Goal: Task Accomplishment & Management: Manage account settings

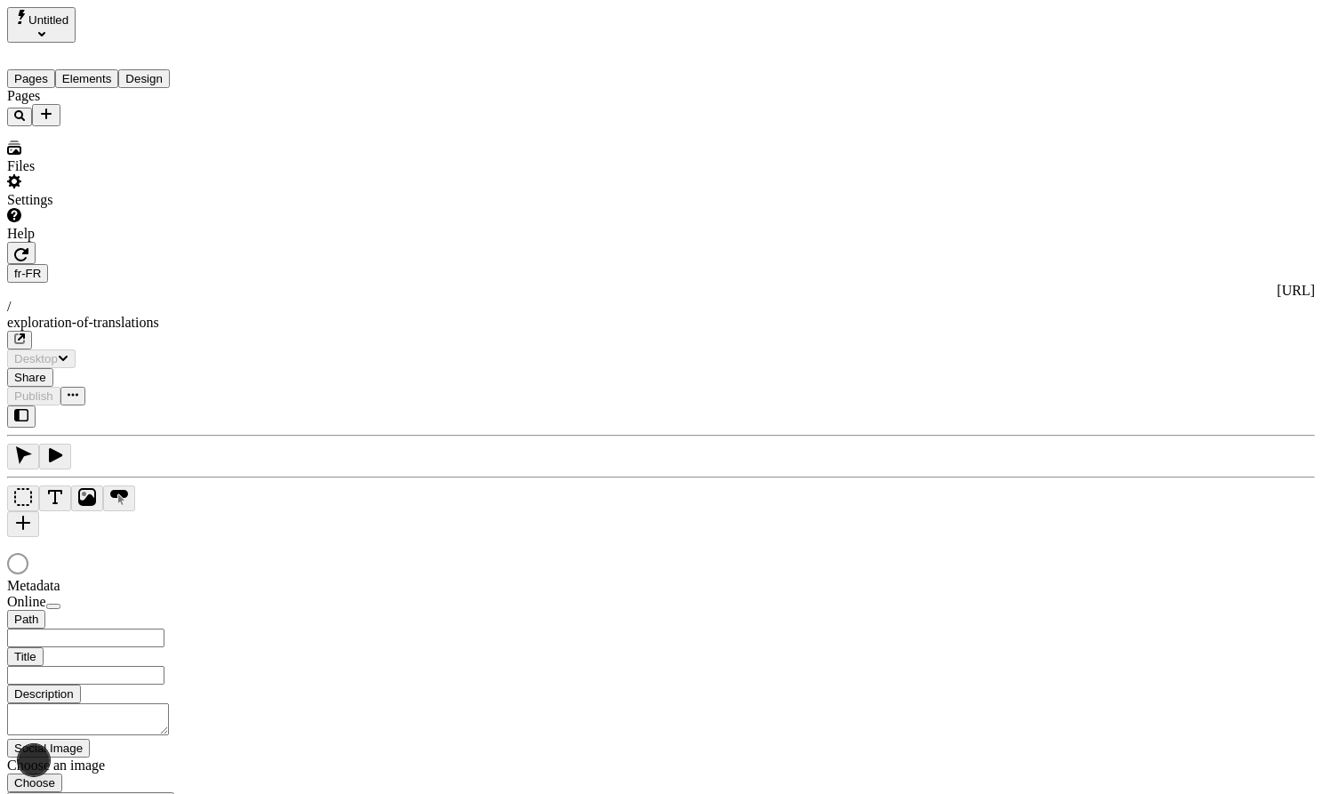
type input "/exploration-of-translations"
type input "The Great Translation Adventure"
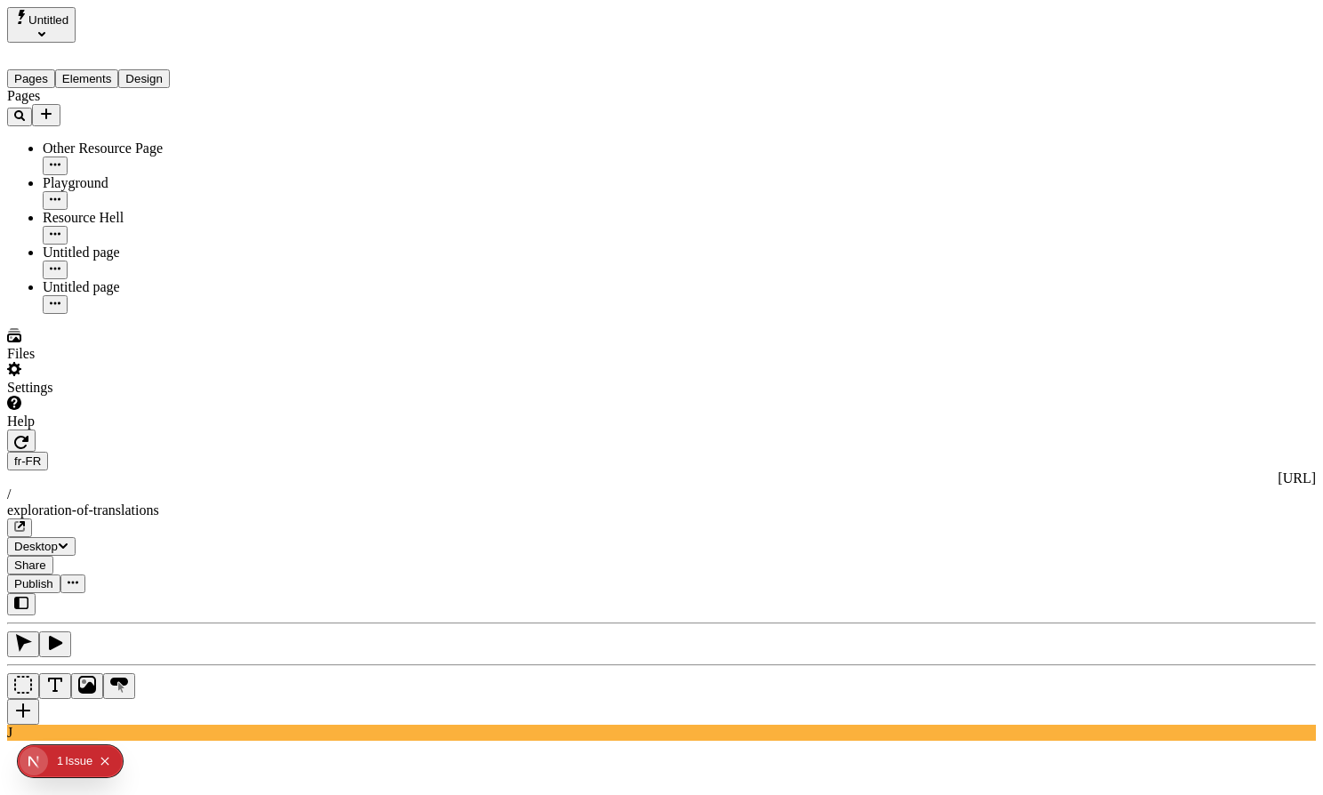
type textarea "This is my French localized description. If it were empty, it would not appear …"
drag, startPoint x: 1192, startPoint y: 315, endPoint x: 1137, endPoint y: 270, distance: 70.8
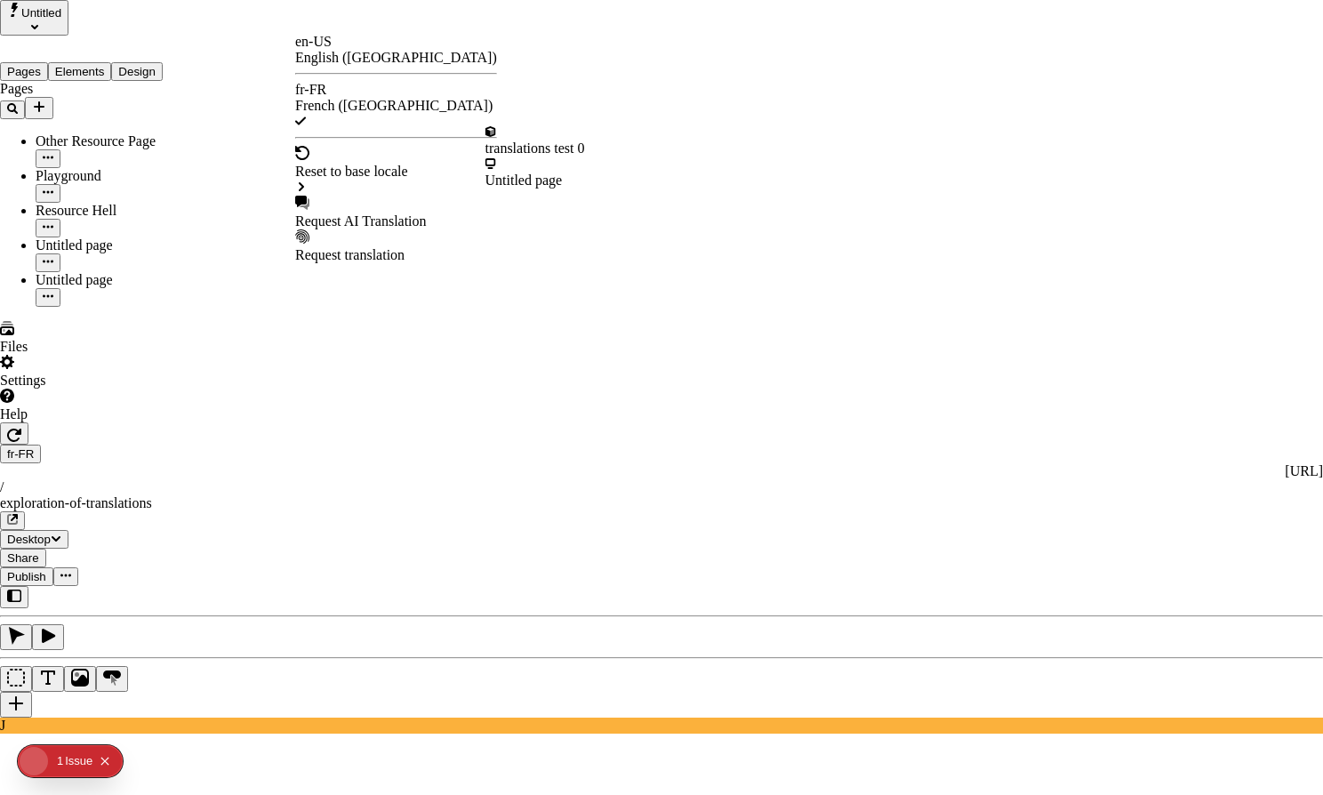
click at [383, 213] on div "Request AI Translation" at bounding box center [396, 221] width 202 height 16
checkbox input "true"
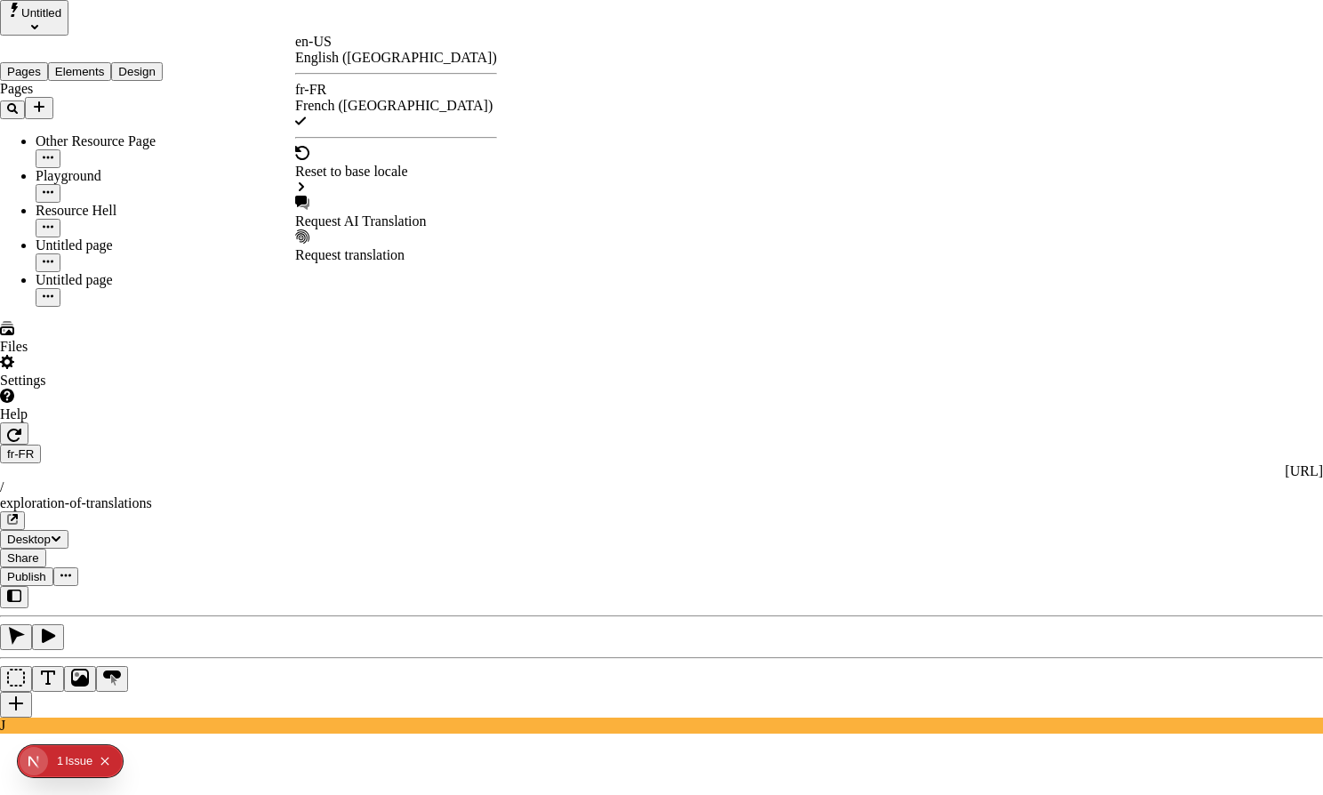
checkbox input "true"
checkbox input "false"
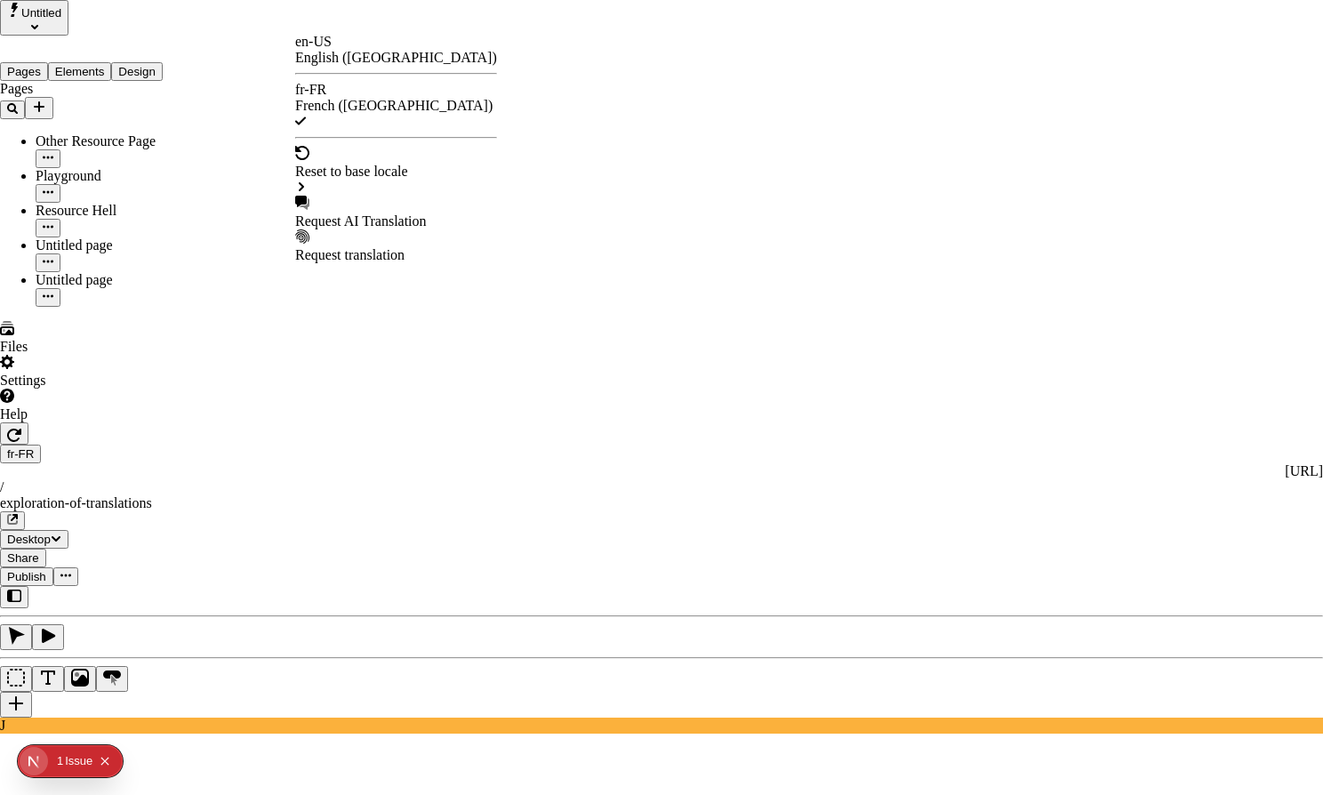
checkbox input "true"
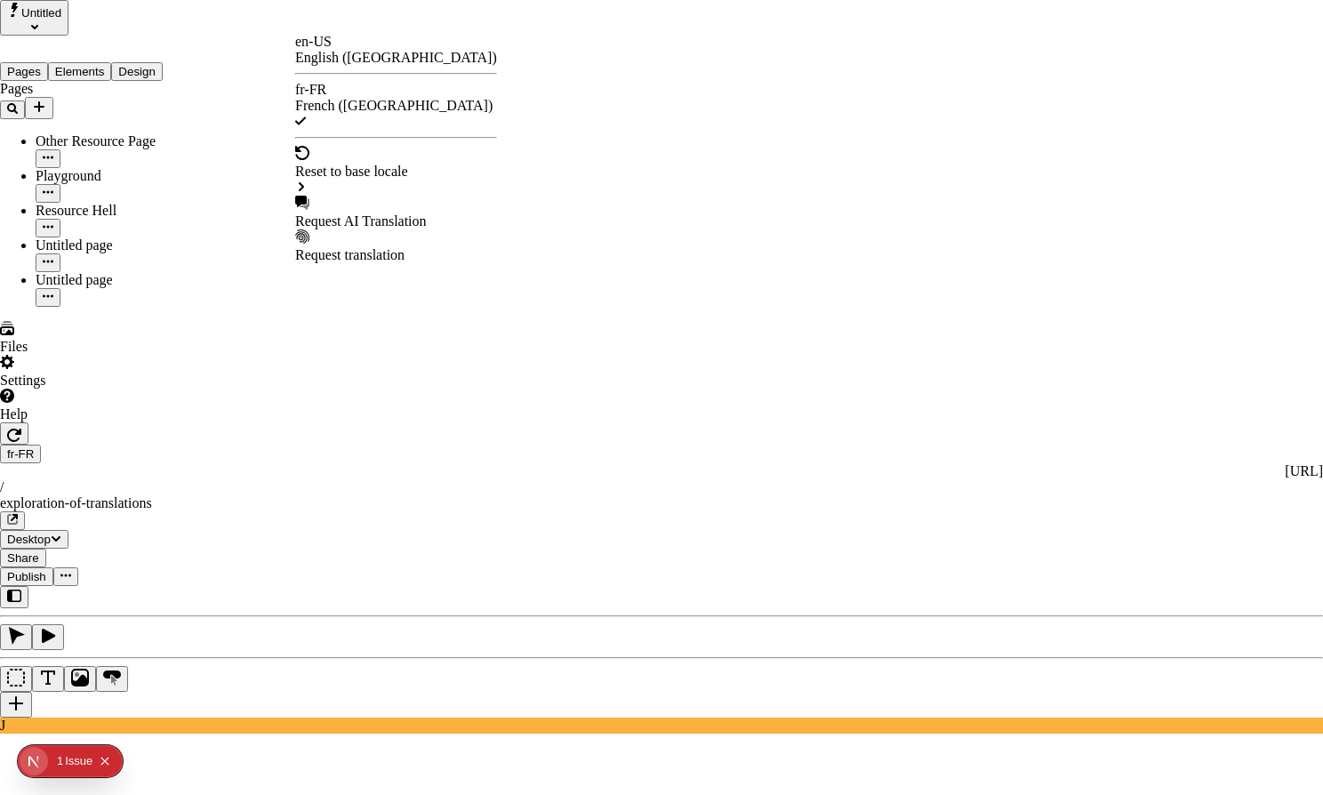
checkbox input "true"
drag, startPoint x: 470, startPoint y: 631, endPoint x: 490, endPoint y: 601, distance: 36.0
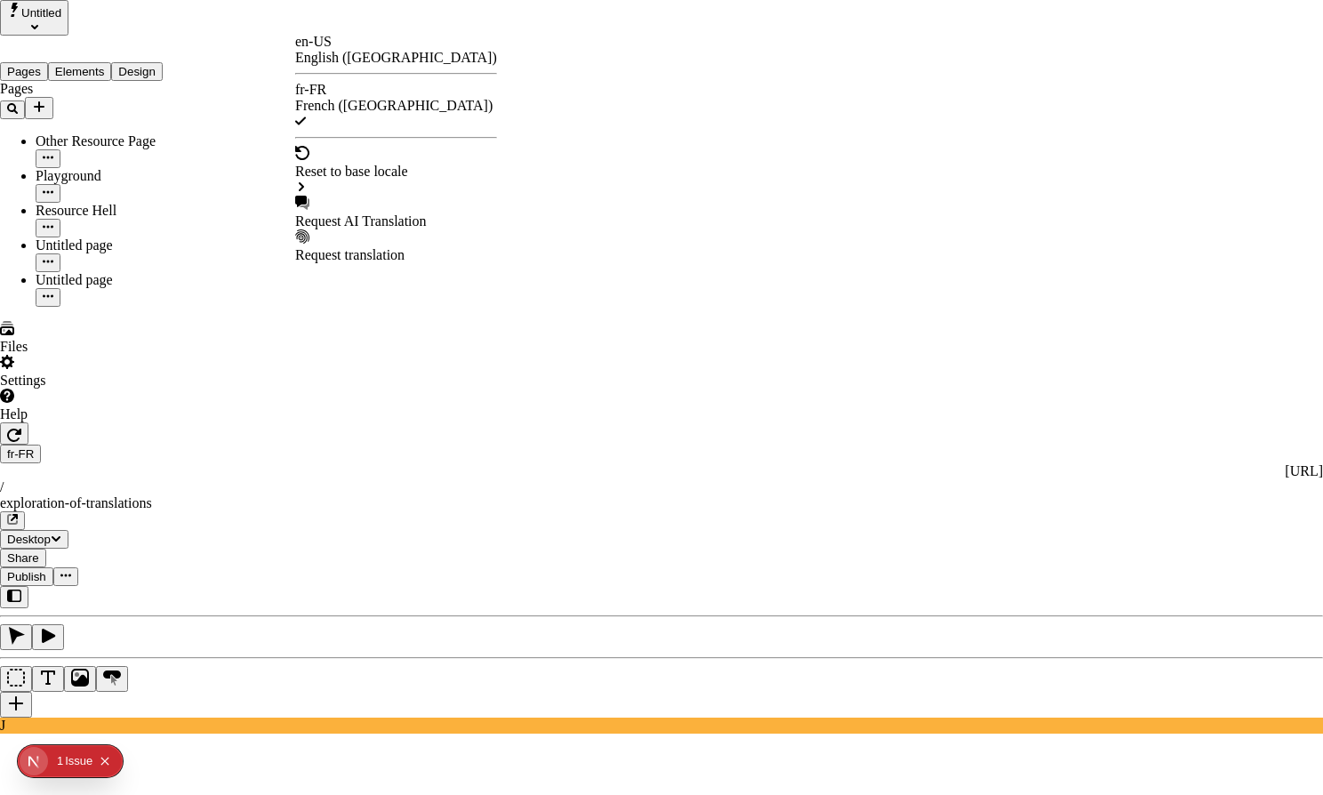
checkbox input "true"
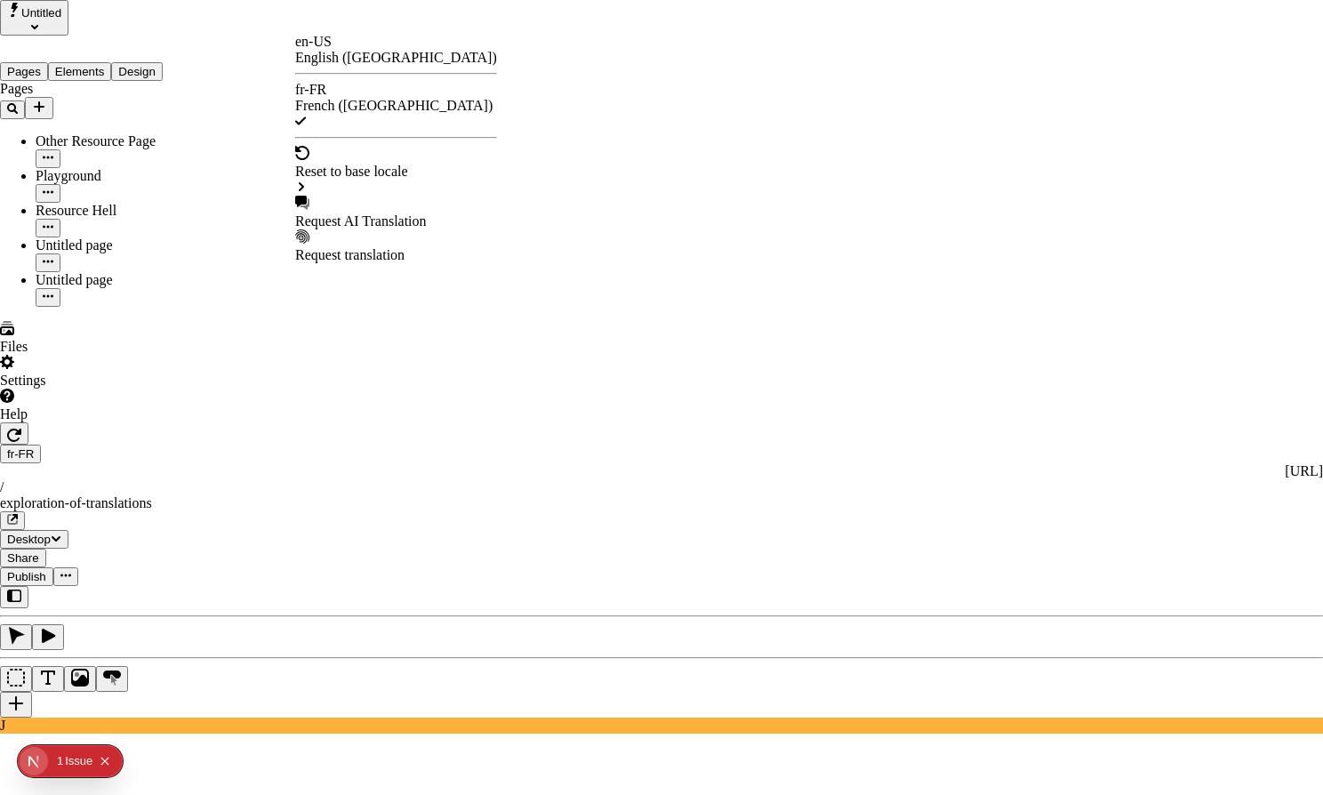
checkbox input "false"
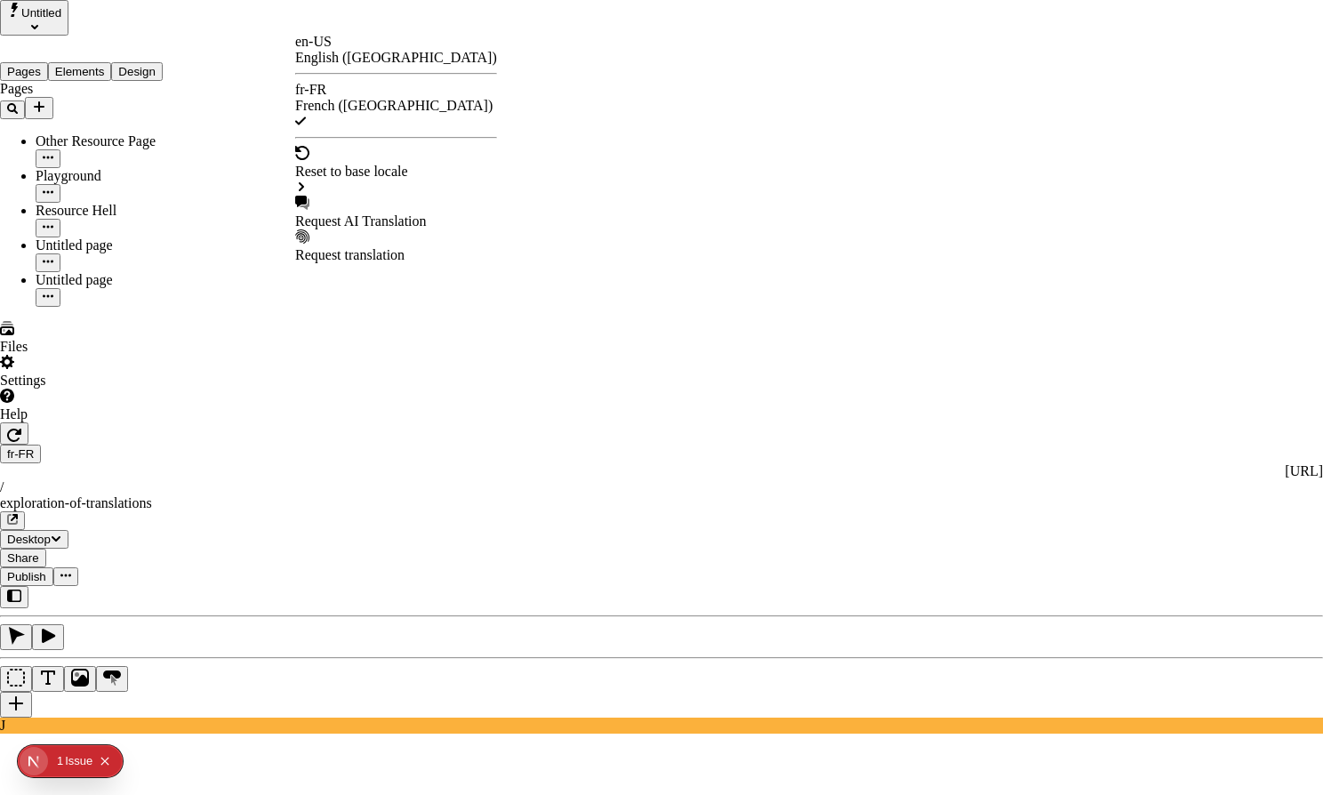
checkbox input "false"
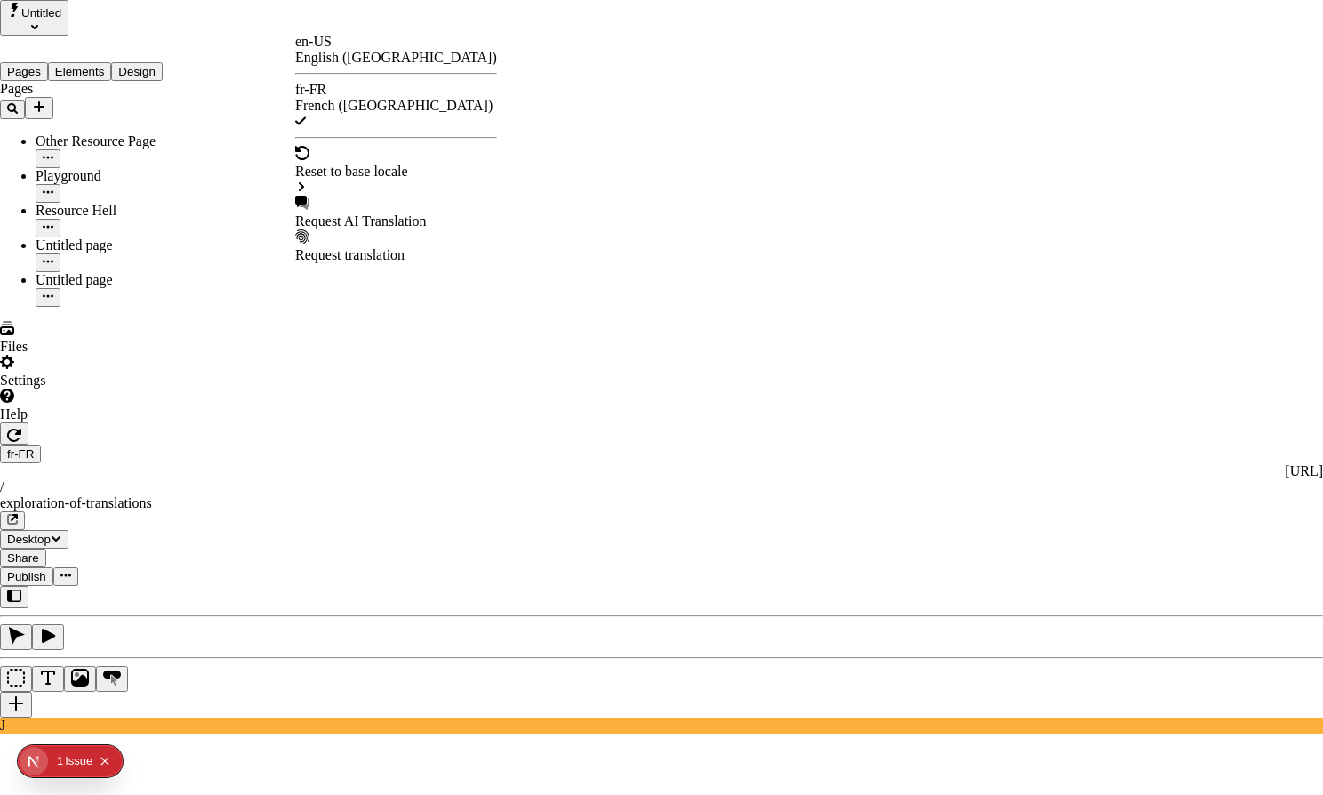
checkbox input "false"
type input "/exploration-des-traductions"
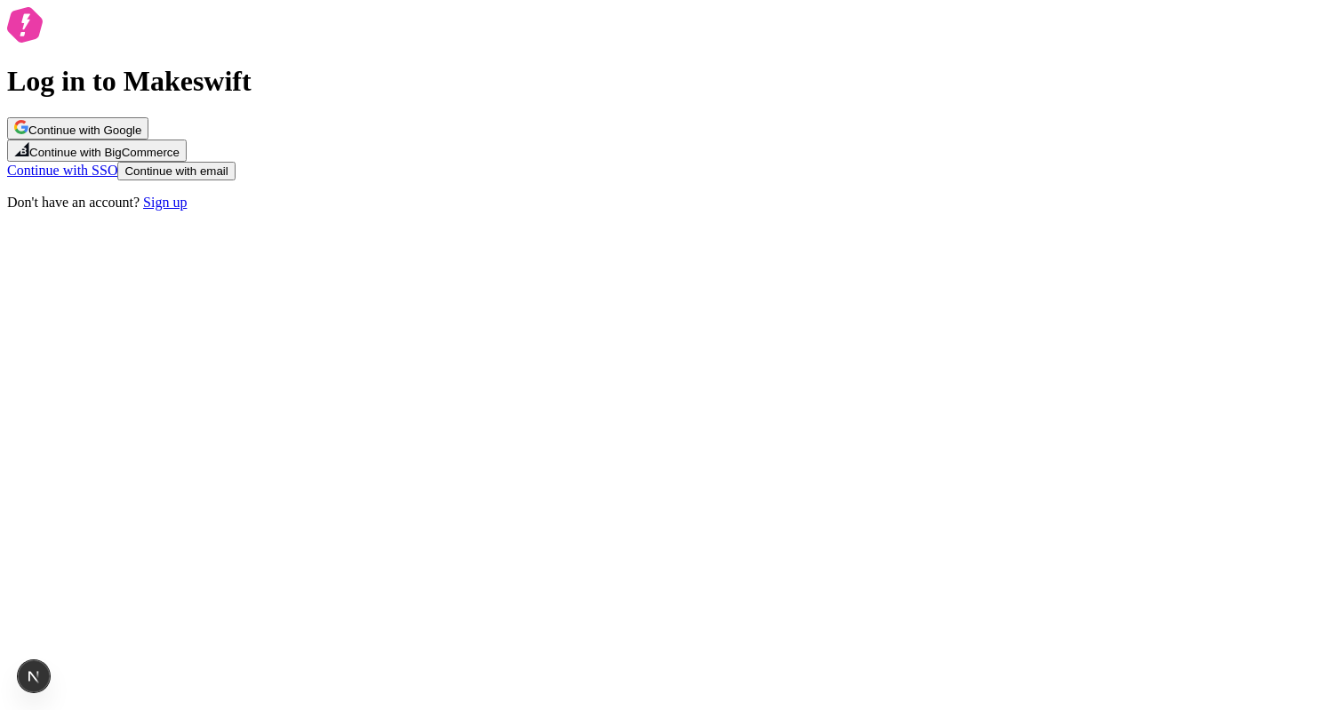
click at [235, 180] on button "Continue with email" at bounding box center [175, 171] width 117 height 19
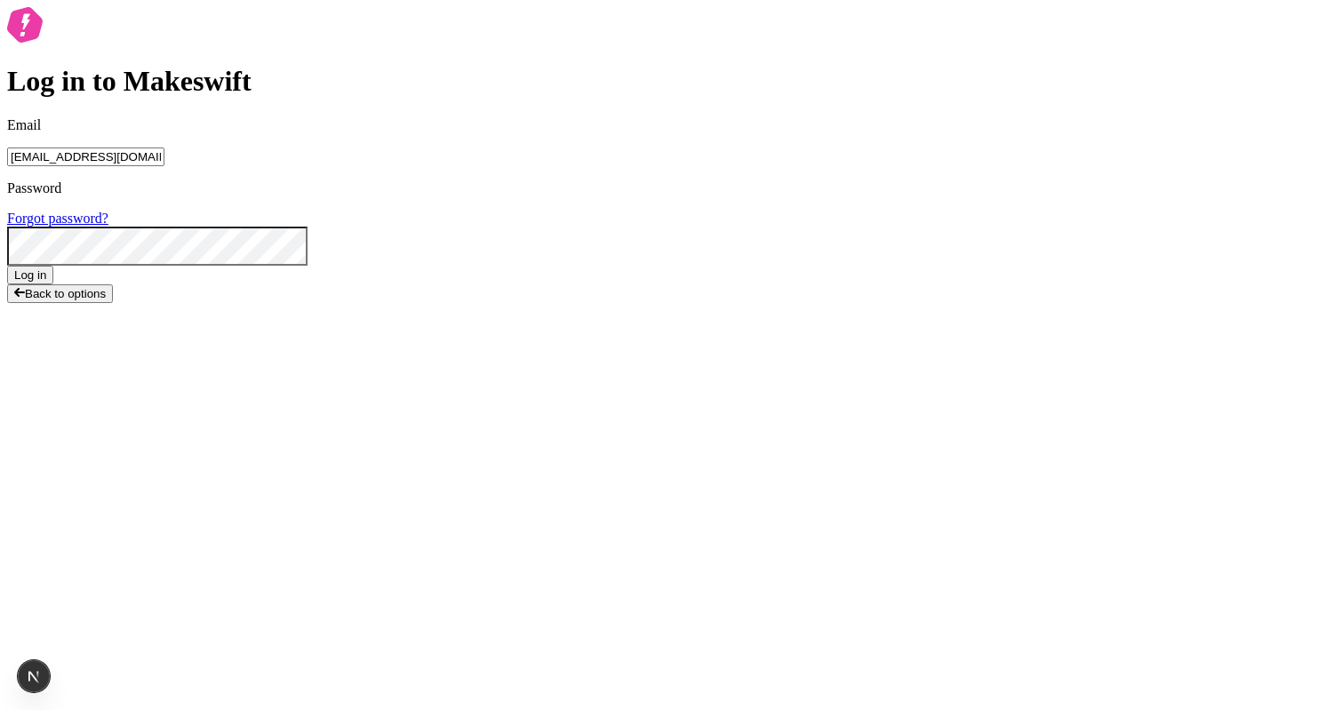
type input "lukemirejoseph+63@gmail.com"
click at [7, 266] on button "Log in" at bounding box center [30, 275] width 46 height 19
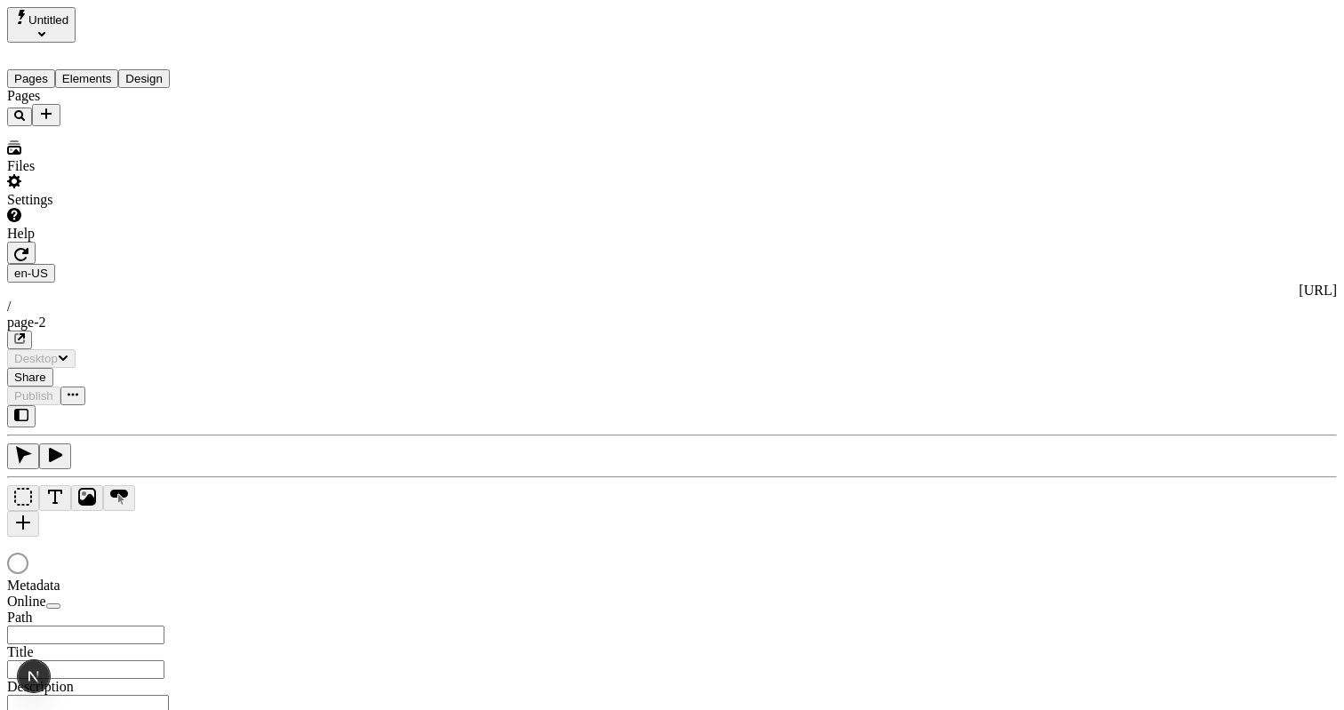
type input "/page-2"
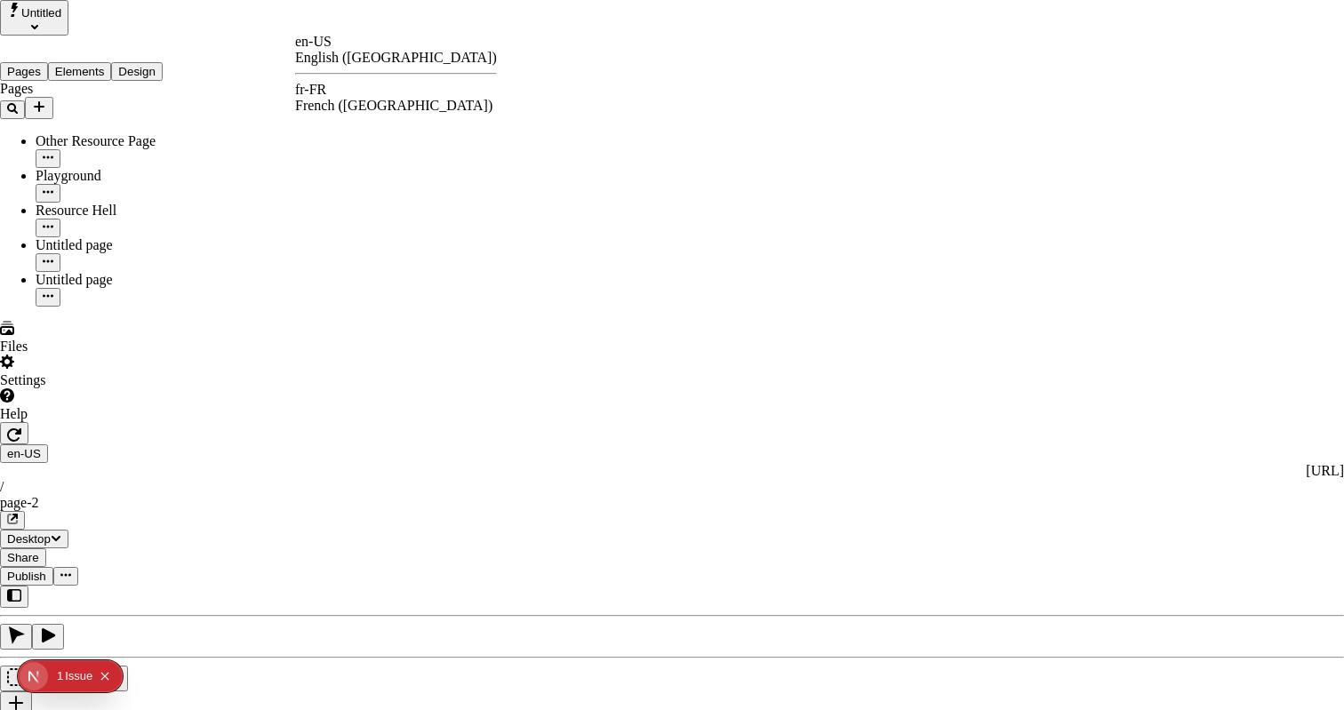
click at [355, 95] on div "fr-FR French (France)" at bounding box center [396, 98] width 202 height 32
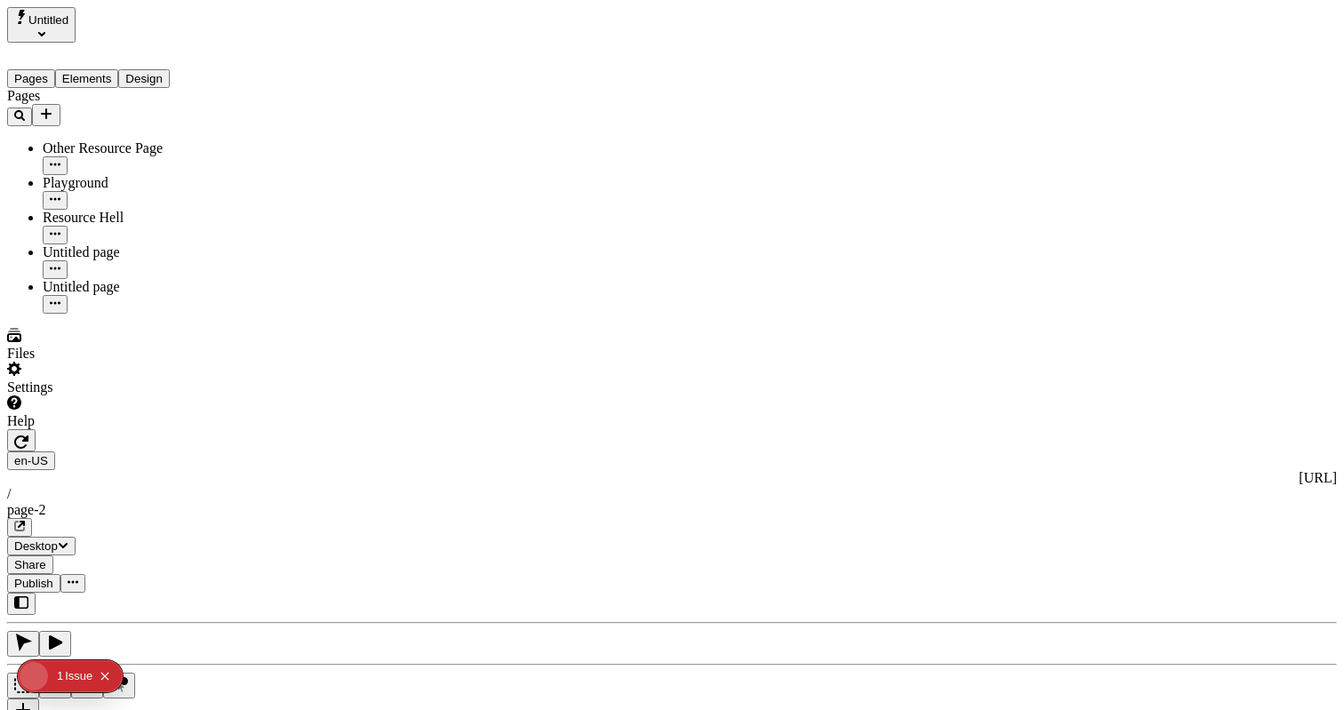
type input "The Great Translation Adventure"
type textarea "Ceci est ma description localisée en français. Si elle était vide, elle n'appar…"
click at [53, 577] on span "Publish" at bounding box center [33, 583] width 39 height 13
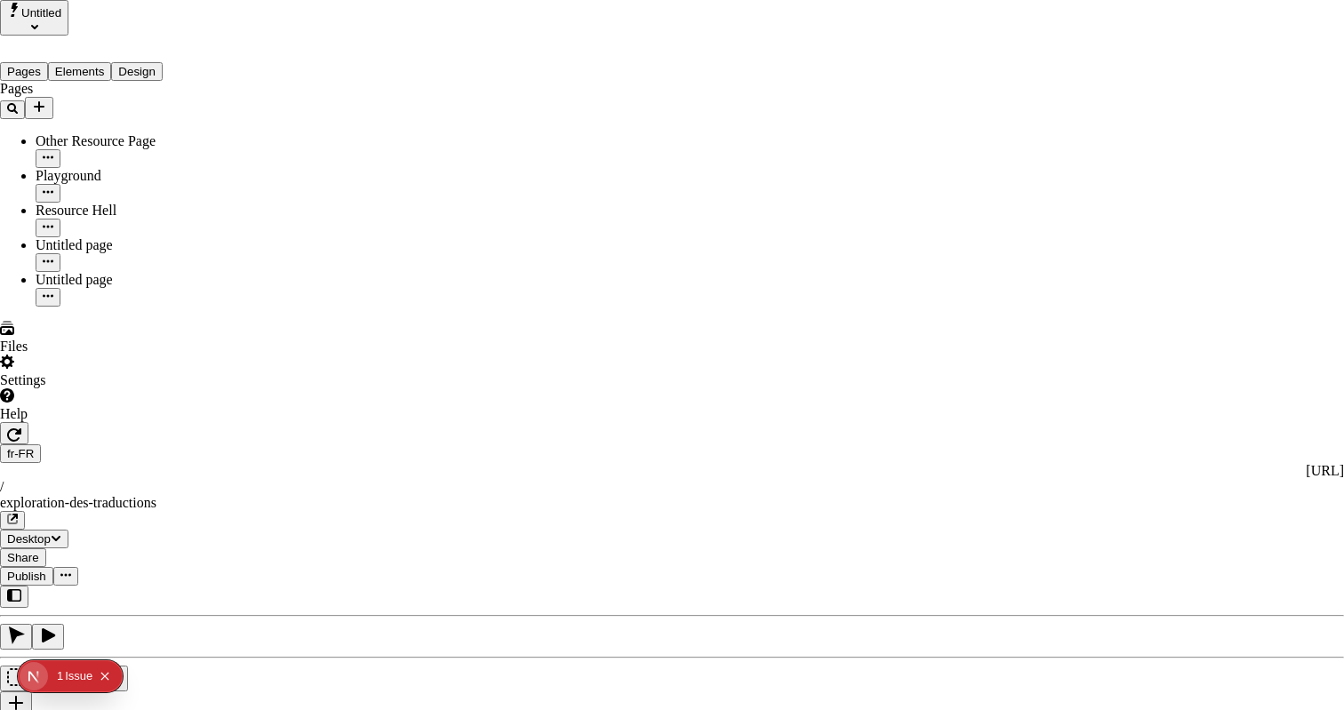
type input "/exploration-of-translations"
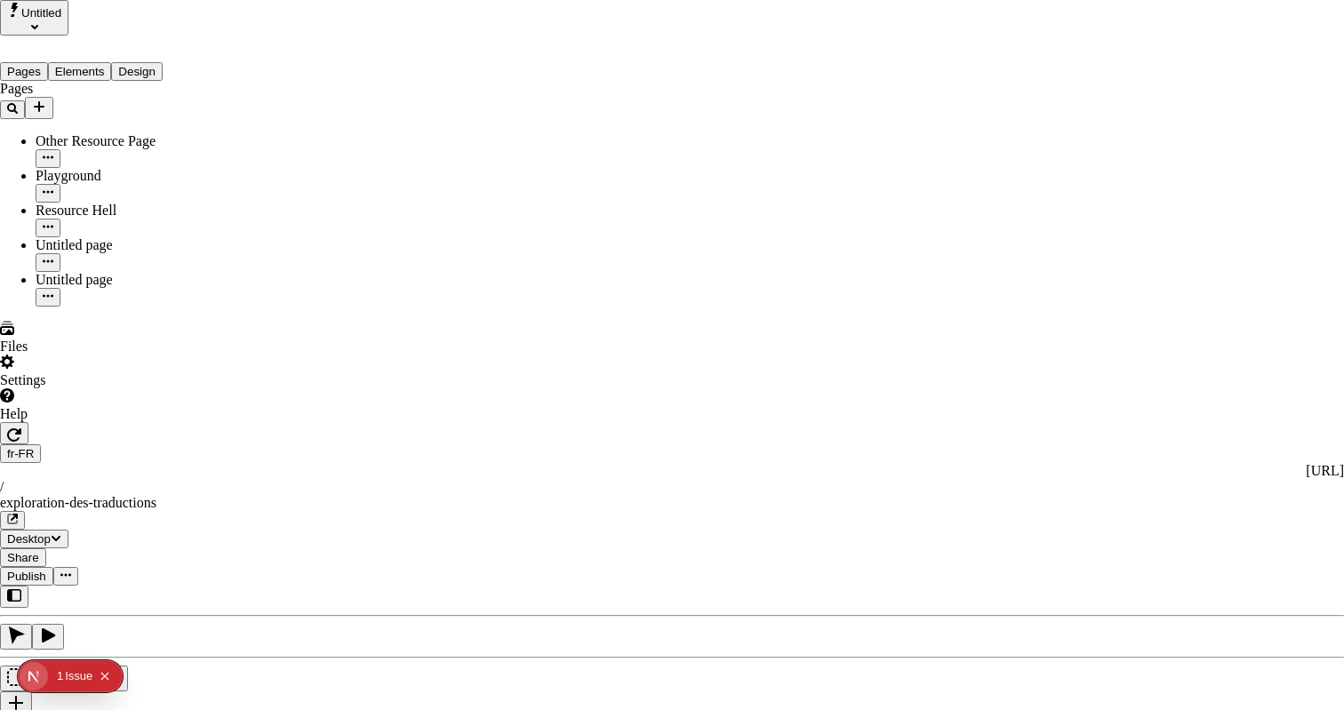
type textarea "This is my French localized description. If it were empty, it would not appear …"
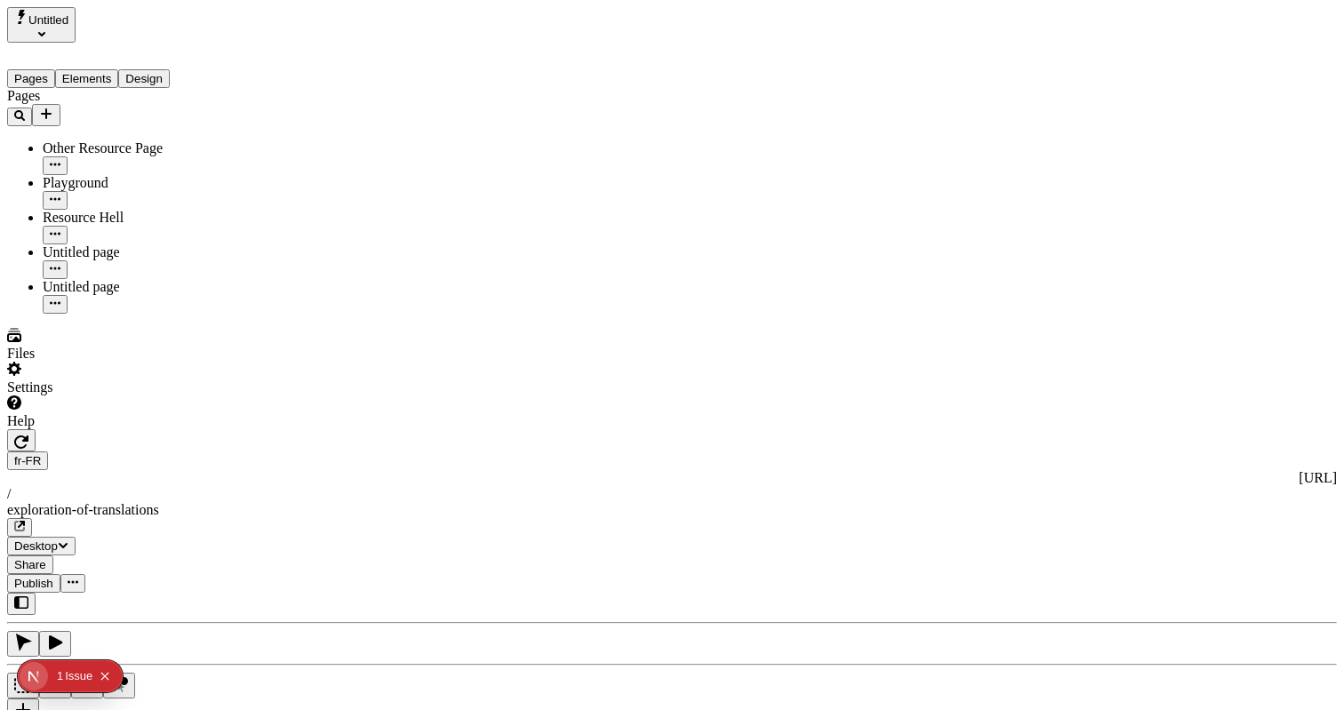
click at [60, 267] on icon "button" at bounding box center [55, 268] width 11 height 3
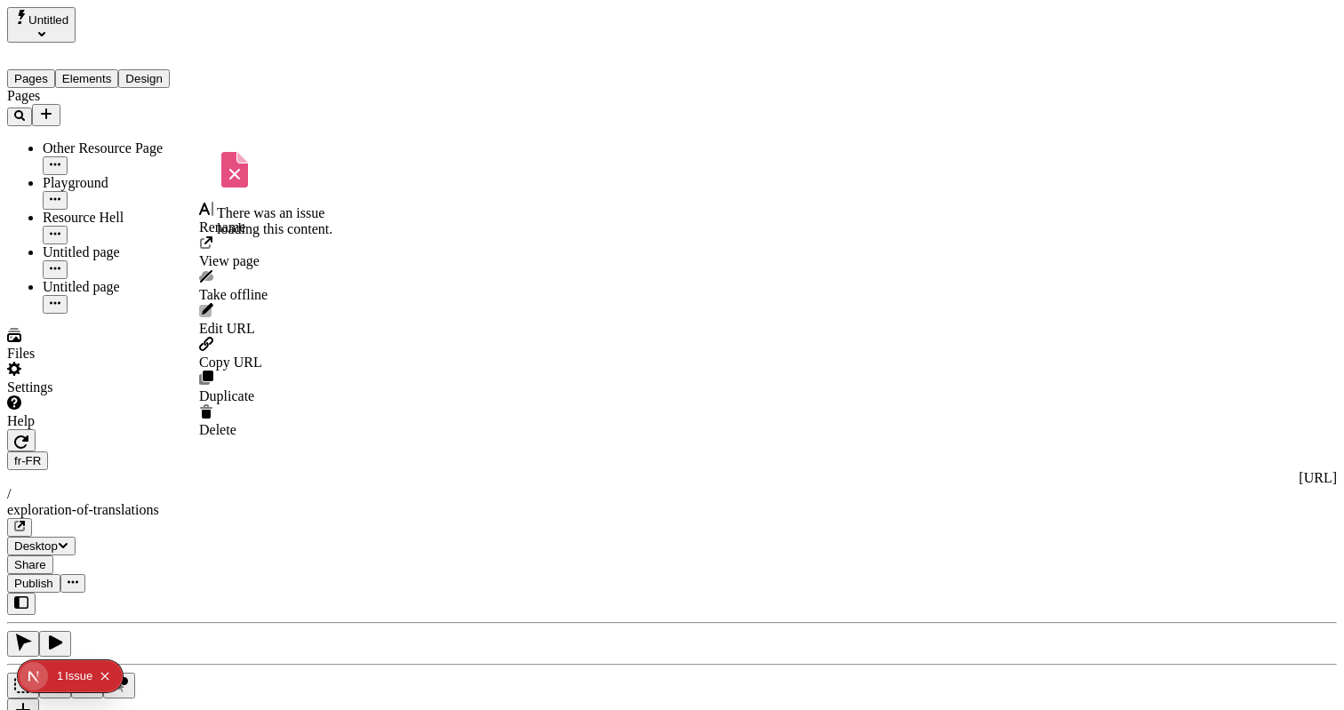
click at [238, 227] on span "Rename" at bounding box center [222, 227] width 46 height 15
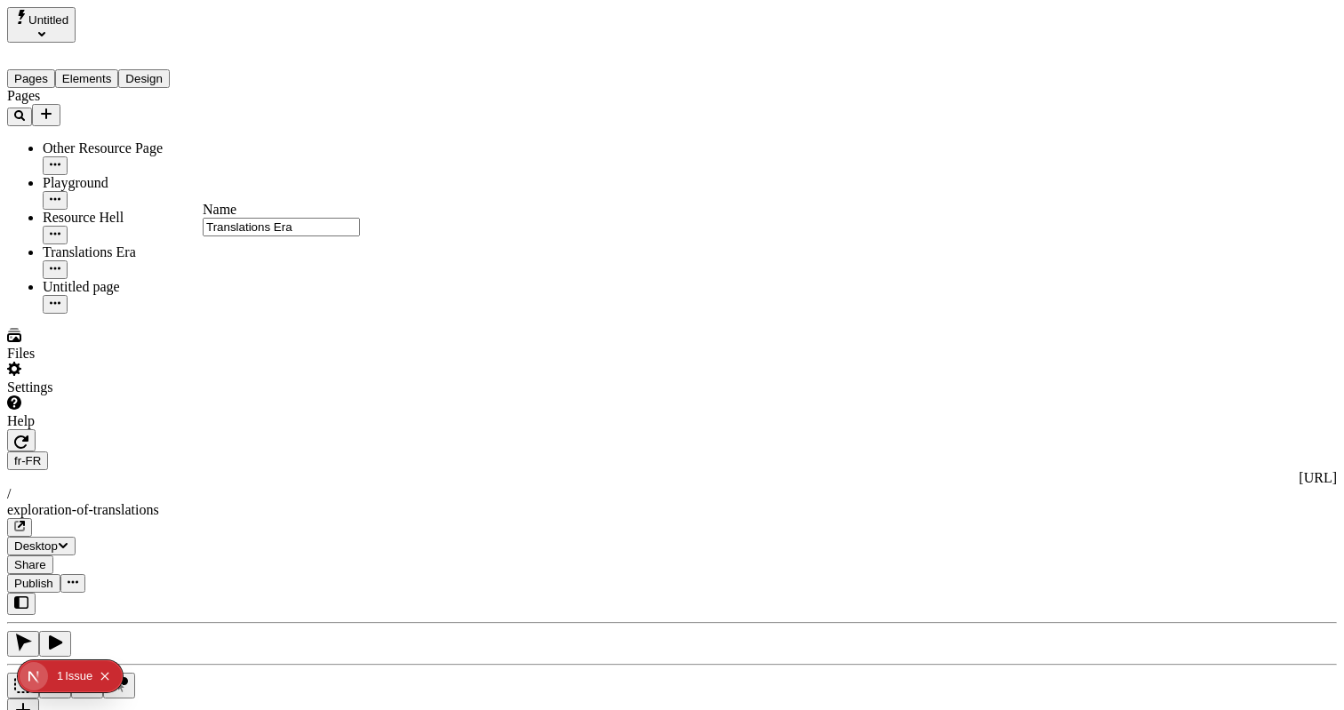
type input "Translations Era"
click at [151, 314] on div "Pages Other Resource Page Playground Resource Hell Translations Era Untitled pa…" at bounding box center [113, 201] width 213 height 226
click at [140, 175] on div "Playground" at bounding box center [132, 183] width 178 height 16
click at [116, 279] on div "Untitled page" at bounding box center [132, 287] width 178 height 16
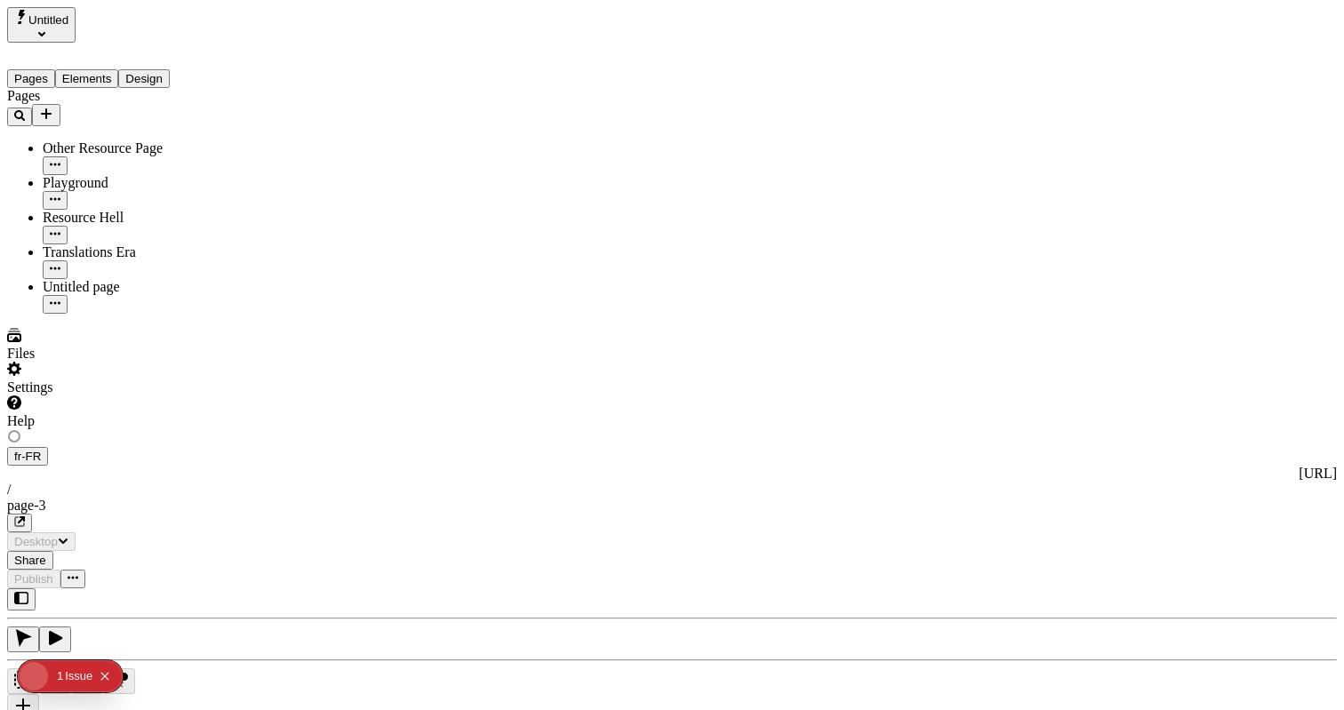
type input "/page-3"
click at [187, 314] on div "Pages Other Resource Page Playground Resource Hell Translations Era Untitled pa…" at bounding box center [113, 201] width 213 height 226
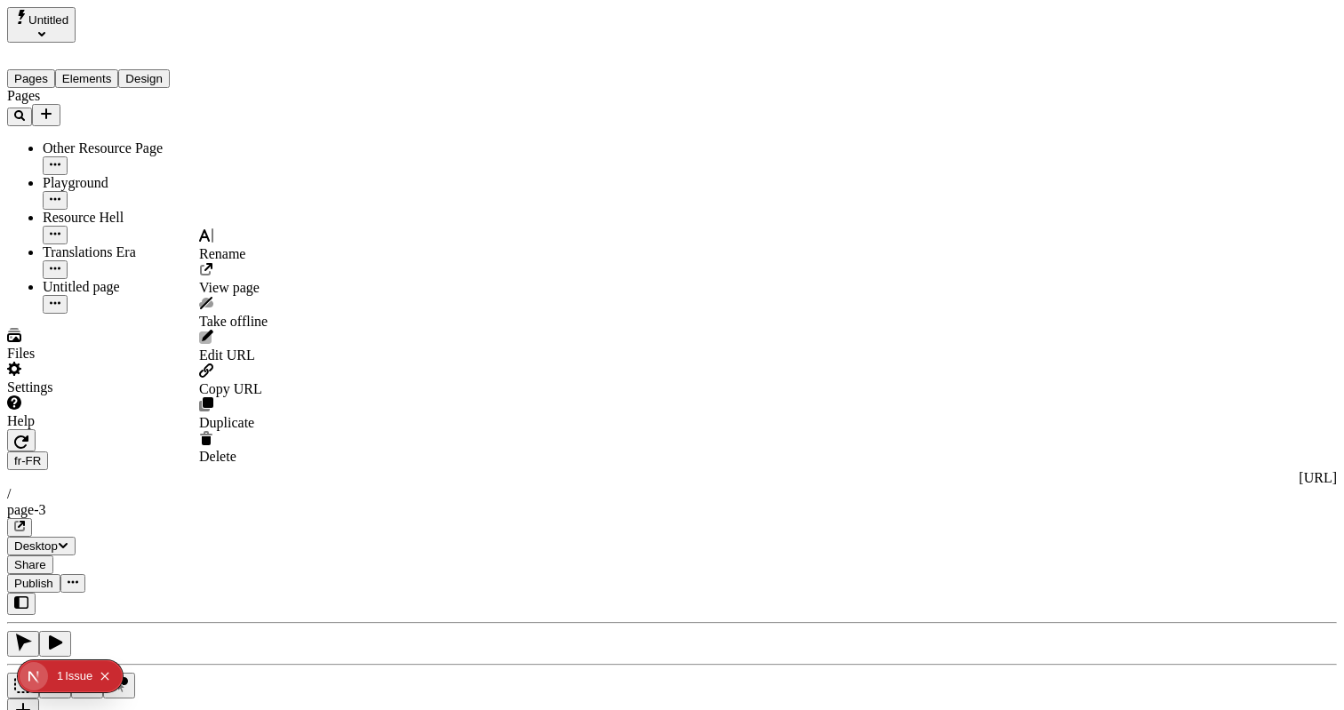
click at [68, 295] on button "button" at bounding box center [55, 304] width 25 height 19
click at [231, 244] on div "Rename" at bounding box center [233, 246] width 68 height 34
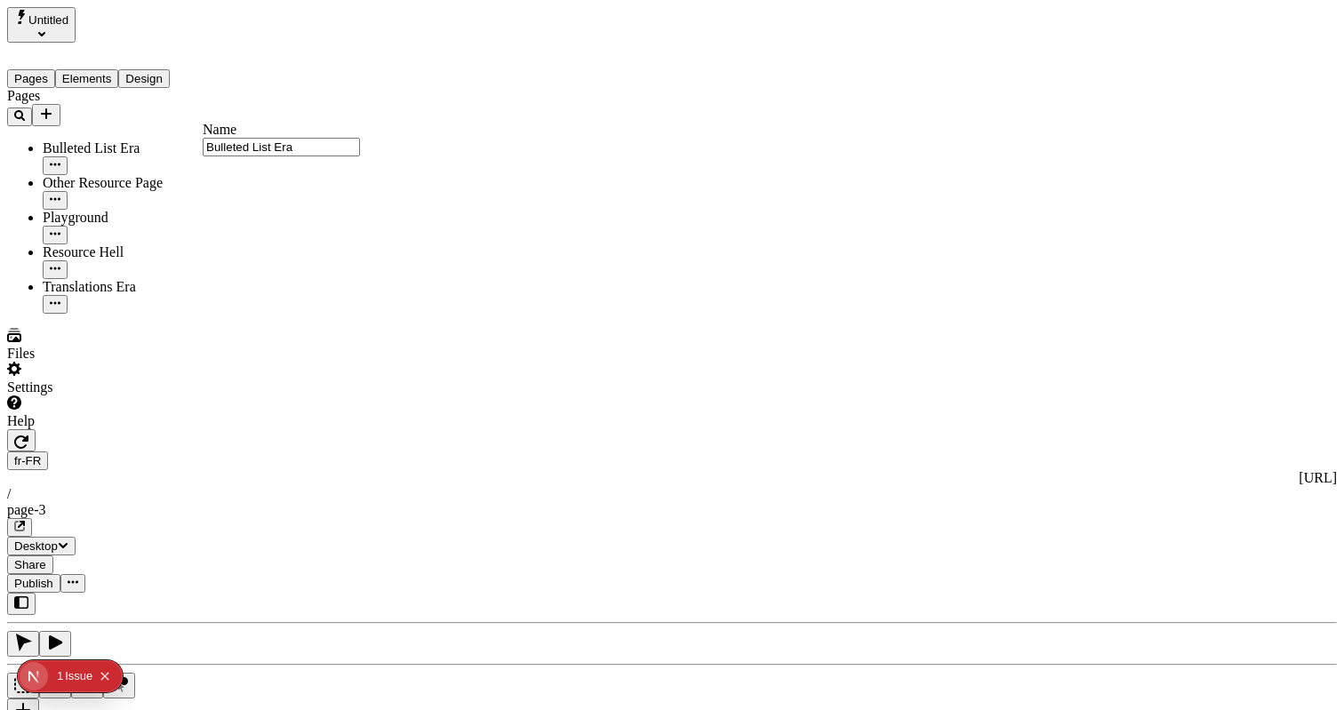
type input "Bulleted List Era"
click at [163, 314] on div "Pages Bulleted List Era Other Resource Page Playground Resource Hell Translatio…" at bounding box center [113, 201] width 213 height 226
click at [140, 279] on div "Translations Era" at bounding box center [132, 287] width 178 height 16
click at [174, 314] on div "Pages Bulleted List Era Other Resource Page Playground Resource Hell Translatio…" at bounding box center [113, 201] width 213 height 226
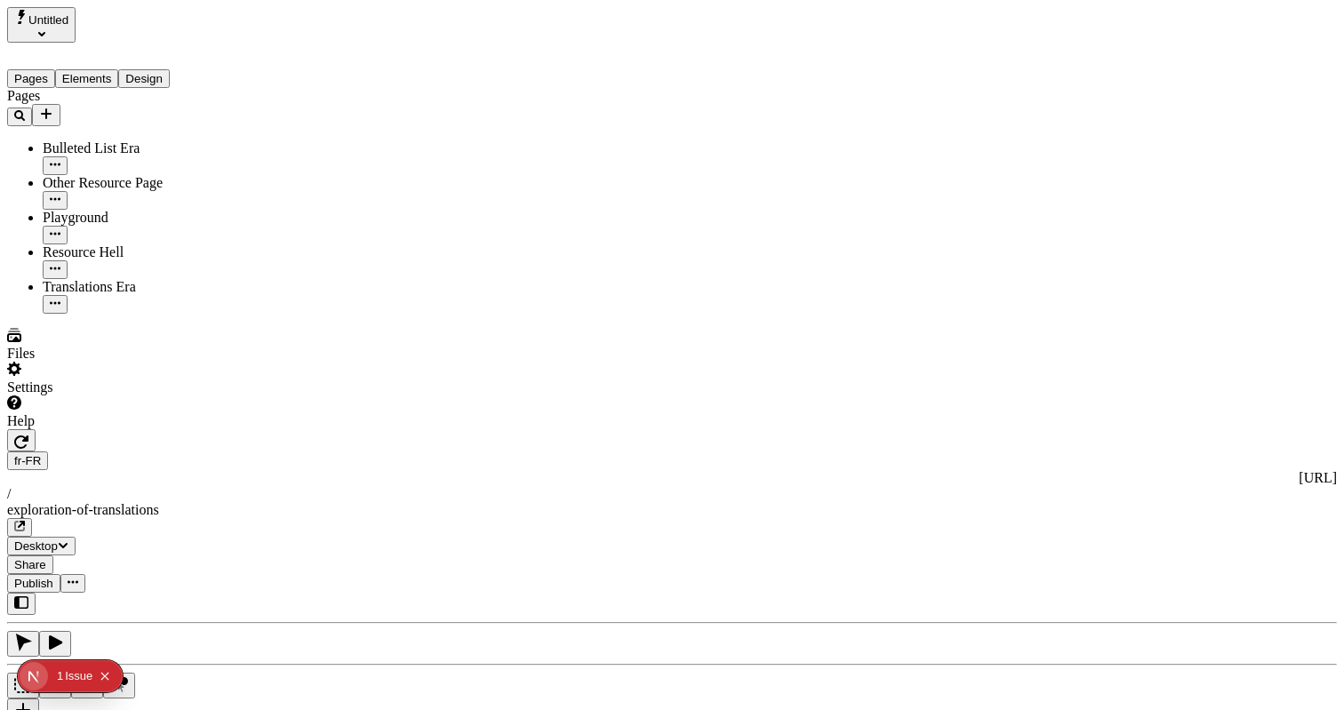
click at [90, 72] on button "Elements" at bounding box center [87, 78] width 64 height 19
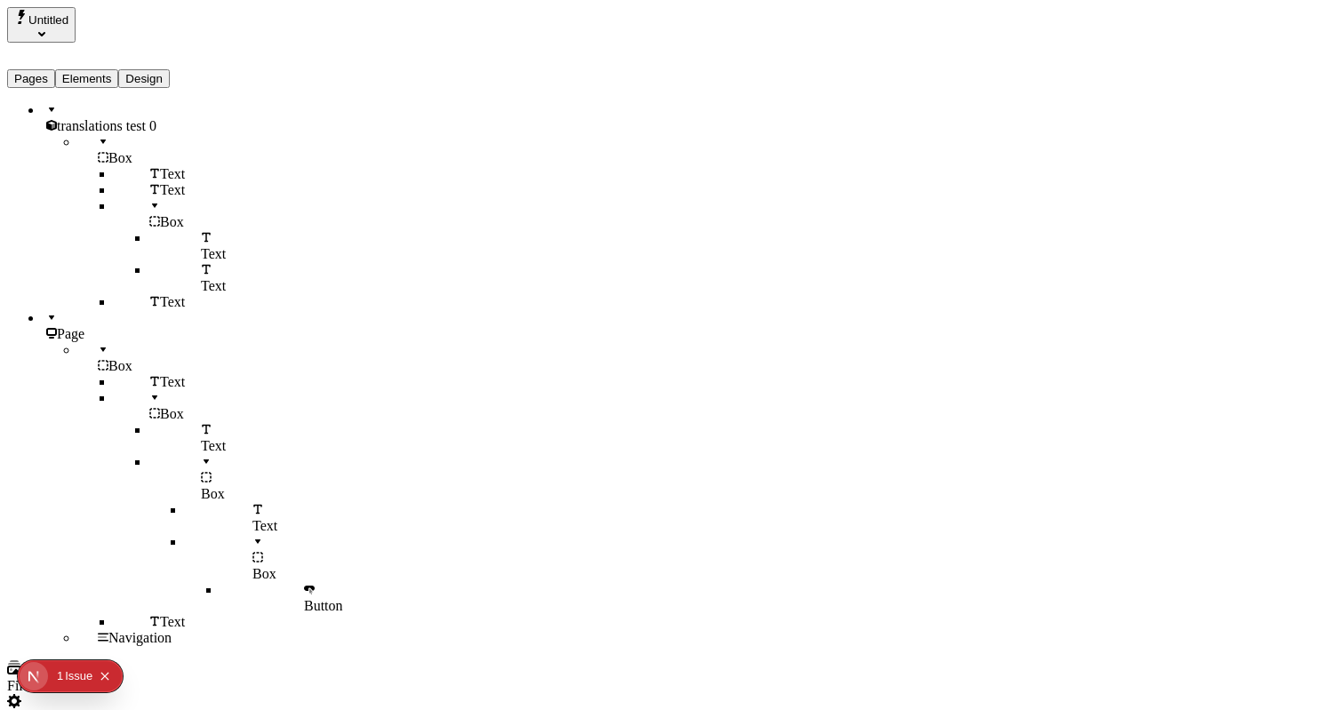
click at [68, 46] on div "Pages Elements Design" at bounding box center [113, 65] width 213 height 45
click at [47, 69] on button "Pages" at bounding box center [31, 78] width 48 height 19
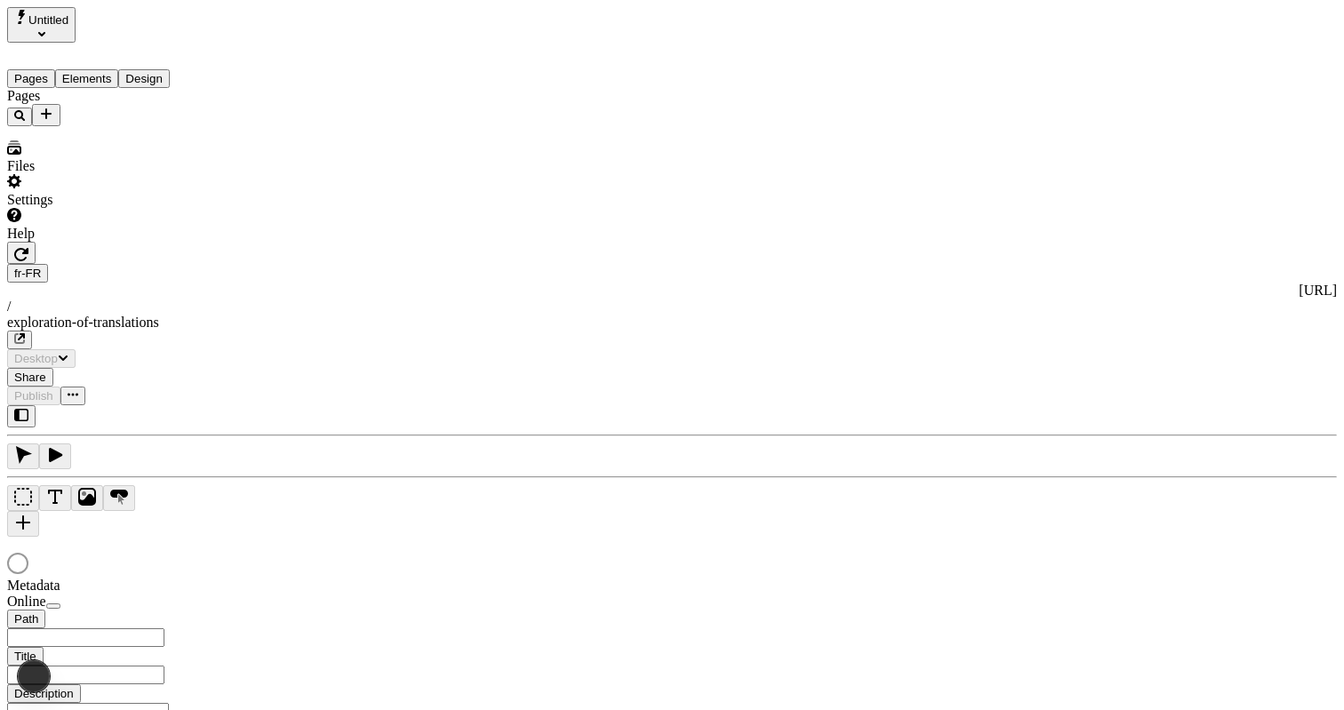
type input "/exploration-of-translations"
type input "The Great Translation Adventure"
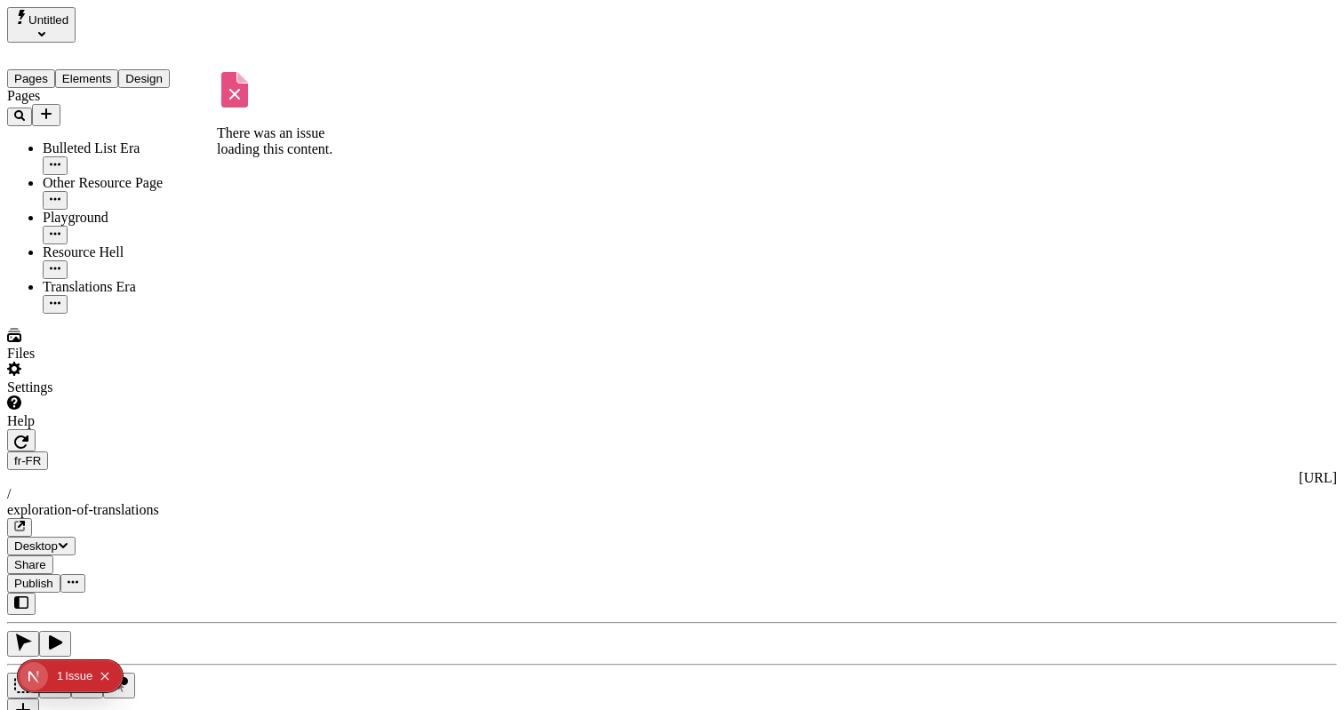
click at [60, 159] on icon "button" at bounding box center [55, 164] width 11 height 11
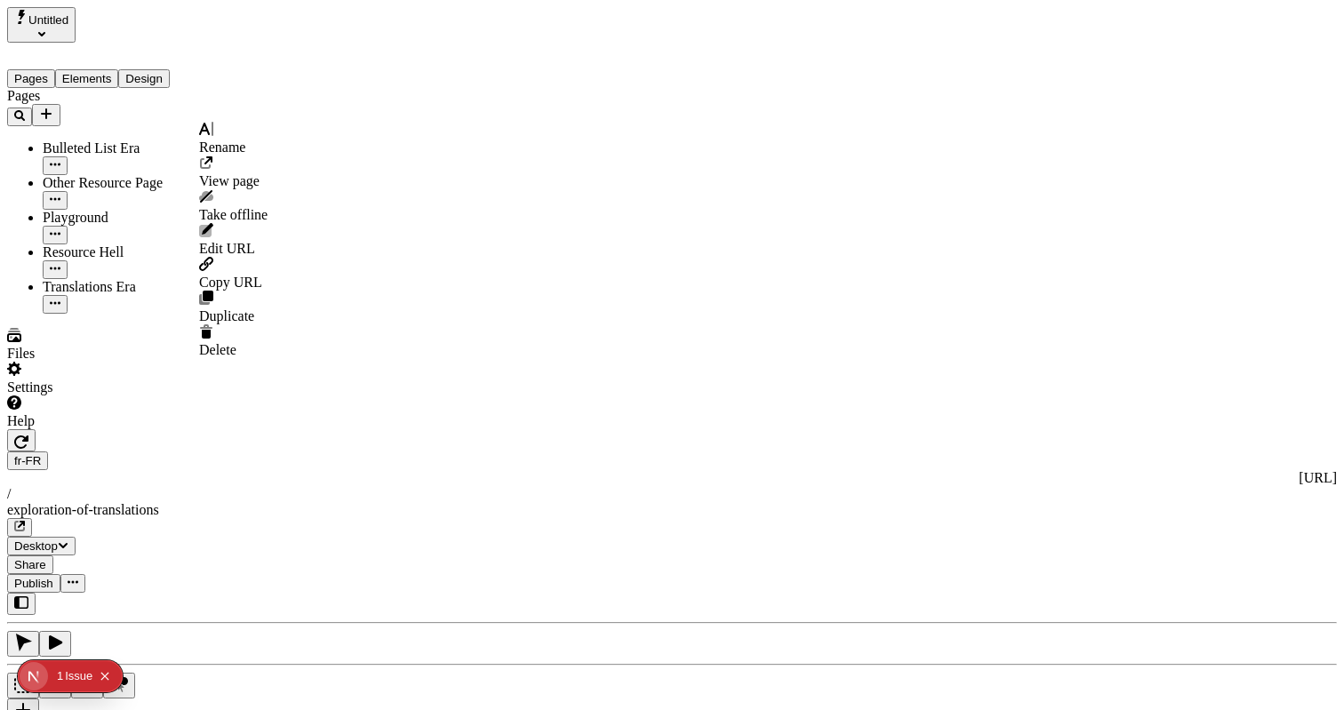
click at [224, 140] on div at bounding box center [233, 131] width 68 height 18
click at [300, 156] on input "Bulleted List Era" at bounding box center [281, 147] width 157 height 19
type input "Bulleted List Testing"
click at [163, 314] on div "Pages Bulleted List Testing Other Resource Page Playground Resource Hell Transl…" at bounding box center [113, 201] width 213 height 226
click at [127, 314] on div "Pages Bulleted List Testing Other Resource Page Playground Resource Hell Transl…" at bounding box center [113, 201] width 213 height 226
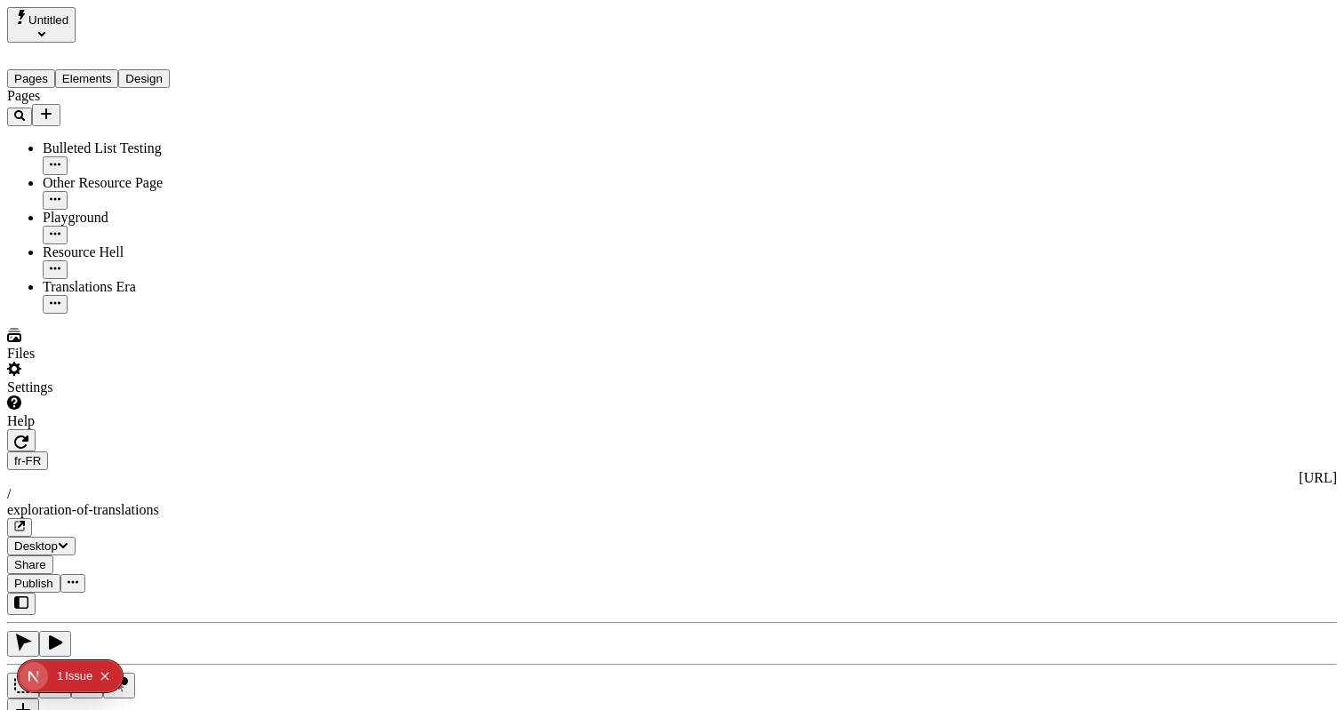
click at [232, 593] on div "J" at bounding box center [672, 667] width 1330 height 148
click at [164, 396] on div "Settings" at bounding box center [113, 379] width 213 height 34
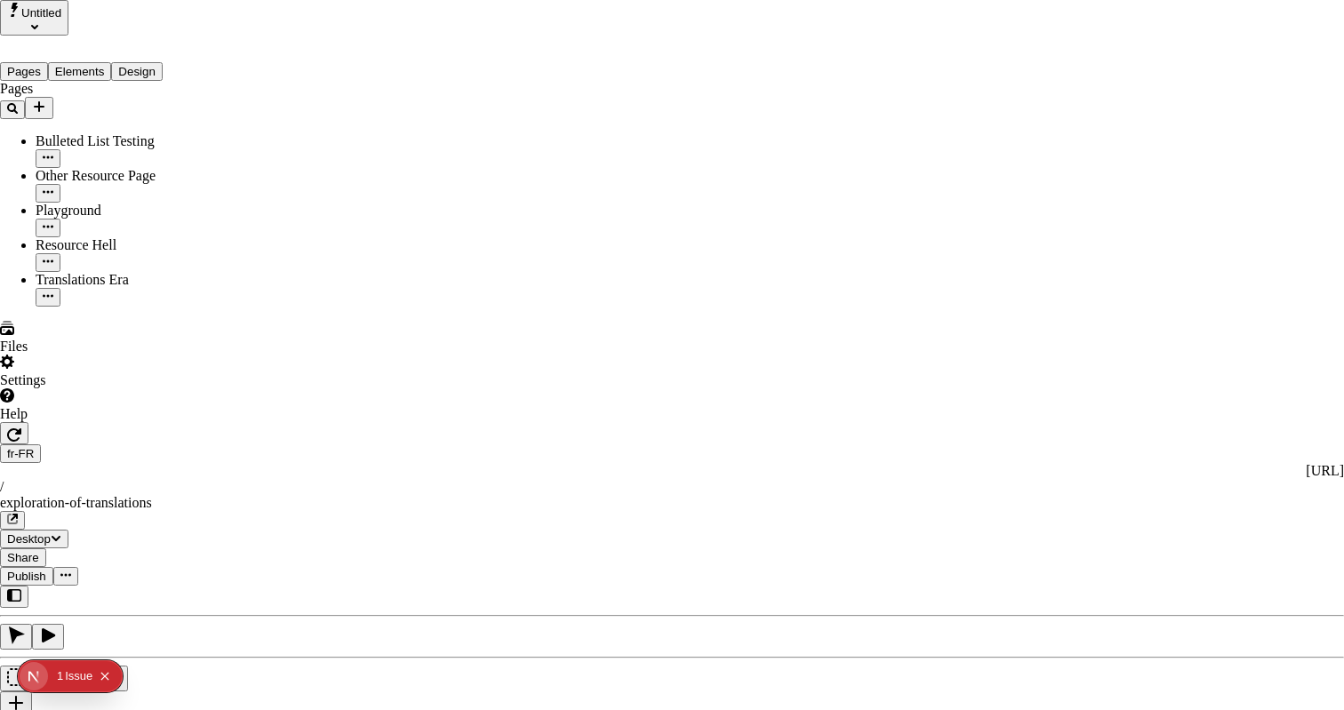
type input "chin"
click at [557, 323] on div "Chinese (zh)" at bounding box center [548, 315] width 182 height 16
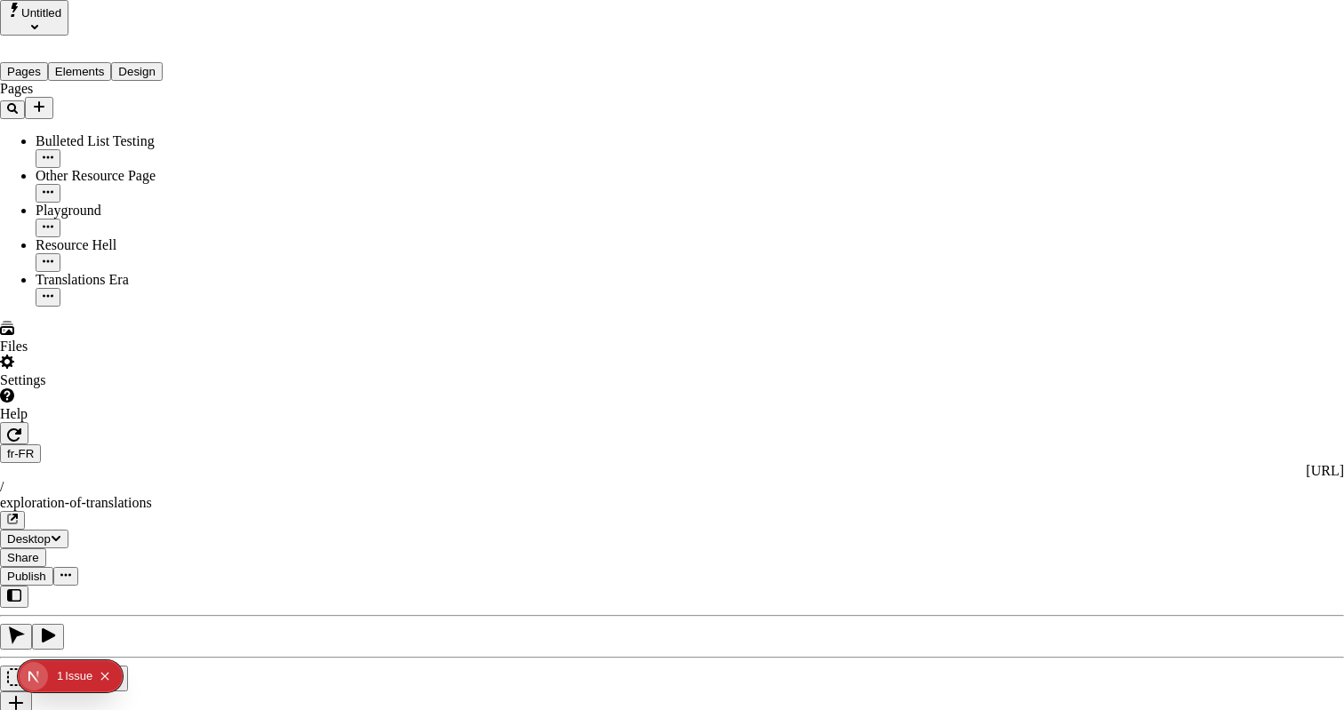
type input "chin"
click at [727, 339] on div "China (CN)" at bounding box center [737, 323] width 182 height 32
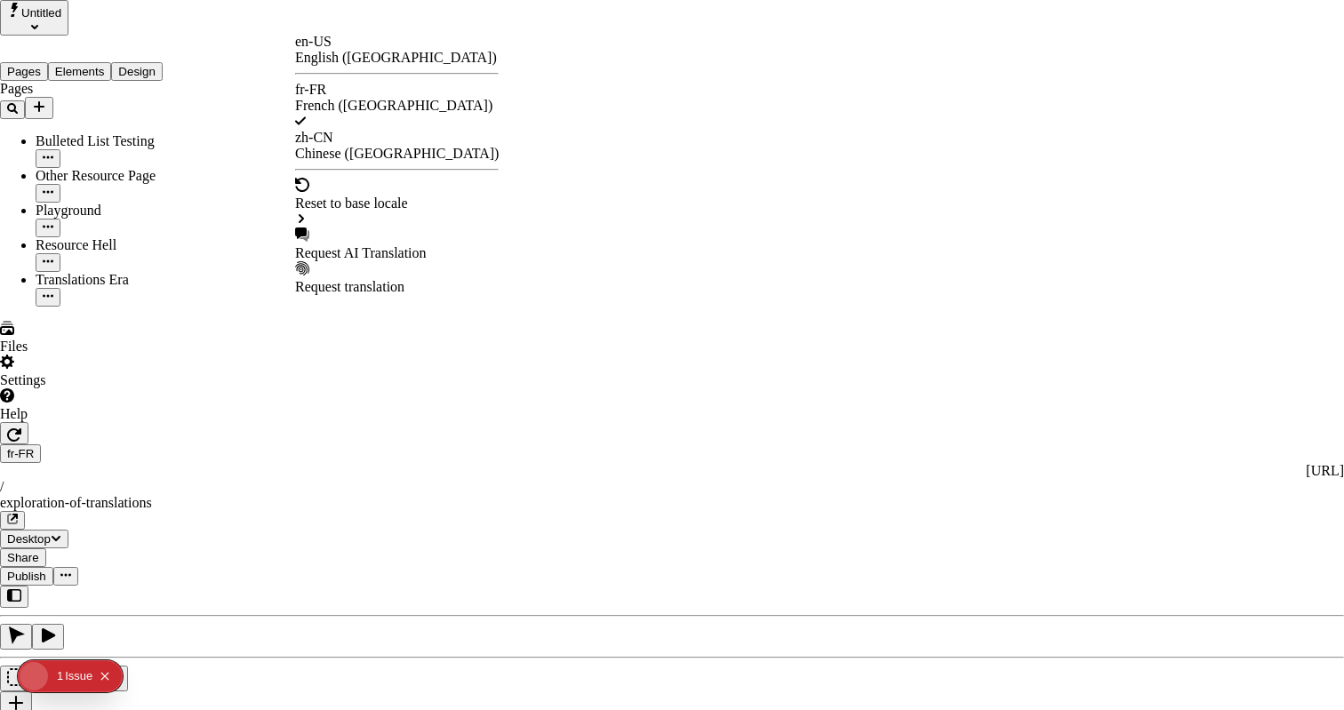
click at [374, 130] on div "zh-CN Chinese ([GEOGRAPHIC_DATA])" at bounding box center [397, 146] width 204 height 32
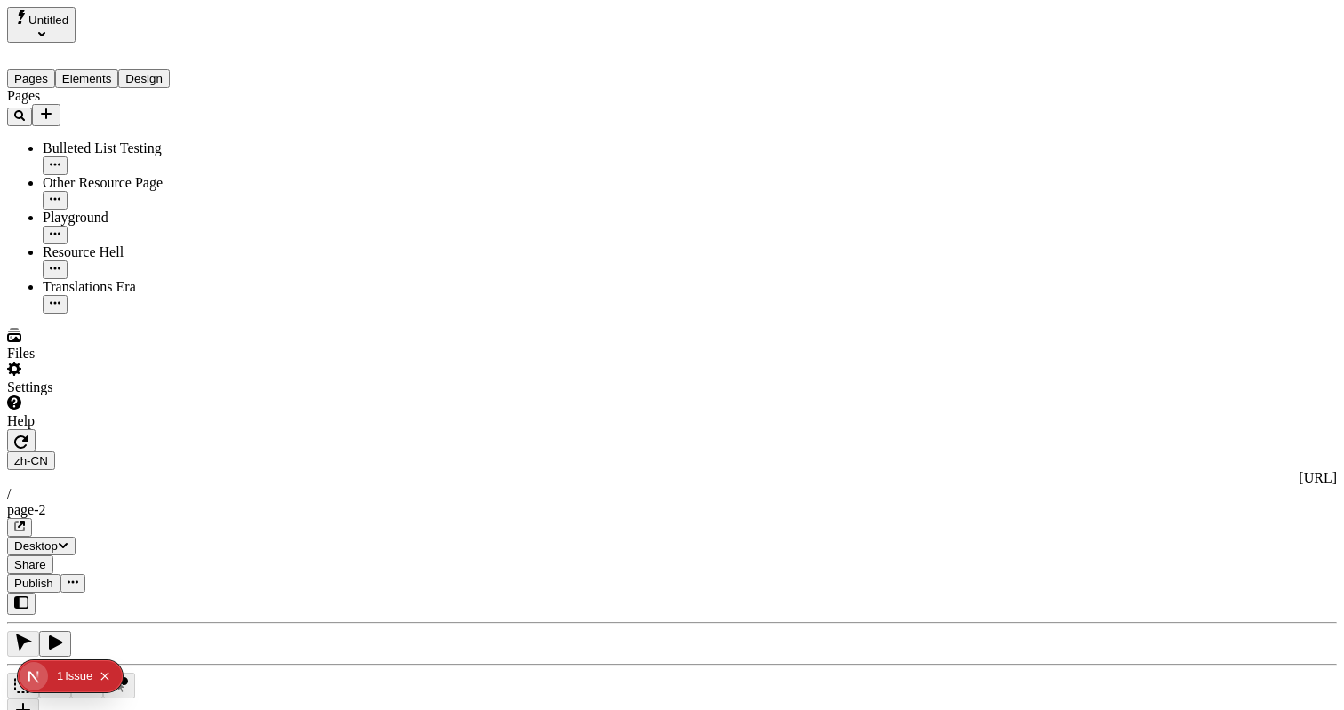
type input "/page-2"
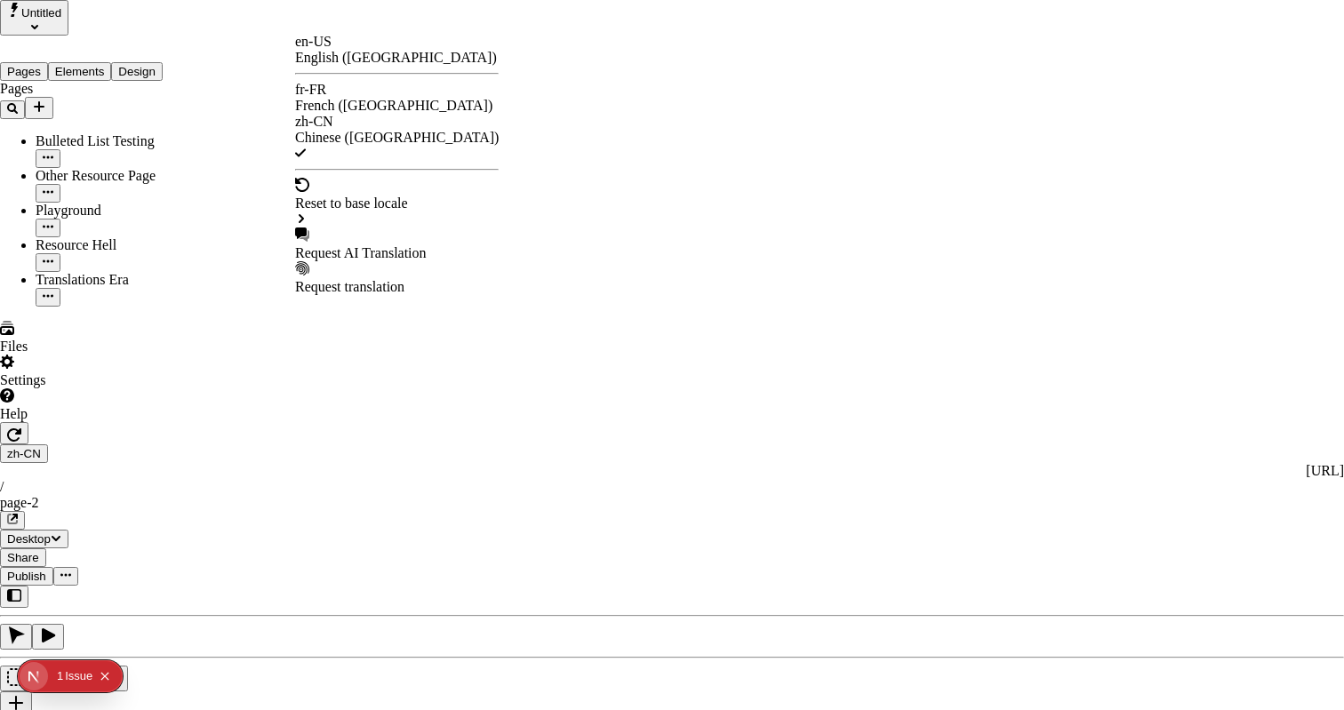
click at [367, 98] on div "French ([GEOGRAPHIC_DATA])" at bounding box center [397, 106] width 204 height 16
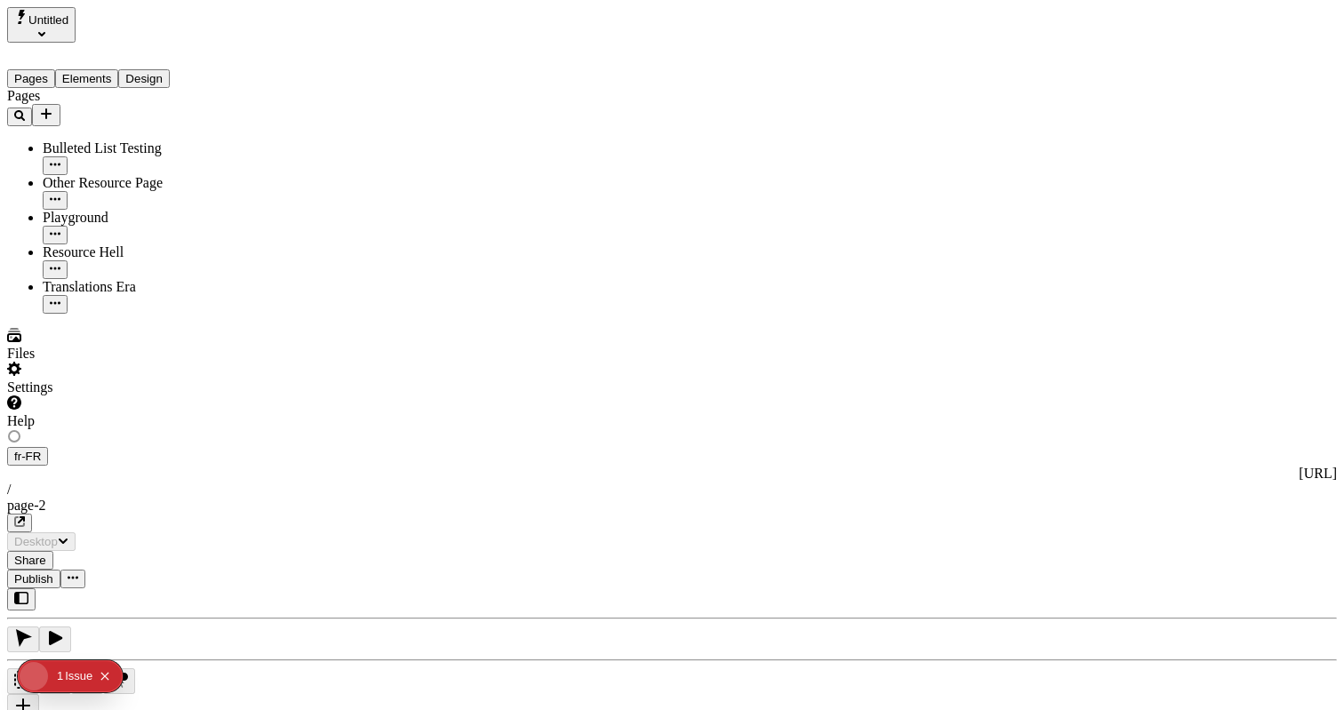
type input "/exploration-of-translations"
type input "The Great Translation Adventure"
type textarea "This is my French localized description. If it were empty, it would not appear …"
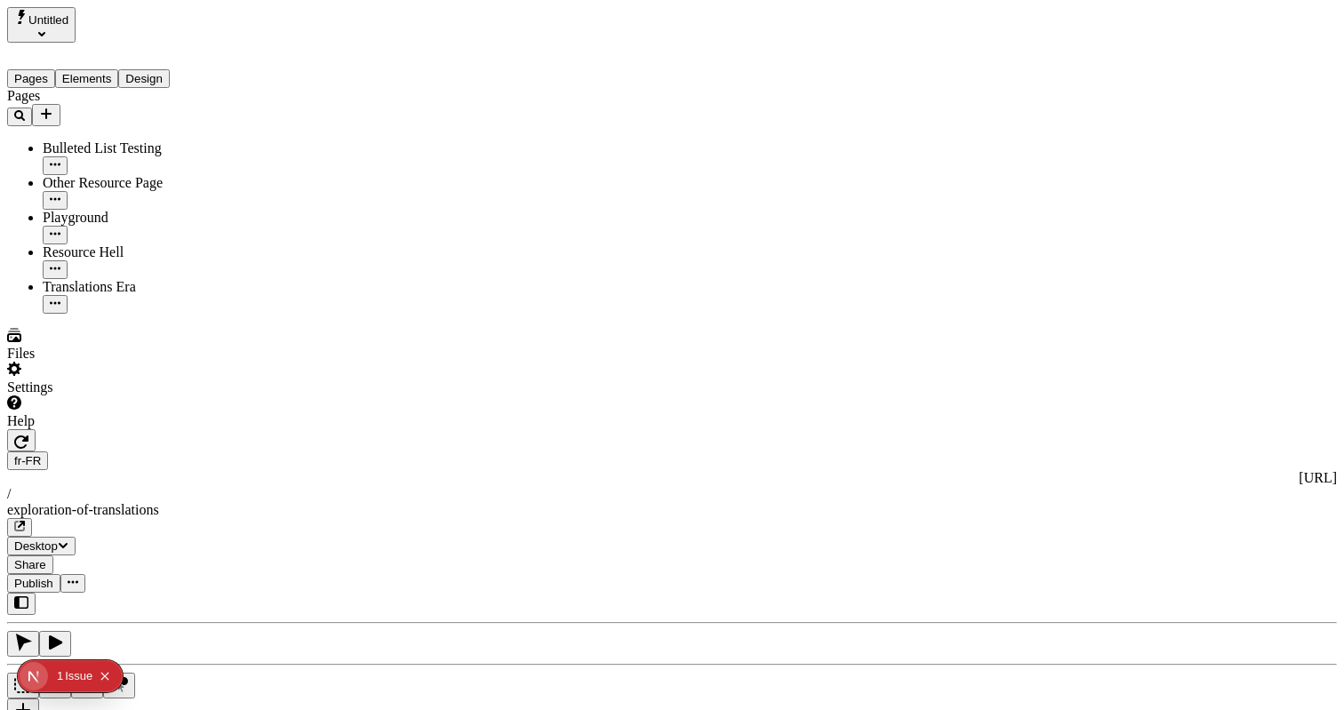
click at [100, 314] on div "Pages Bulleted List Testing Other Resource Page Playground Resource Hell Transl…" at bounding box center [113, 201] width 213 height 226
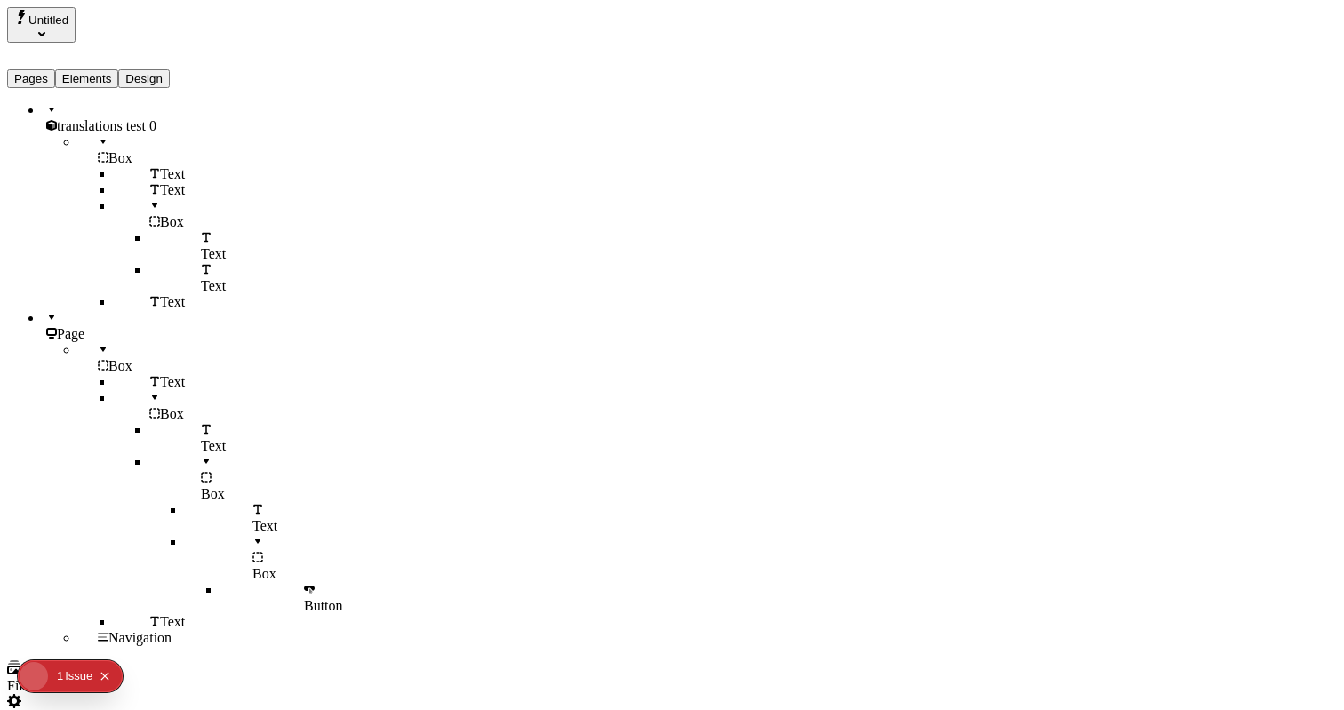
click at [119, 69] on button "Elements" at bounding box center [87, 78] width 64 height 19
click at [94, 135] on div "Box" at bounding box center [149, 150] width 142 height 32
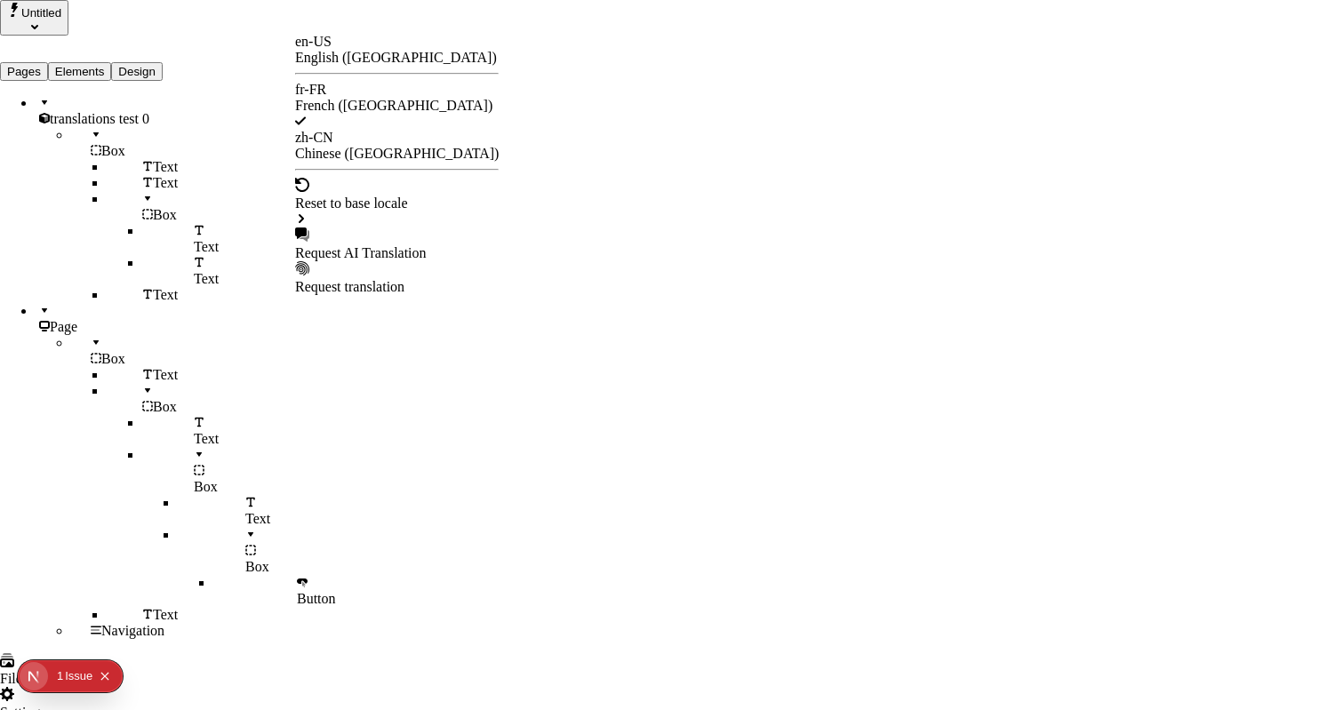
click at [360, 130] on div "zh-CN Chinese ([GEOGRAPHIC_DATA])" at bounding box center [397, 146] width 204 height 32
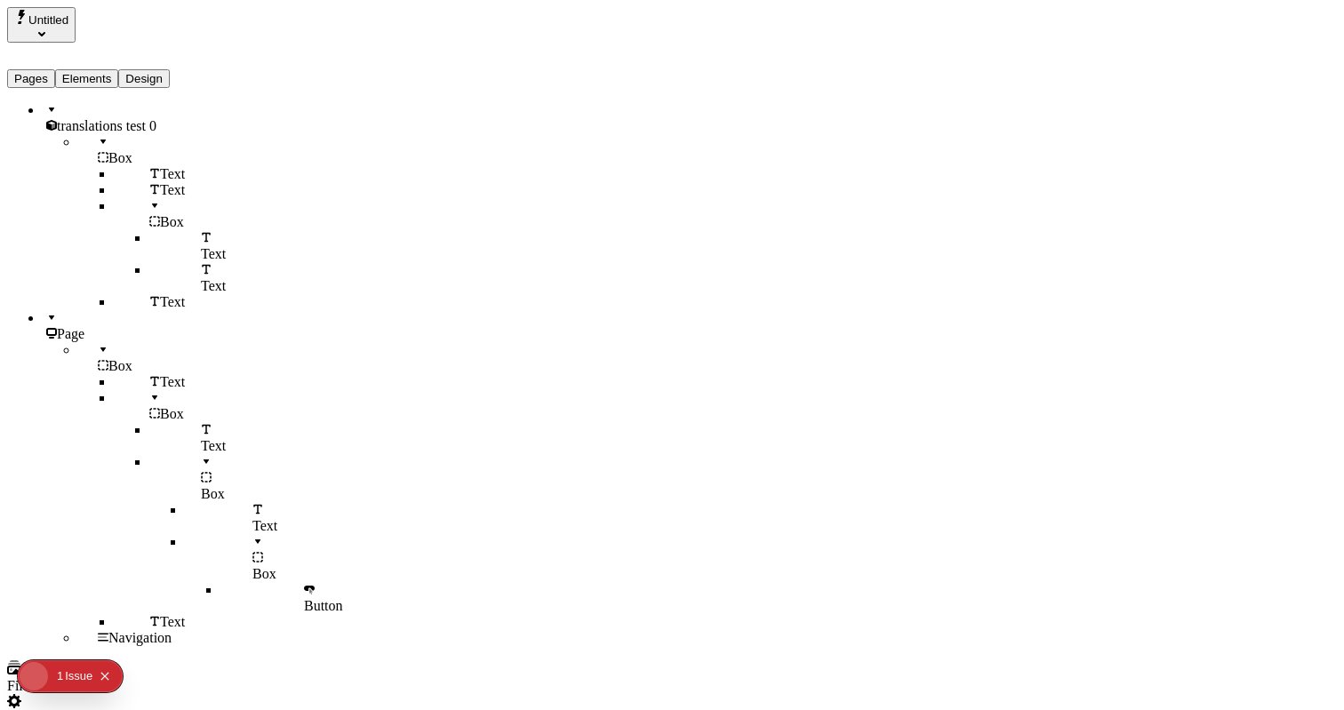
type input "/page-2"
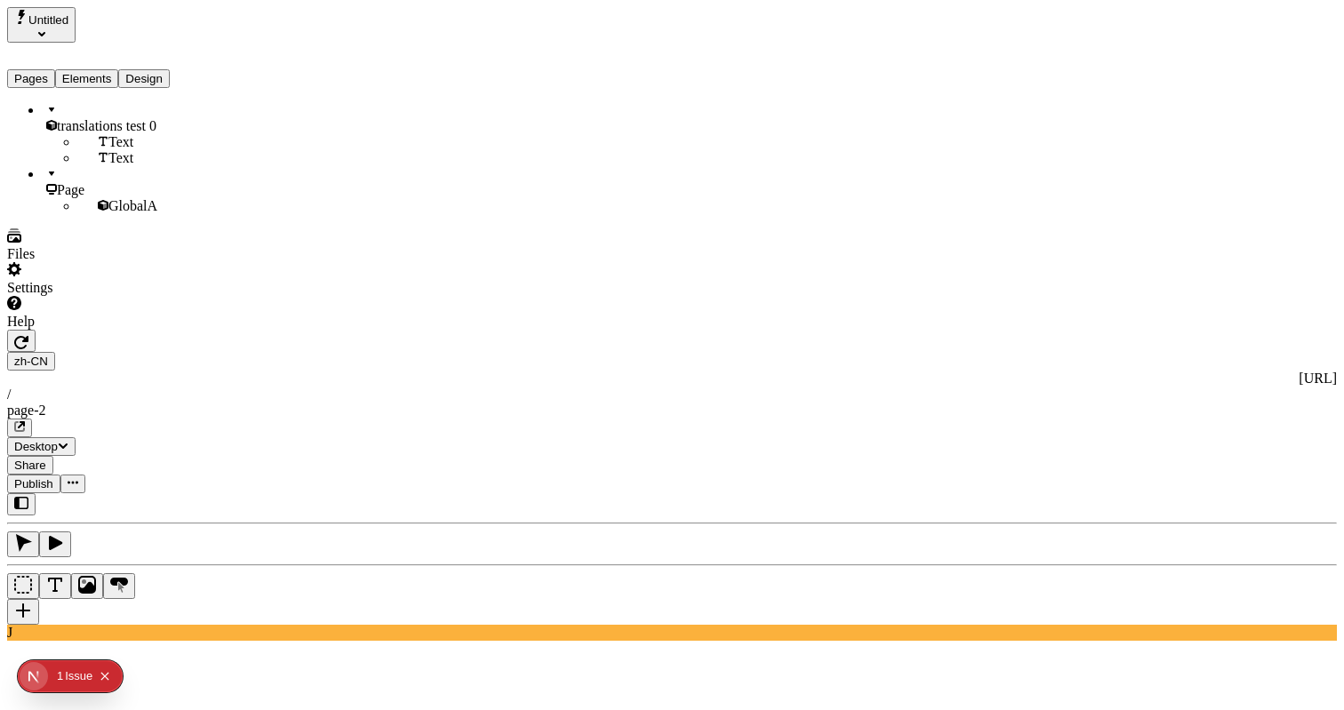
click at [109, 116] on div "translations test 0" at bounding box center [132, 118] width 178 height 32
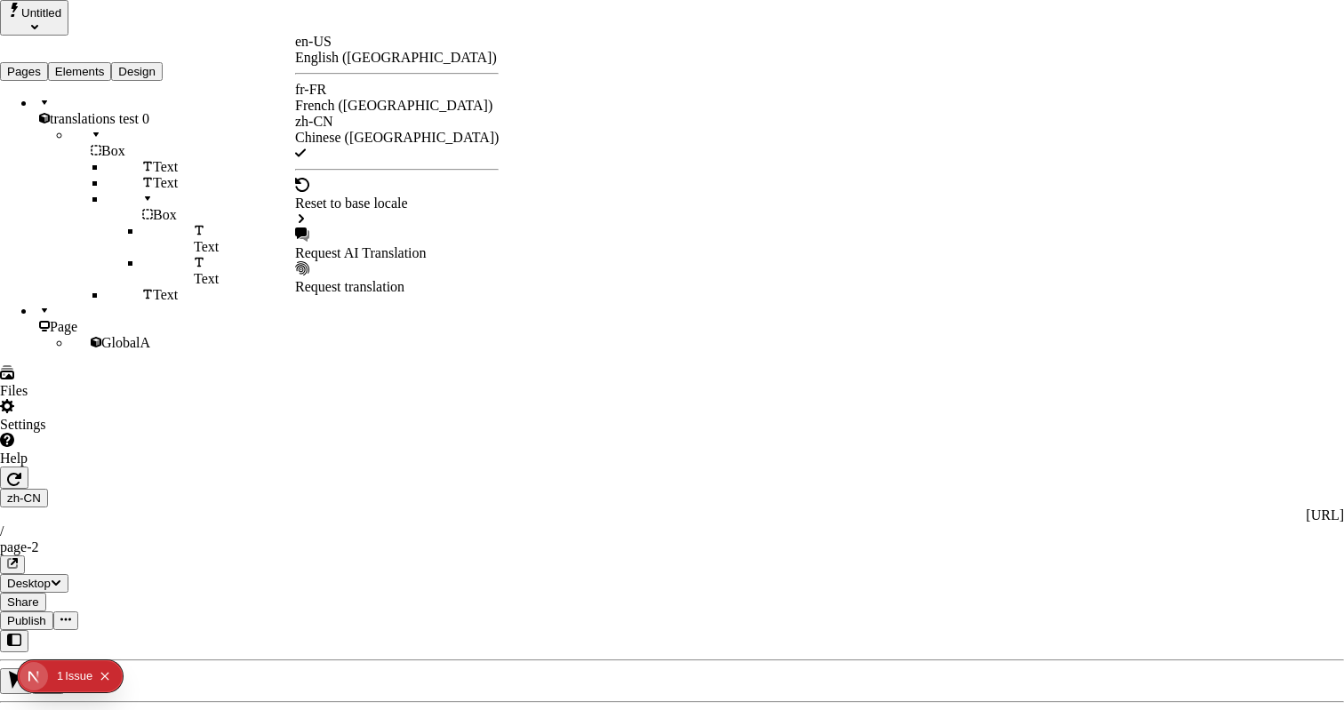
click at [398, 98] on div "French ([GEOGRAPHIC_DATA])" at bounding box center [397, 106] width 204 height 16
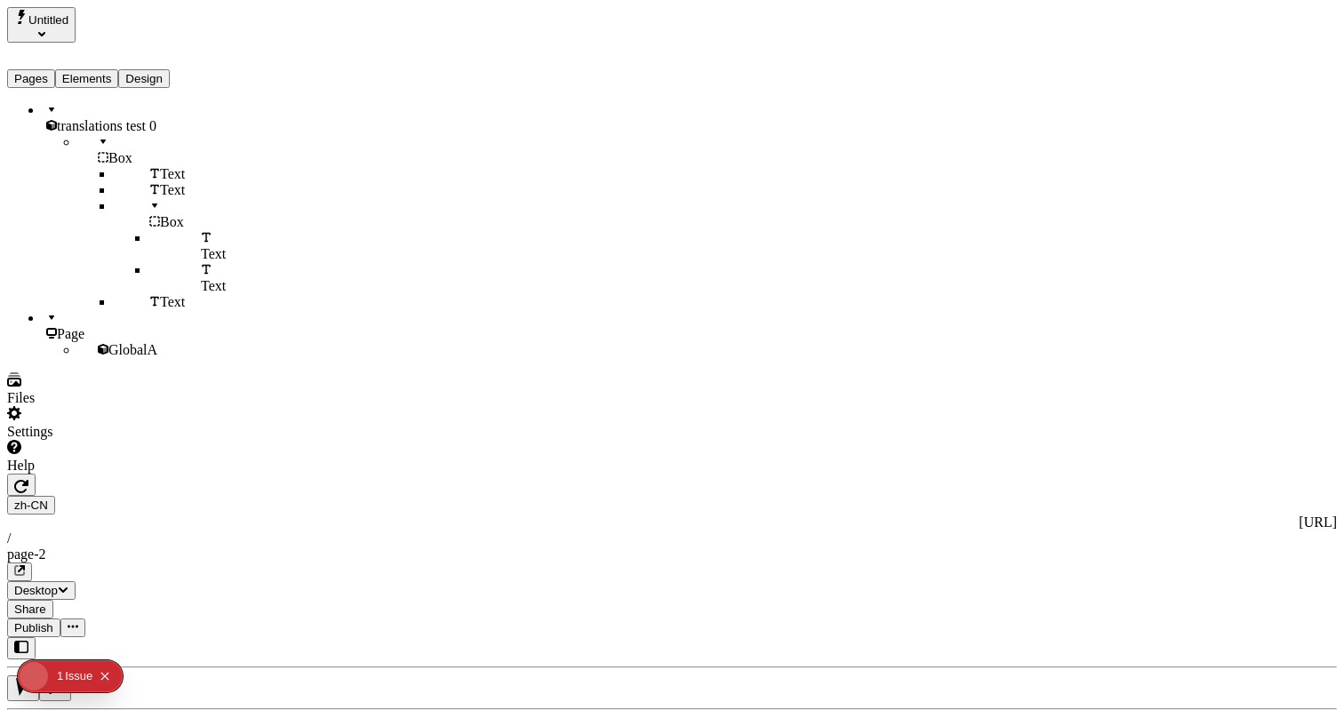
type input "/exploration-of-translations"
type input "The Great Translation Adventure"
type textarea "This is my French localized description. If it were empty, it would not appear …"
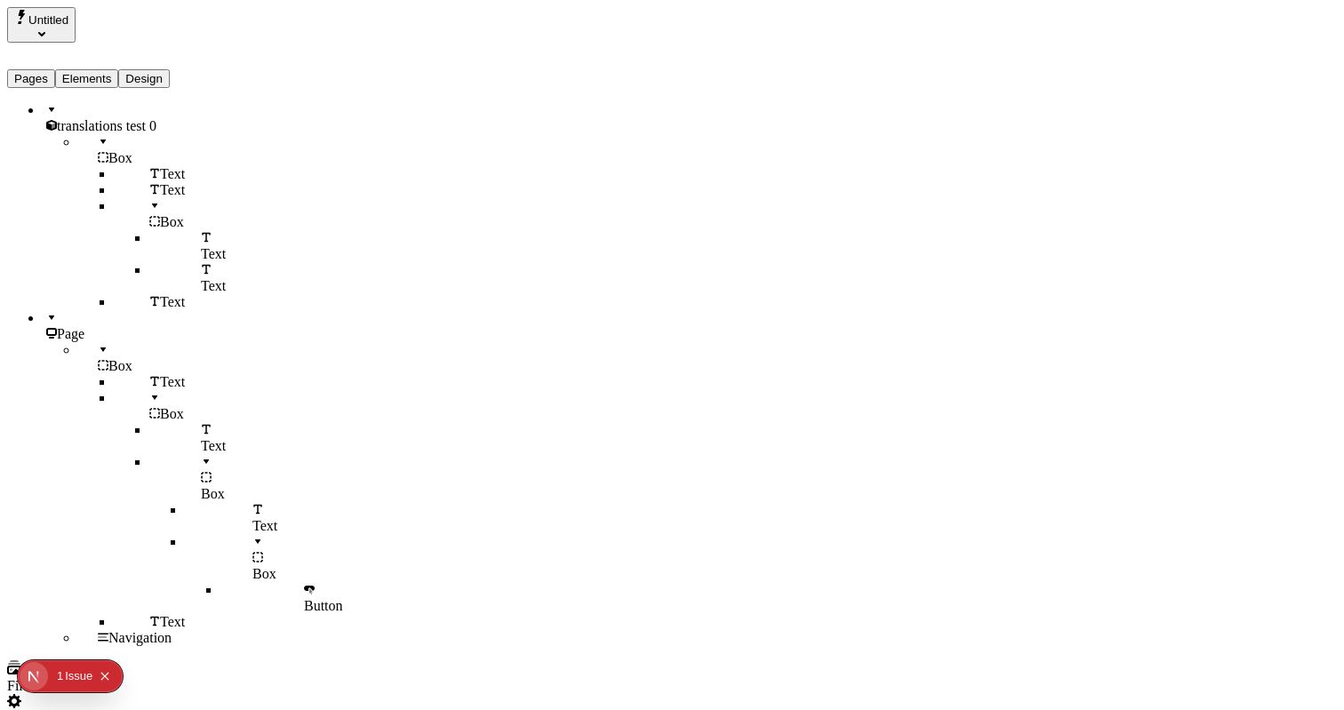
scroll to position [21, 0]
click at [93, 317] on div "Page" at bounding box center [132, 326] width 178 height 32
click at [129, 342] on div "Box" at bounding box center [149, 358] width 142 height 32
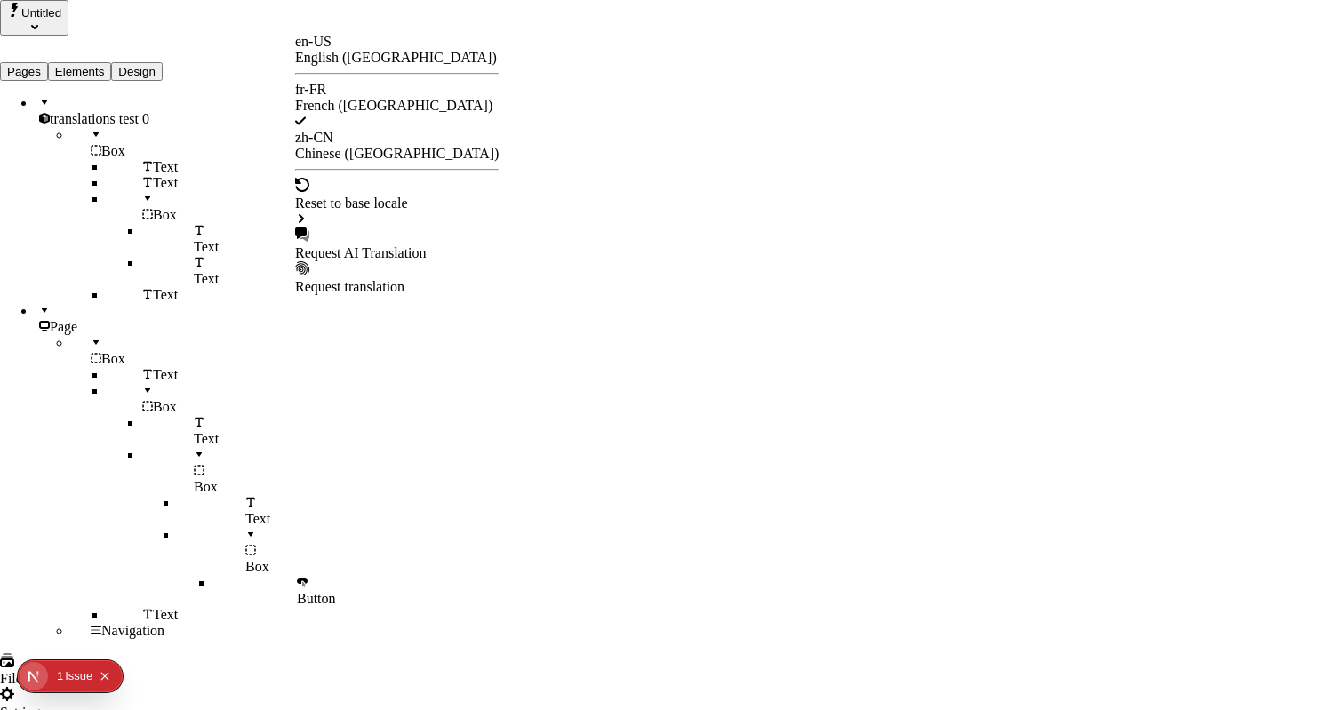
click at [374, 130] on div "zh-CN Chinese ([GEOGRAPHIC_DATA])" at bounding box center [397, 146] width 204 height 32
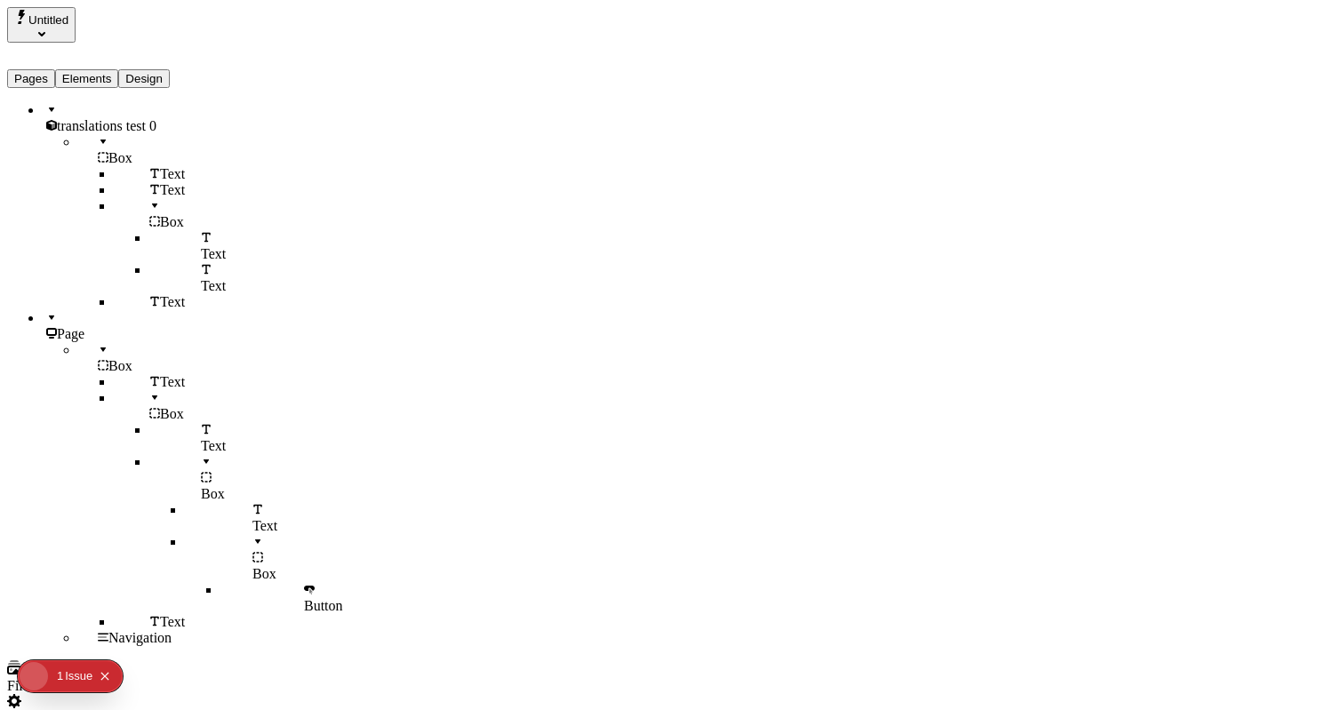
type input "/page-2"
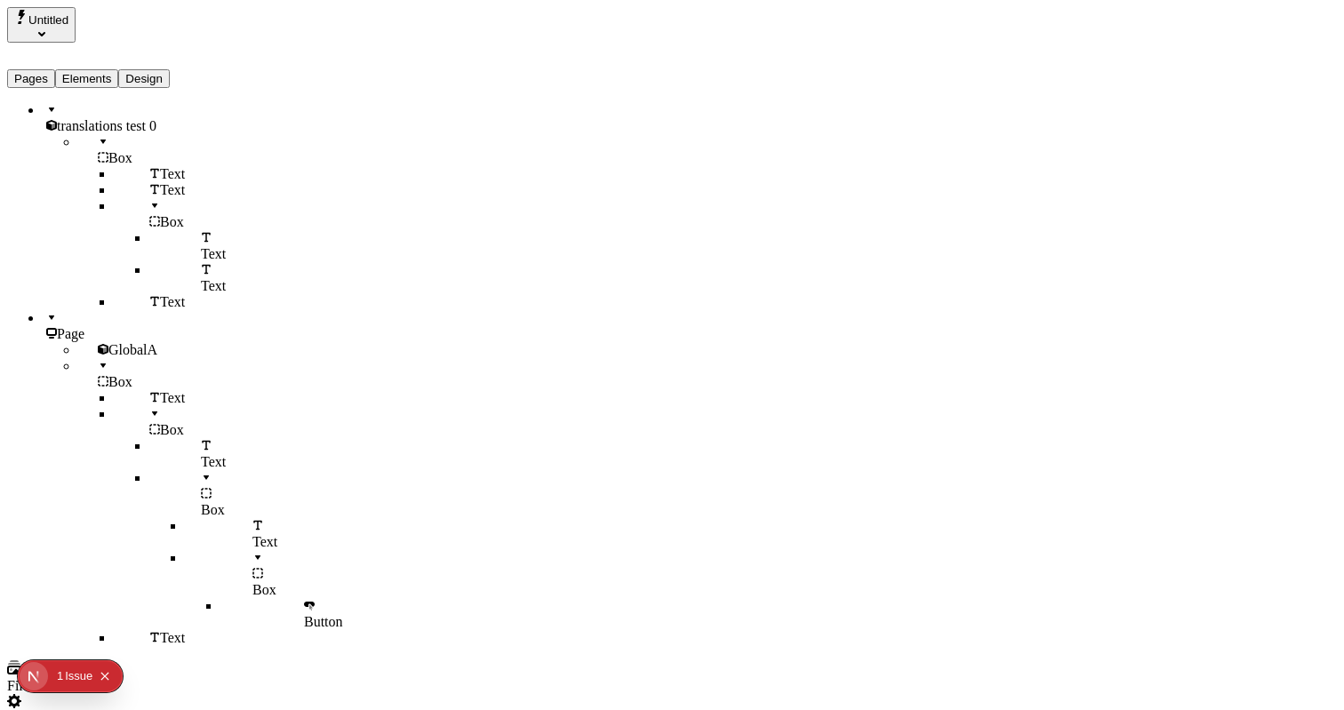
scroll to position [0, 225]
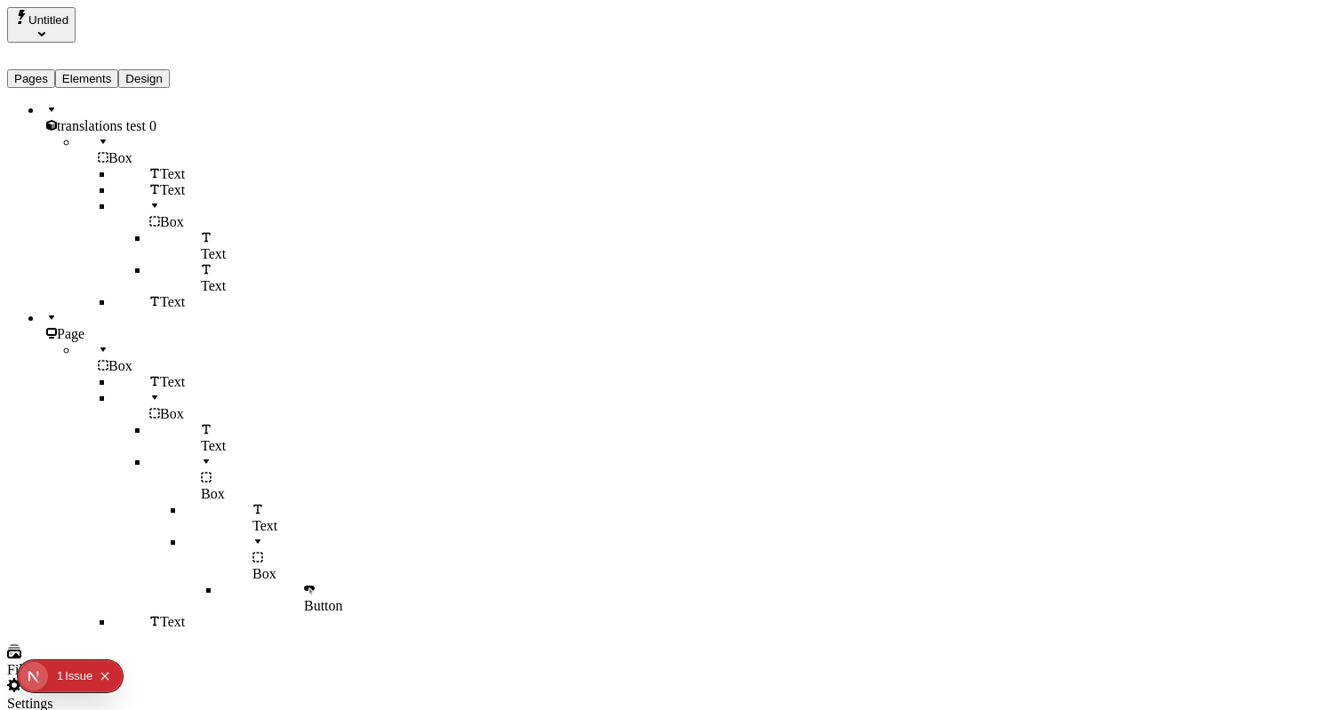
scroll to position [0, 0]
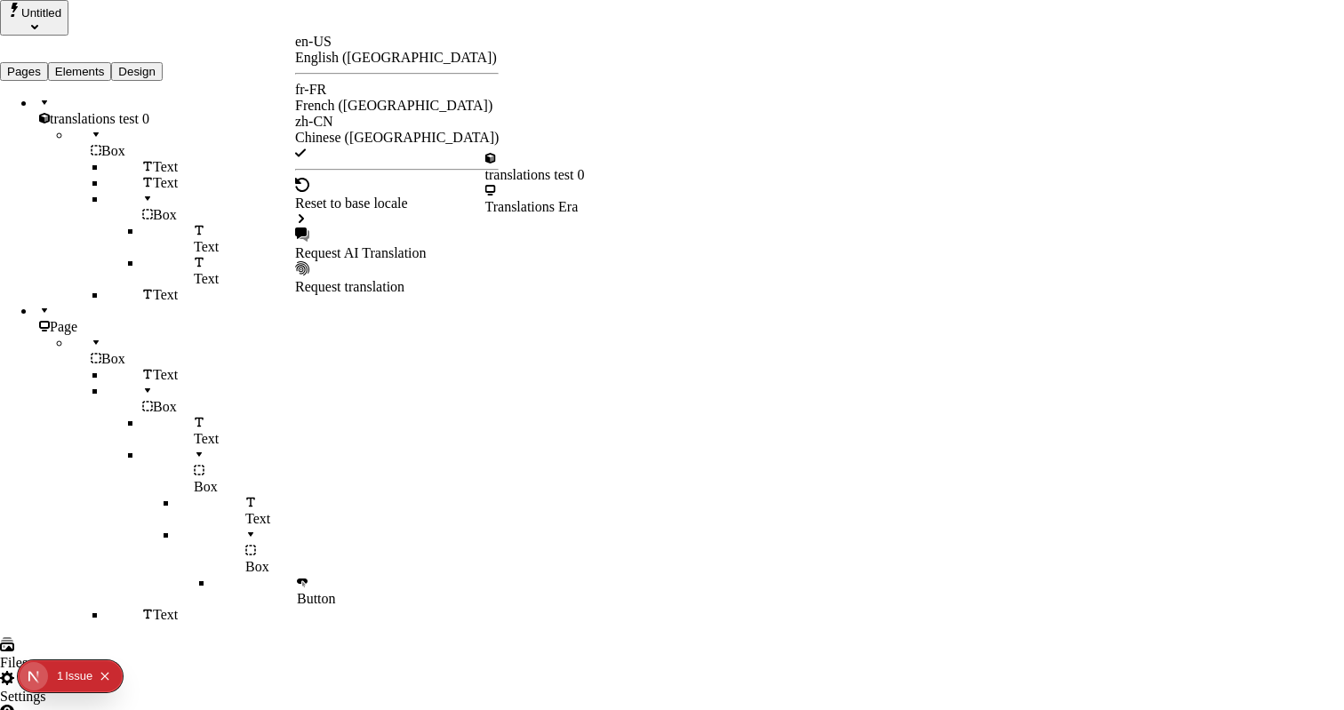
click at [411, 228] on div "Request AI Translation" at bounding box center [397, 245] width 204 height 34
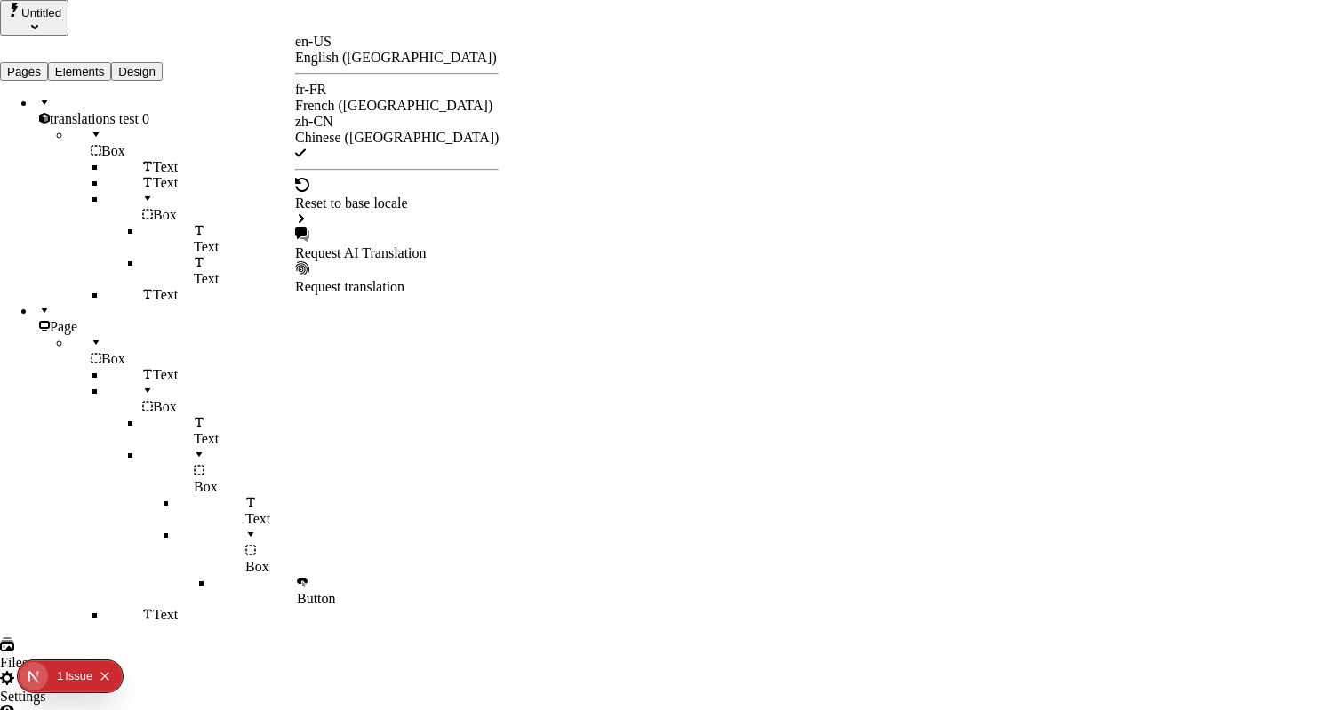
click at [357, 90] on div "fr-FR French ([GEOGRAPHIC_DATA])" at bounding box center [397, 98] width 204 height 32
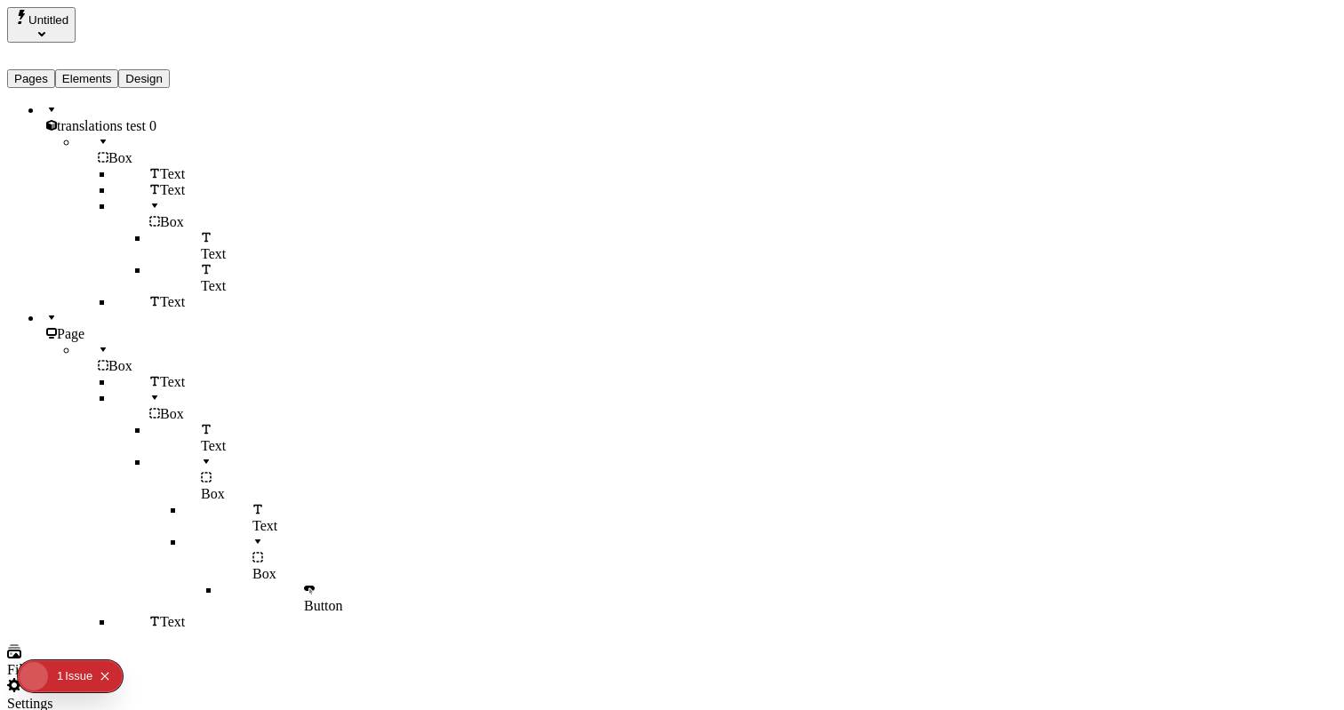
type input "/exploration-of-translations"
type input "The Great Translation Adventure"
type textarea "This is my French localized description. If it were empty, it would not appear …"
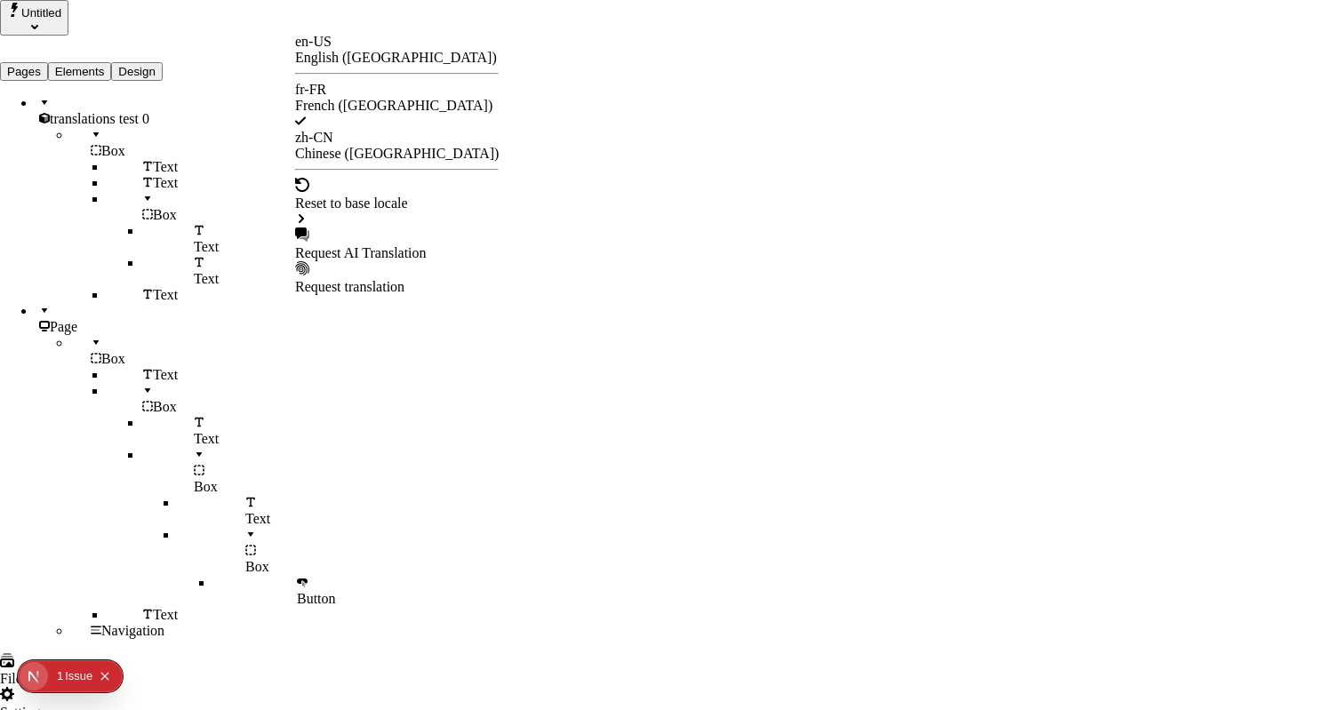
click at [354, 130] on div "zh-CN Chinese ([GEOGRAPHIC_DATA])" at bounding box center [397, 146] width 204 height 32
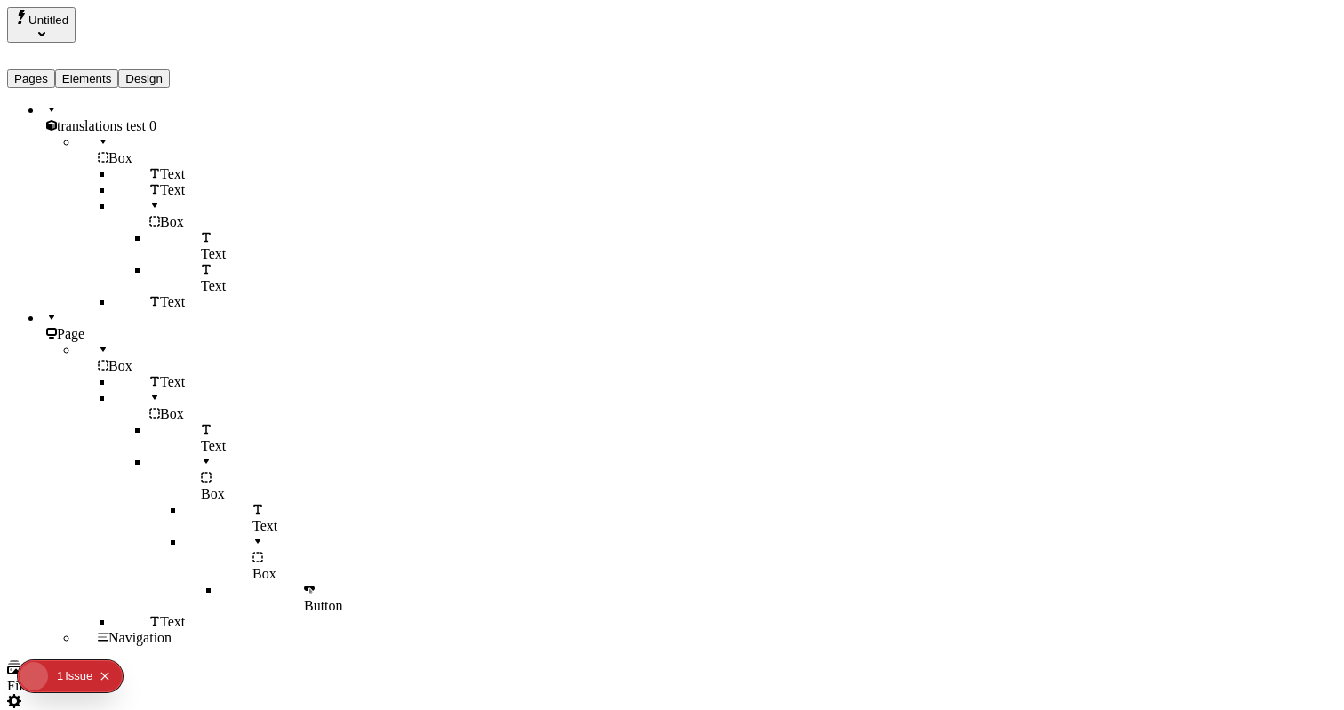
type input "/page-2"
paste textarea "This is my French localized description. If it were empty, it would not appear …"
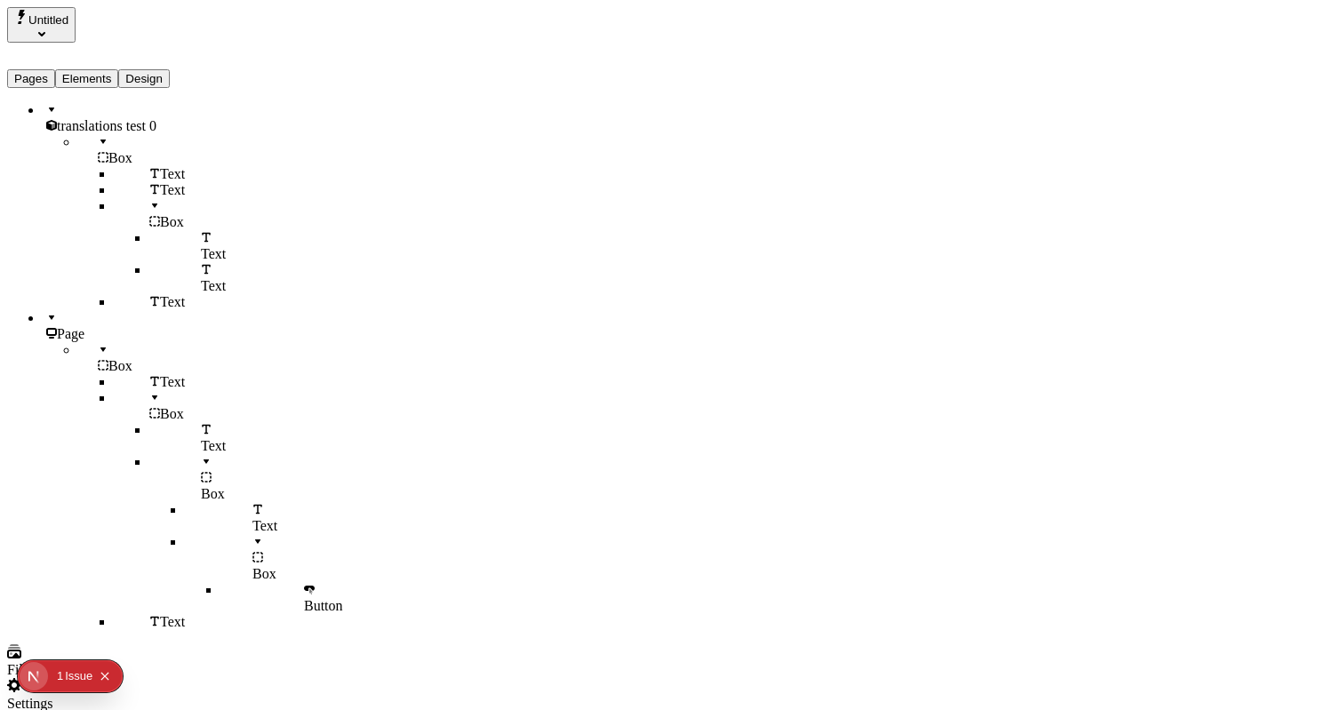
type textarea "This is my Chinese localized page description. If it were empty, it would not a…"
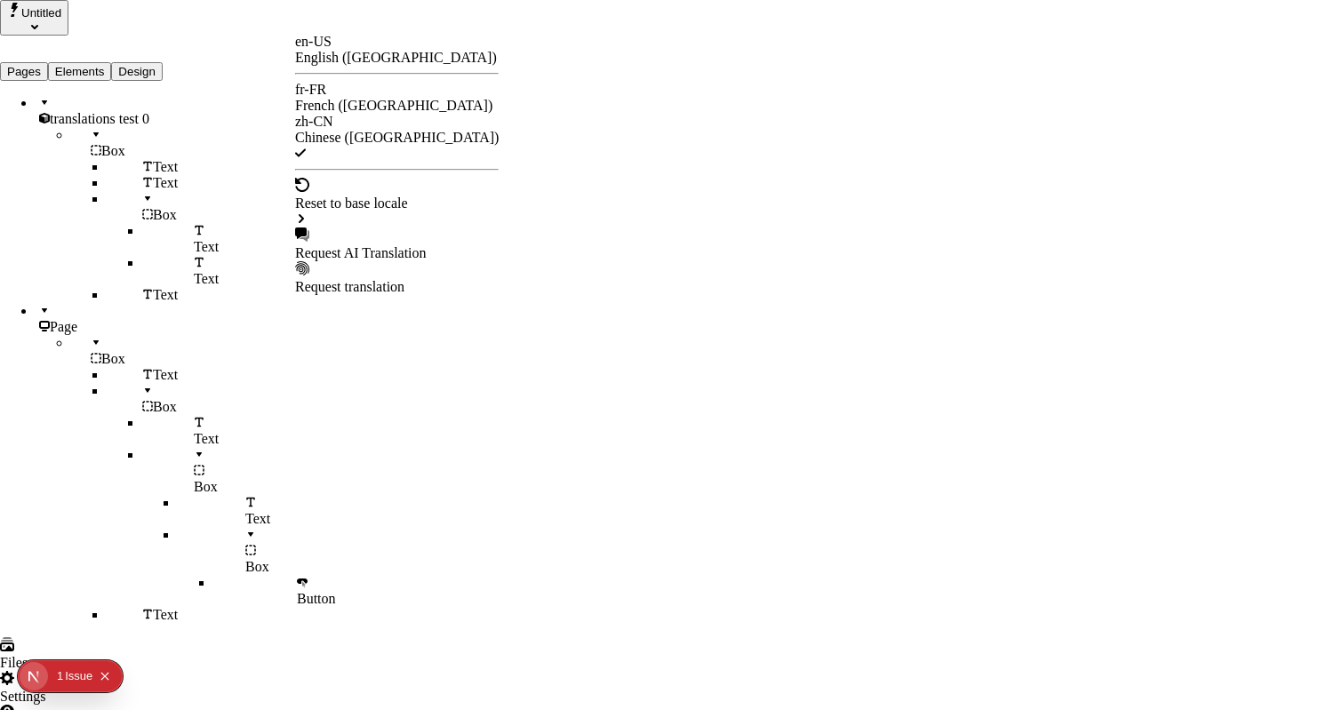
click at [384, 105] on div "fr-FR French ([GEOGRAPHIC_DATA])" at bounding box center [397, 98] width 204 height 32
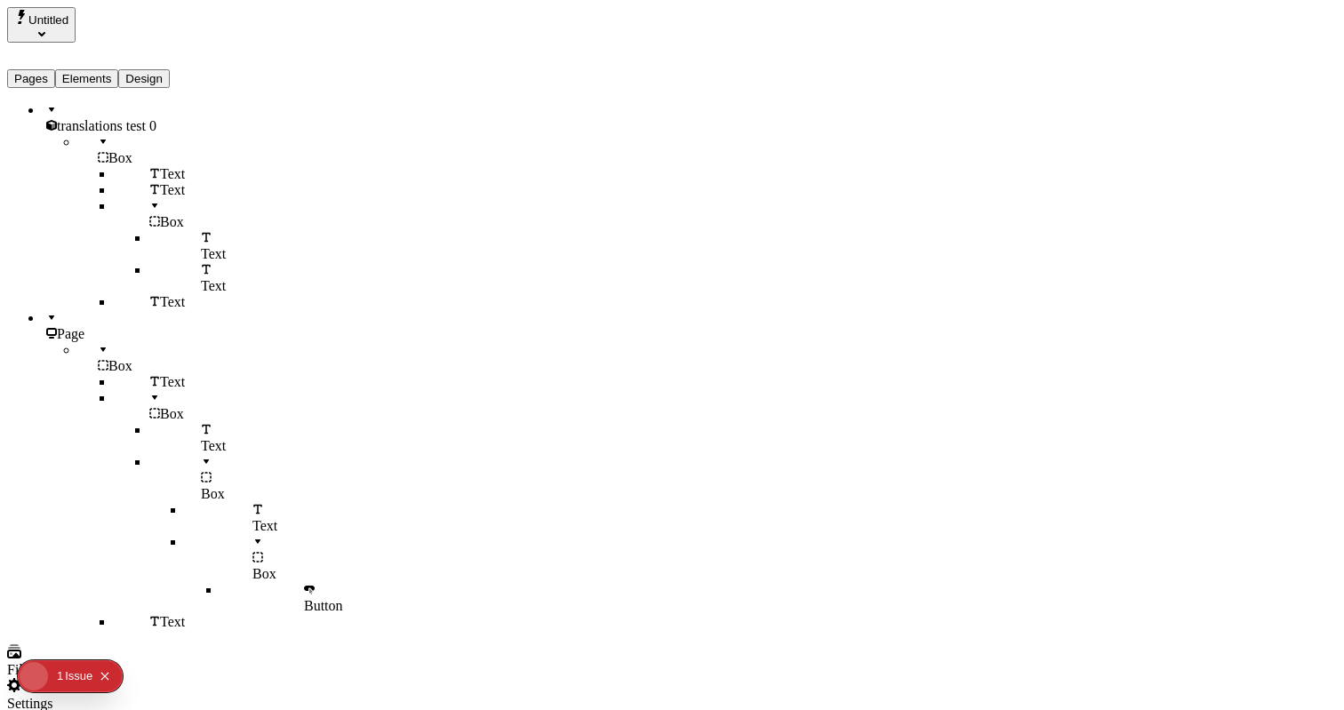
type input "/exploration-of-translations"
type input "The Great Translation Adventure"
type textarea "This is my French localized description. If it were empty, it would not appear …"
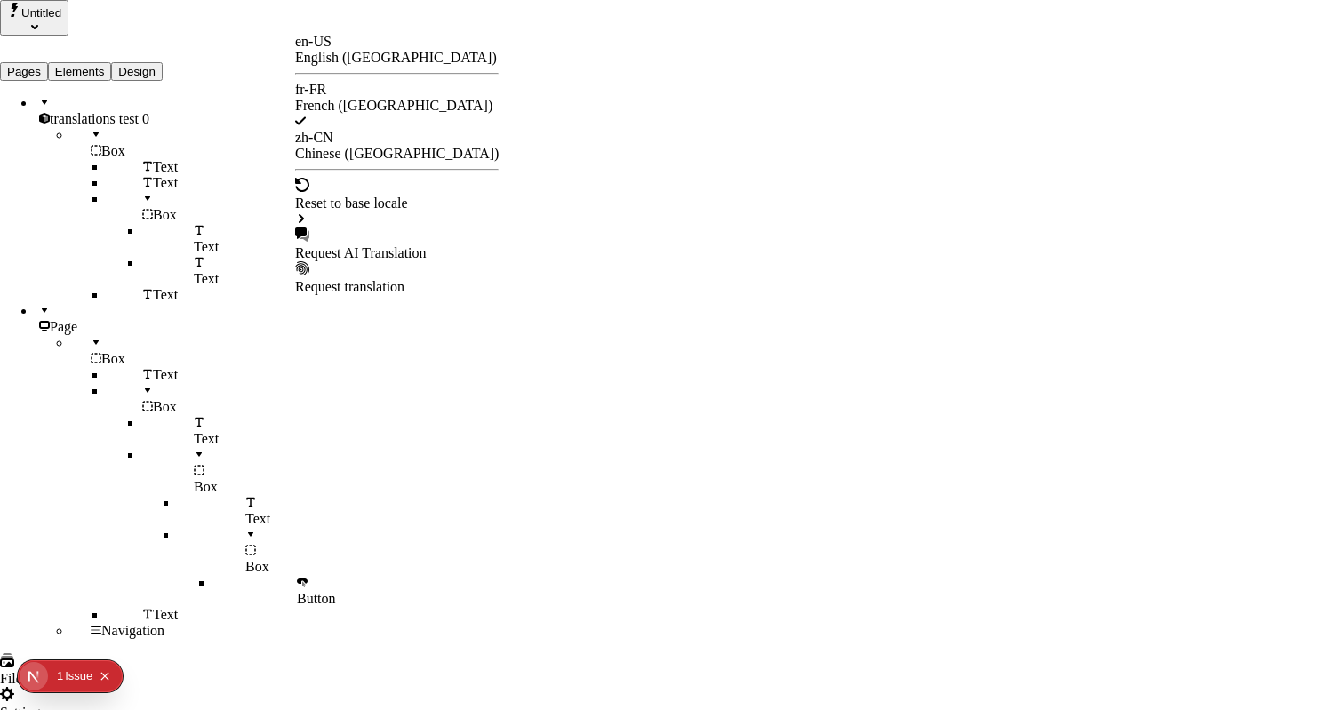
click at [374, 138] on div "en-US English ([GEOGRAPHIC_DATA]) fr-FR French ([GEOGRAPHIC_DATA]) zh-CN Chines…" at bounding box center [397, 164] width 204 height 261
click at [383, 146] on div "Chinese ([GEOGRAPHIC_DATA])" at bounding box center [397, 154] width 204 height 16
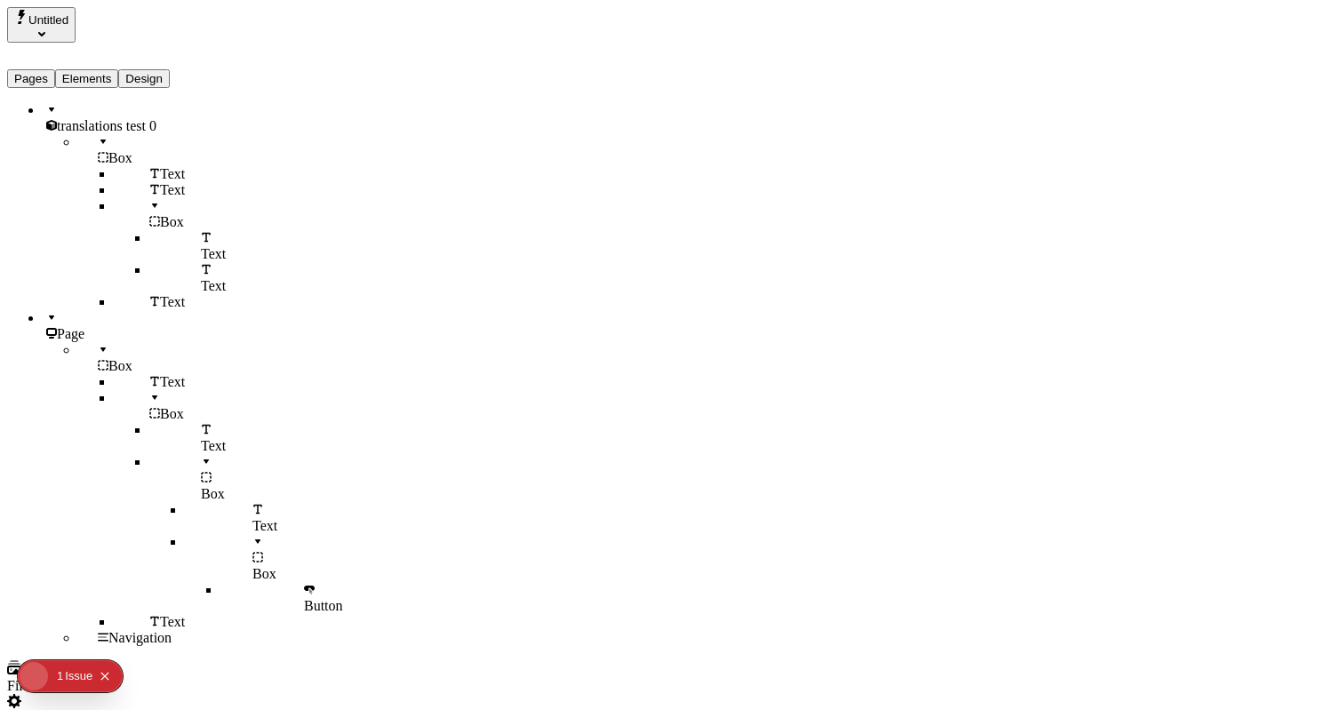
type input "/page-2"
type textarea "This is my Chinese localized page description. If it were empty, it would not a…"
type input "/exploration-of-translations"
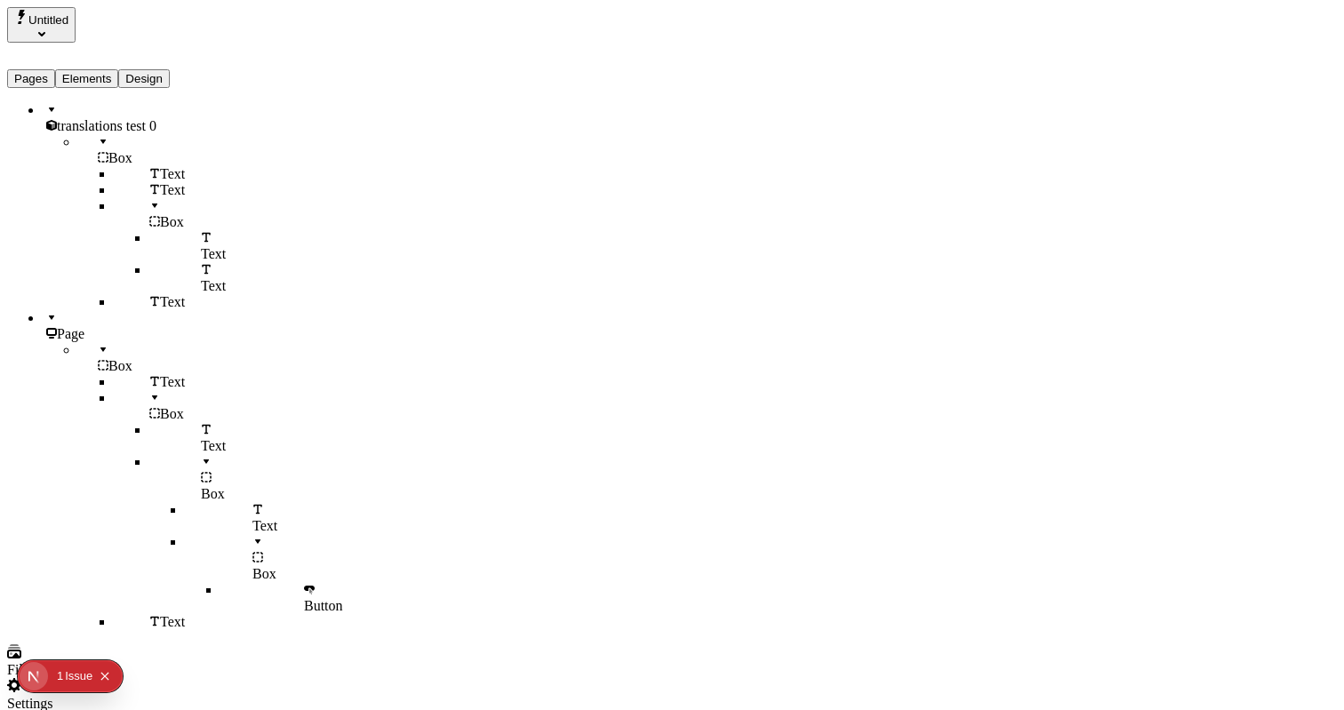
type input "The Adventure of a Lifetime"
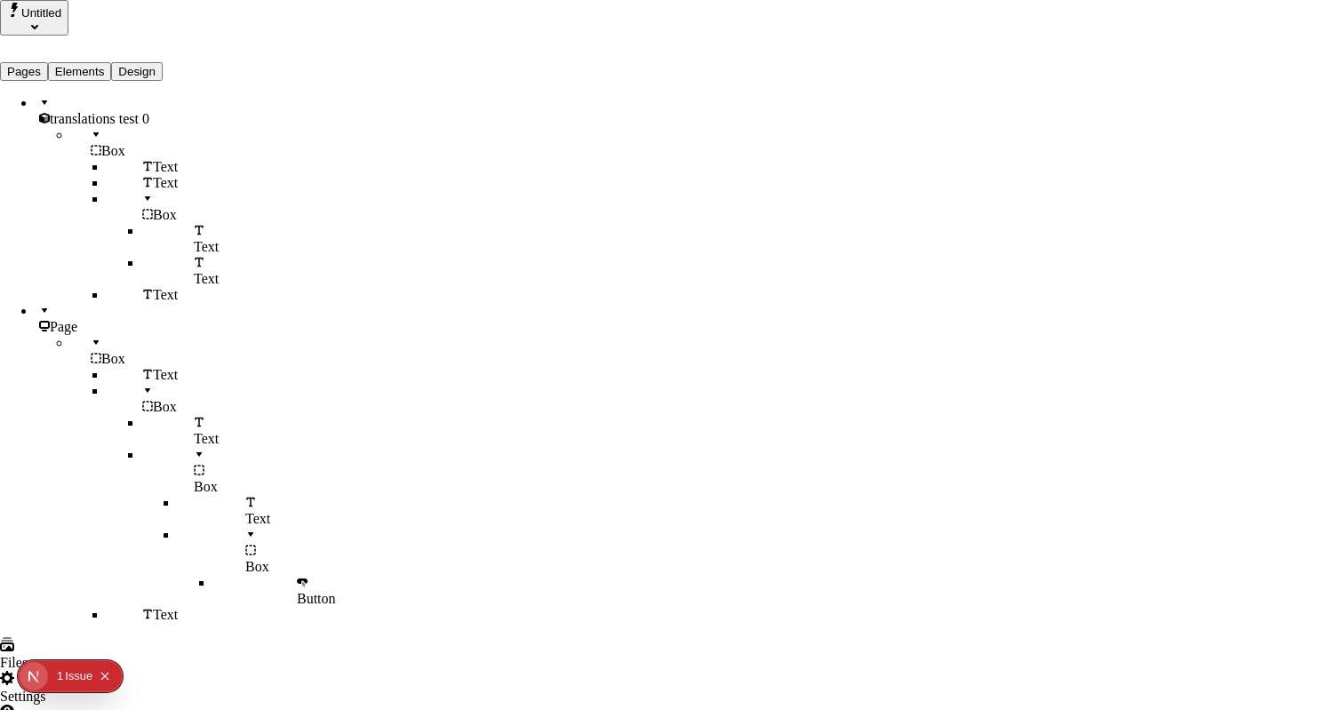
checkbox input "true"
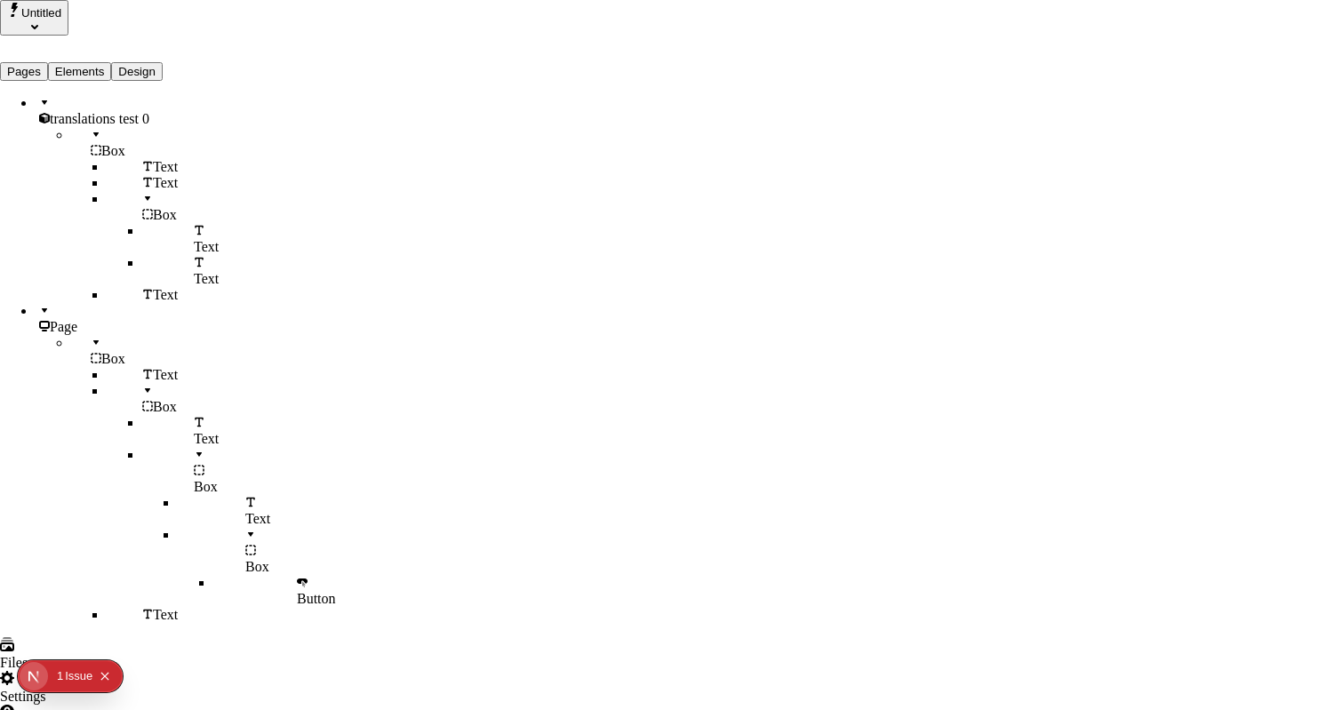
checkbox input "true"
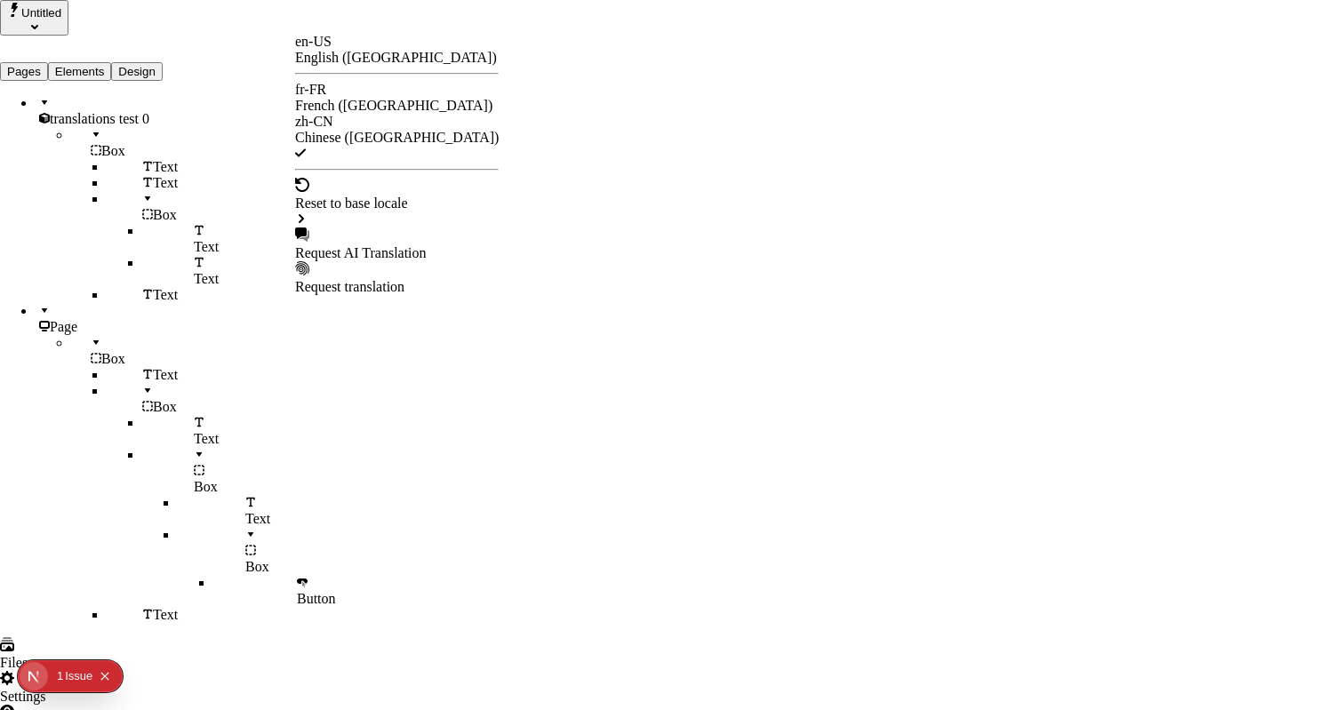
click at [349, 245] on div "Request AI Translation" at bounding box center [397, 253] width 204 height 16
checkbox input "true"
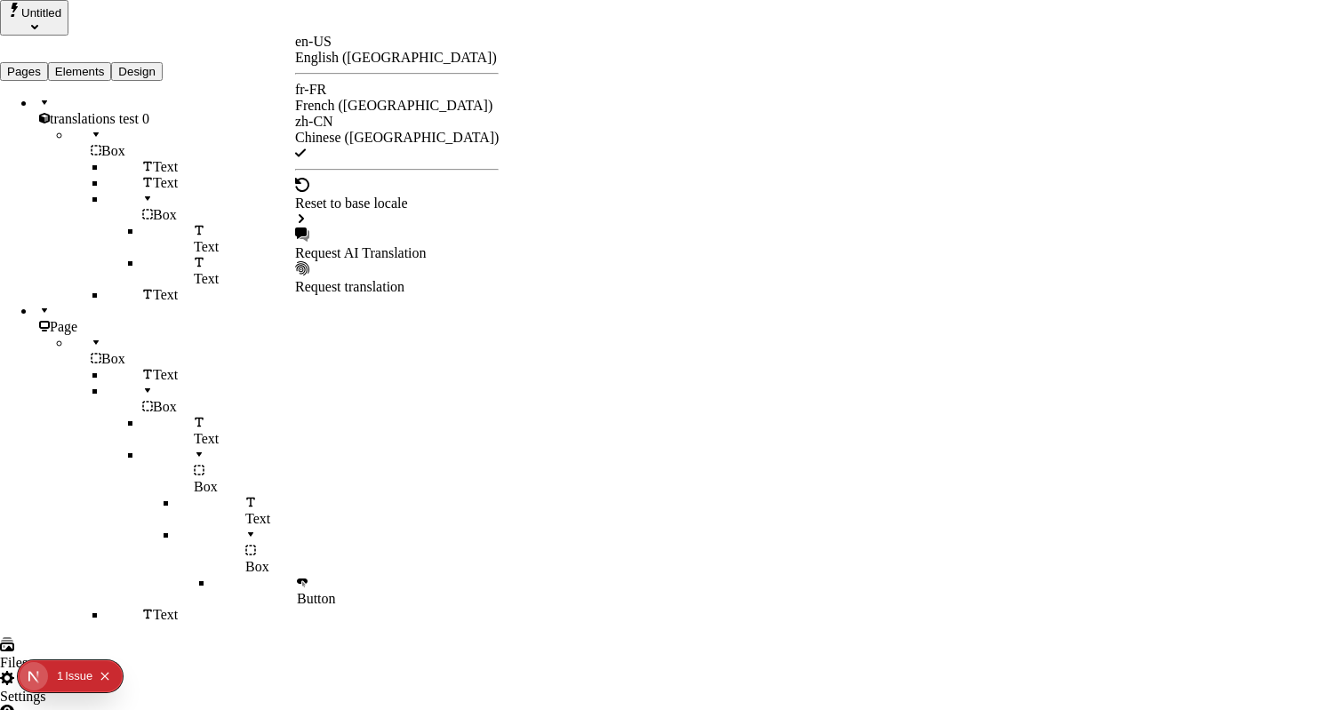
checkbox input "true"
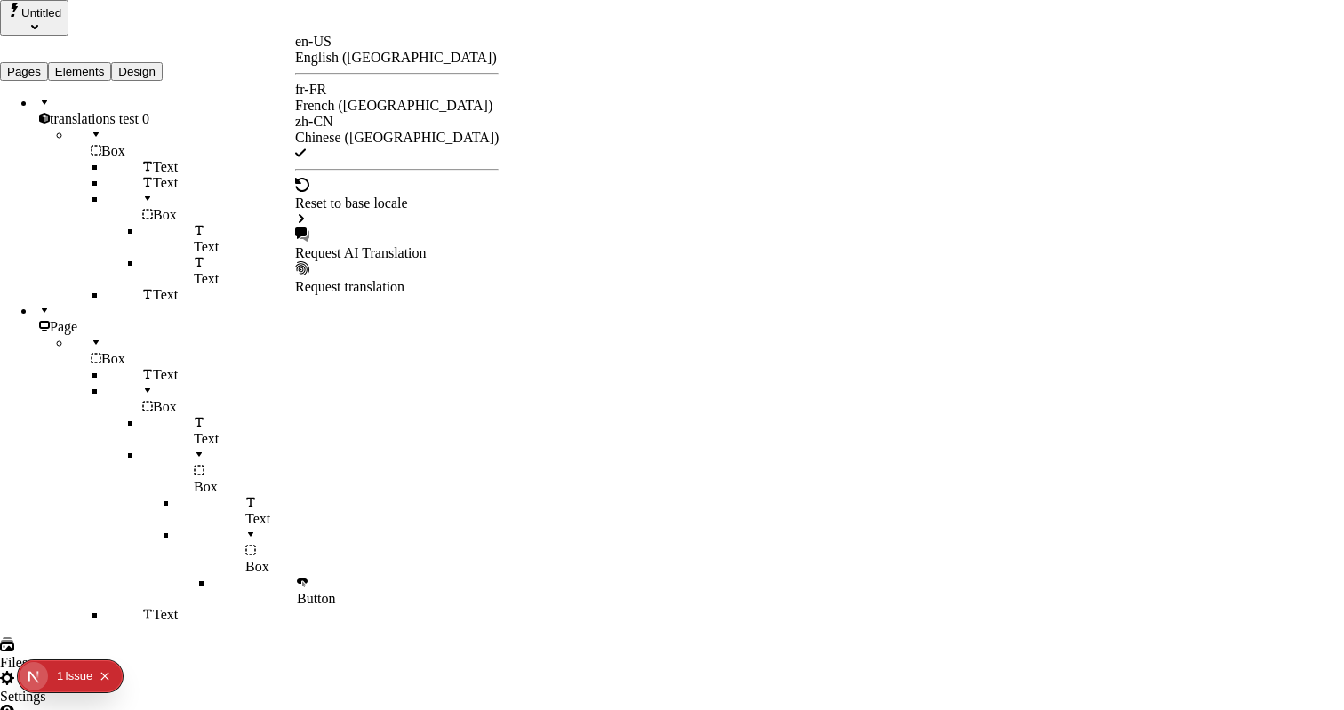
checkbox input "true"
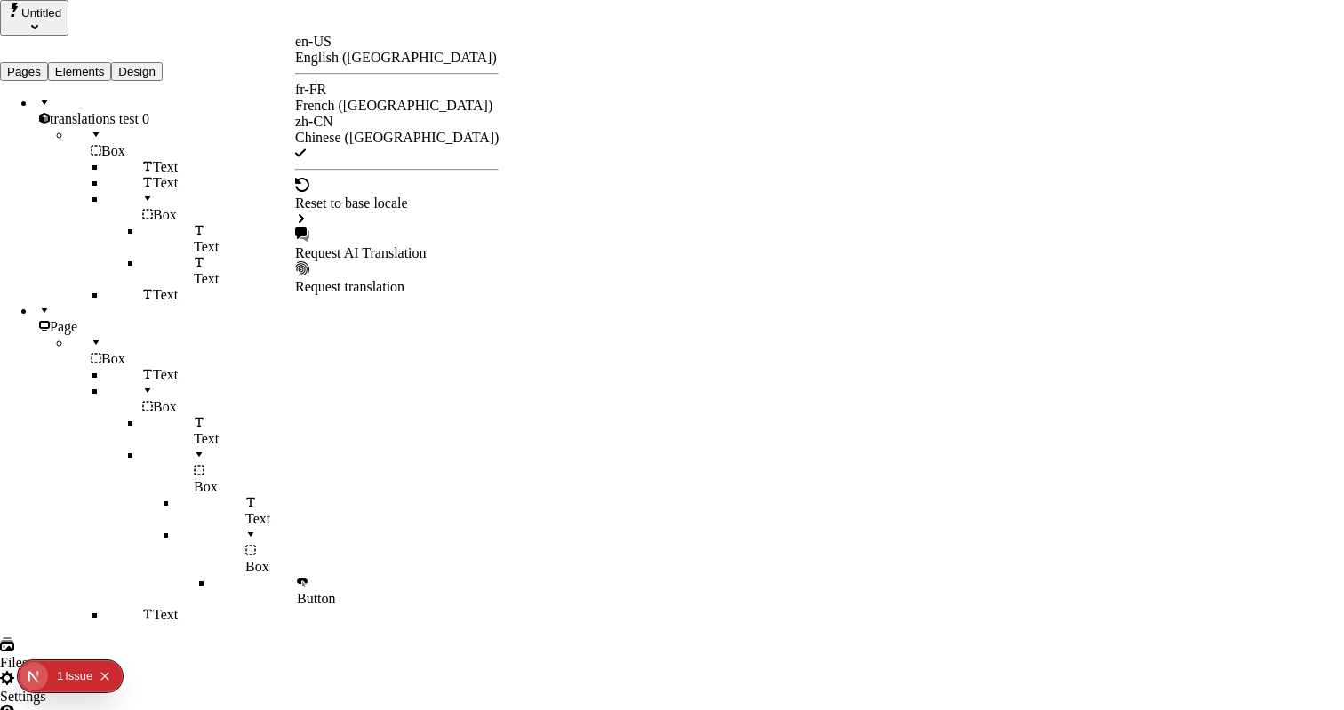
checkbox input "true"
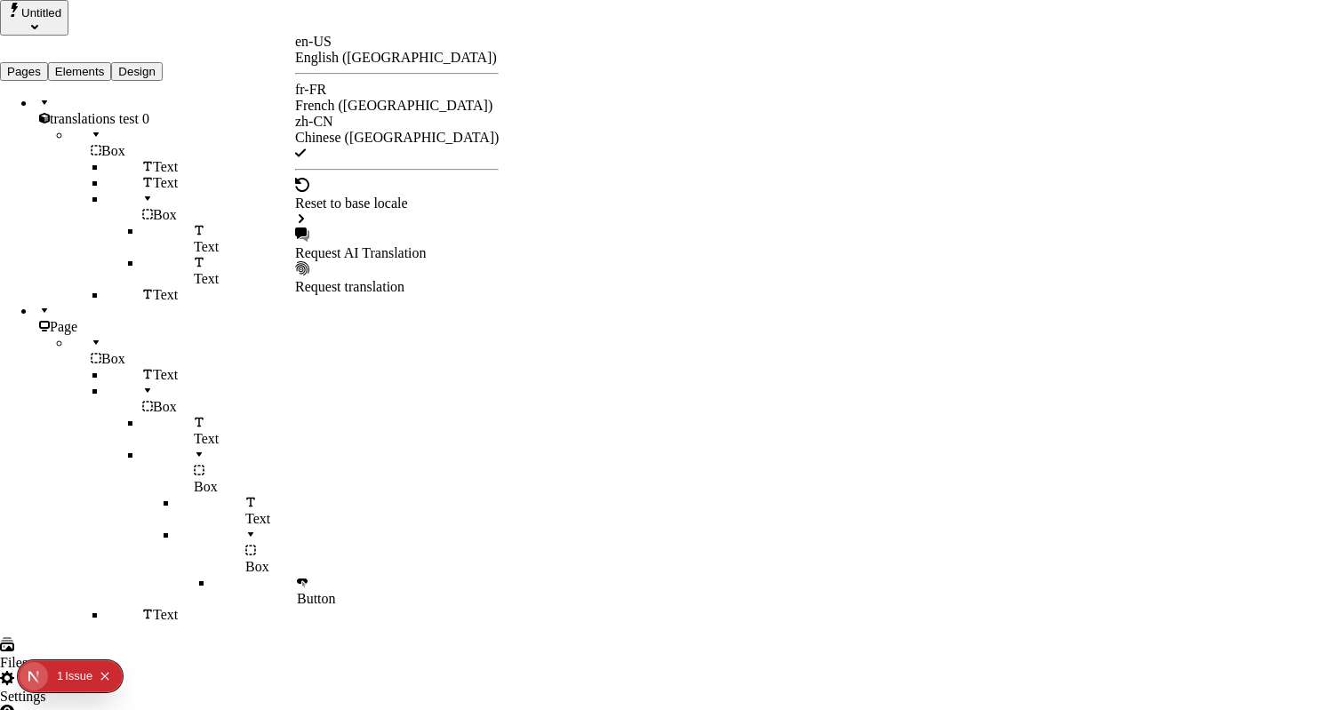
checkbox input "true"
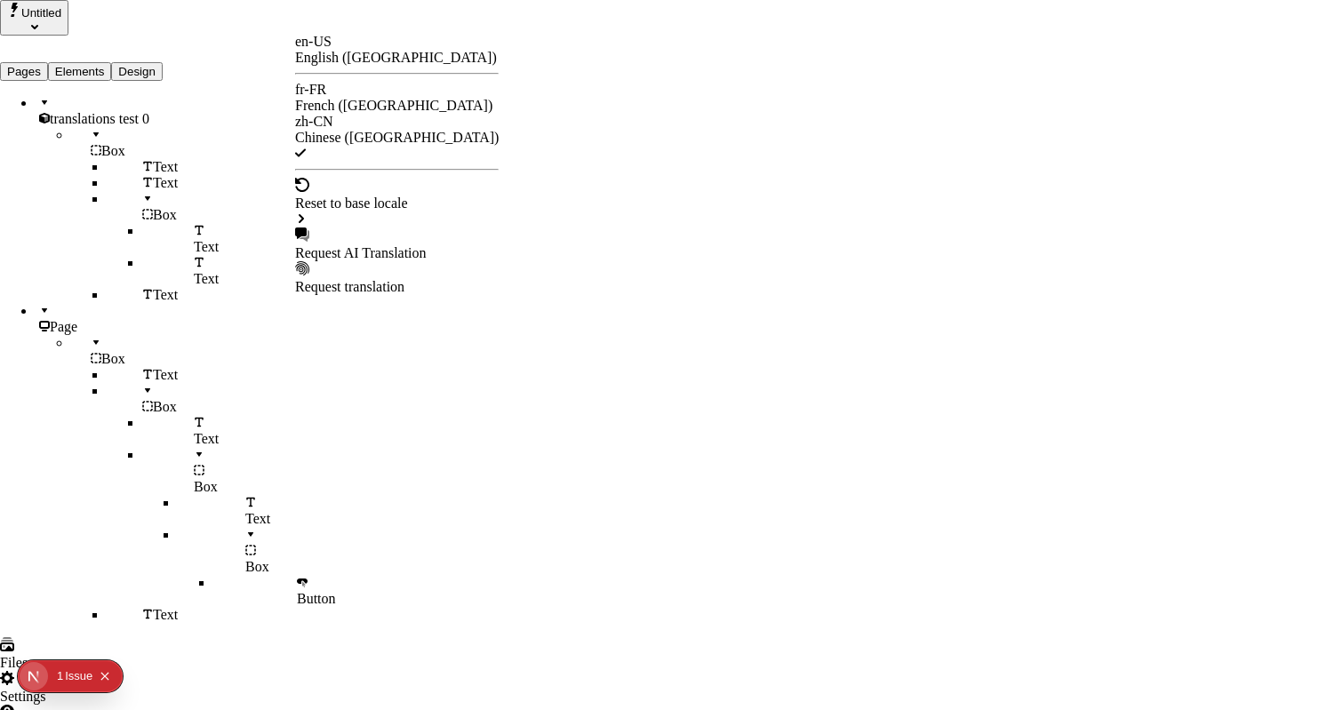
checkbox input "false"
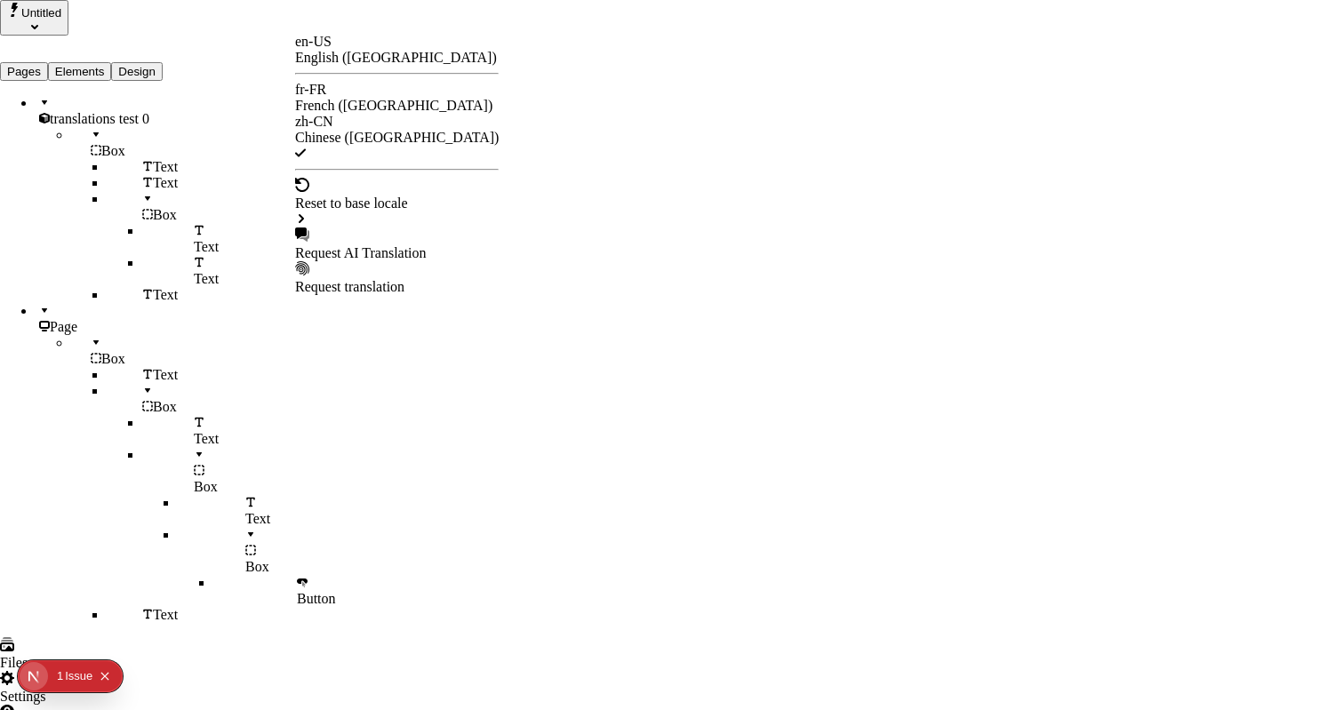
checkbox input "false"
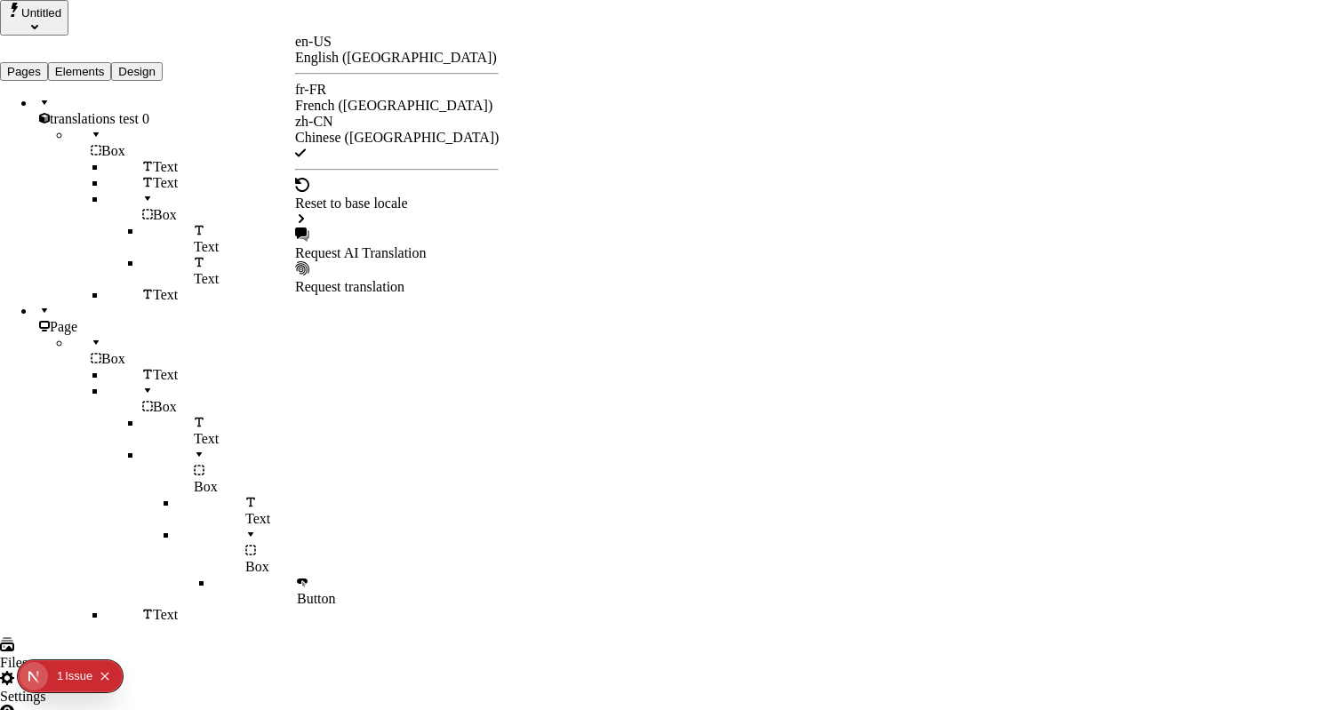
checkbox input "false"
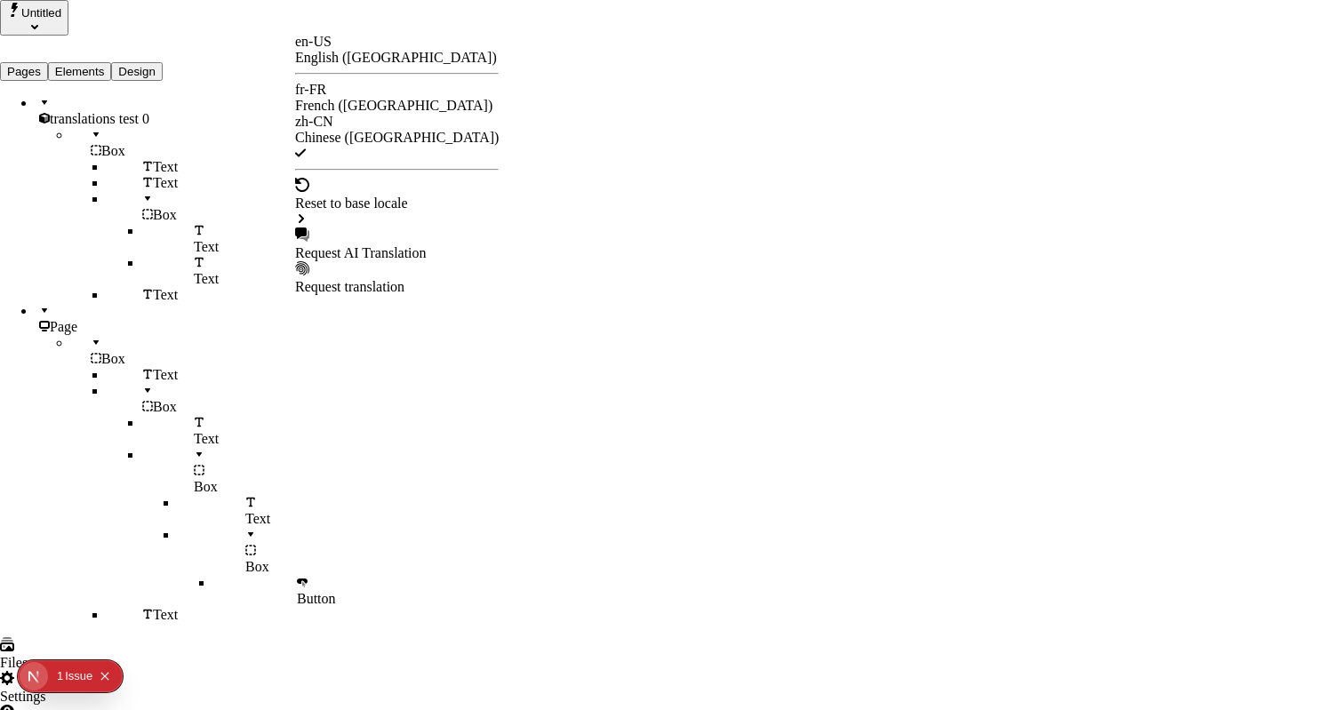
checkbox input "false"
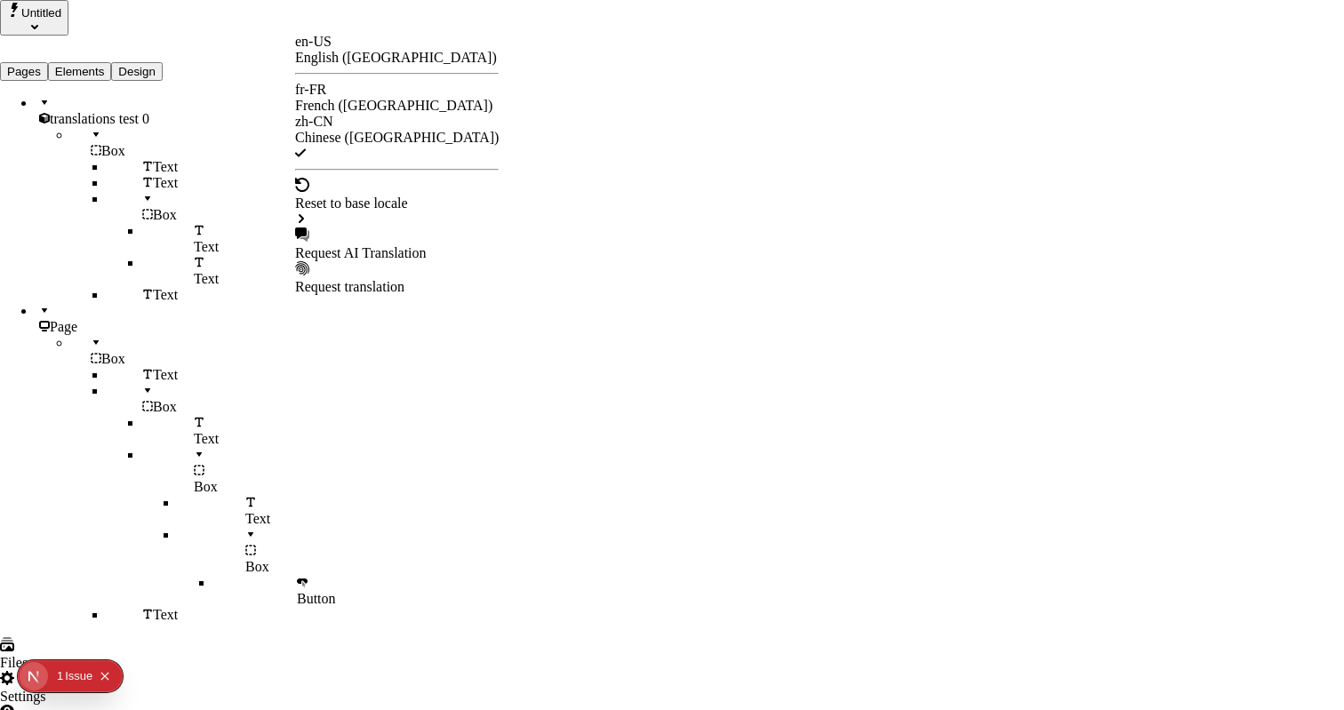
checkbox input "false"
type input "/%E7%BF%BB%E8%AF%91%E6%8E%A2%E7%B4%A2"
type input "一生的冒险"
type textarea "这是我的中文本地化页面描述。如果它是空的，它将不会出现在AI翻译对话框中。标题也是如此。"
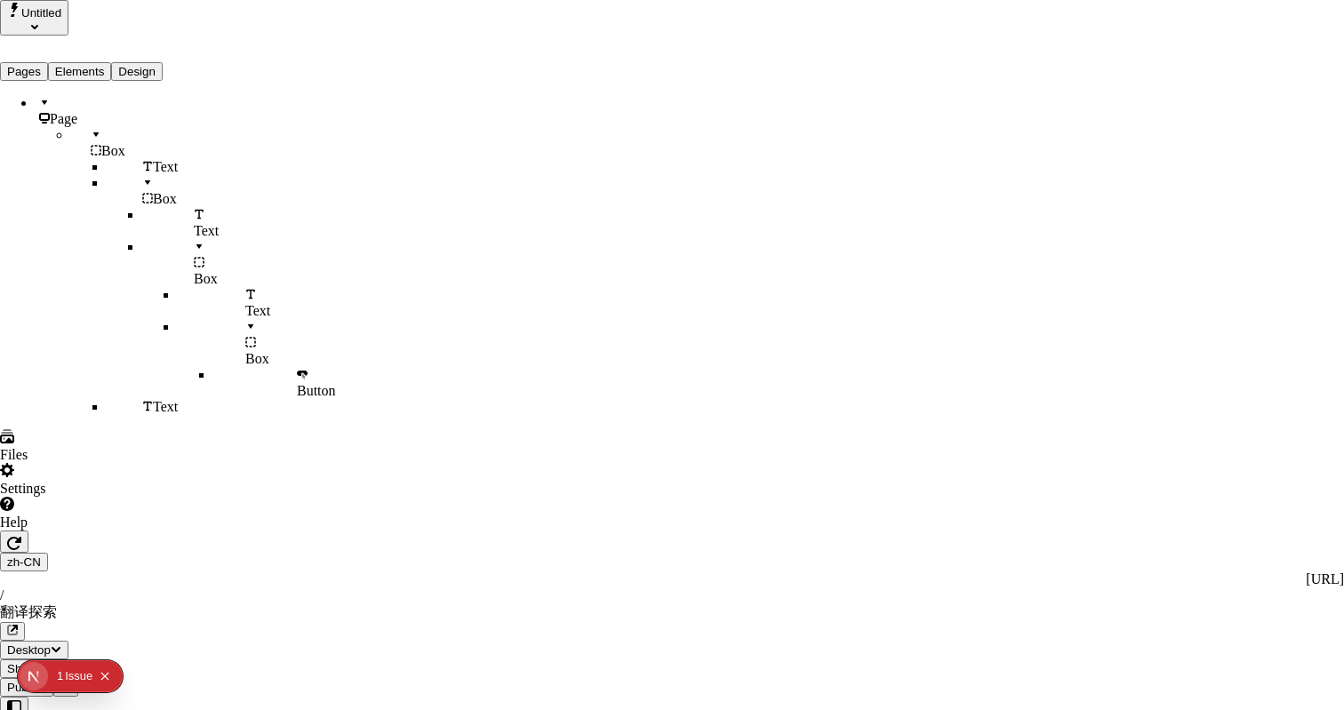
type input "The Adventure of a Lifetime"
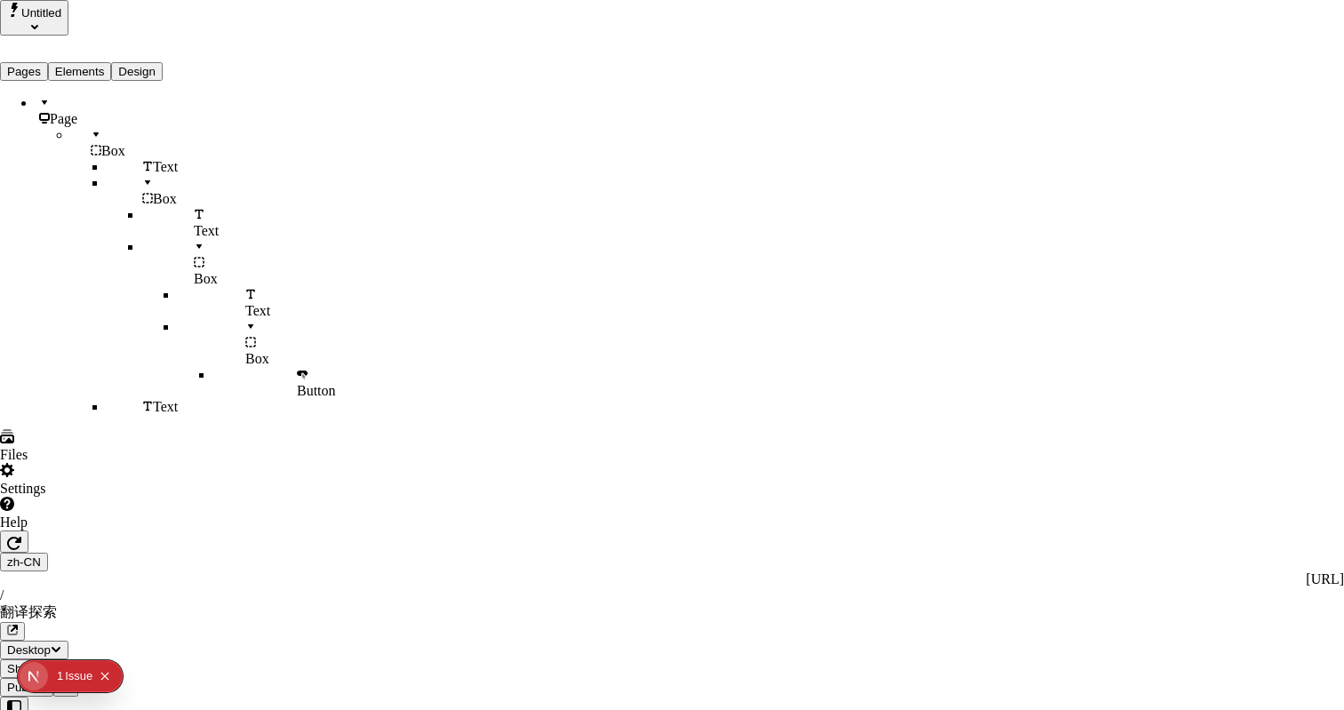
type textarea "This is my Chinese localized page description. If it were empty, it would not a…"
type input "/exploration-of-translations"
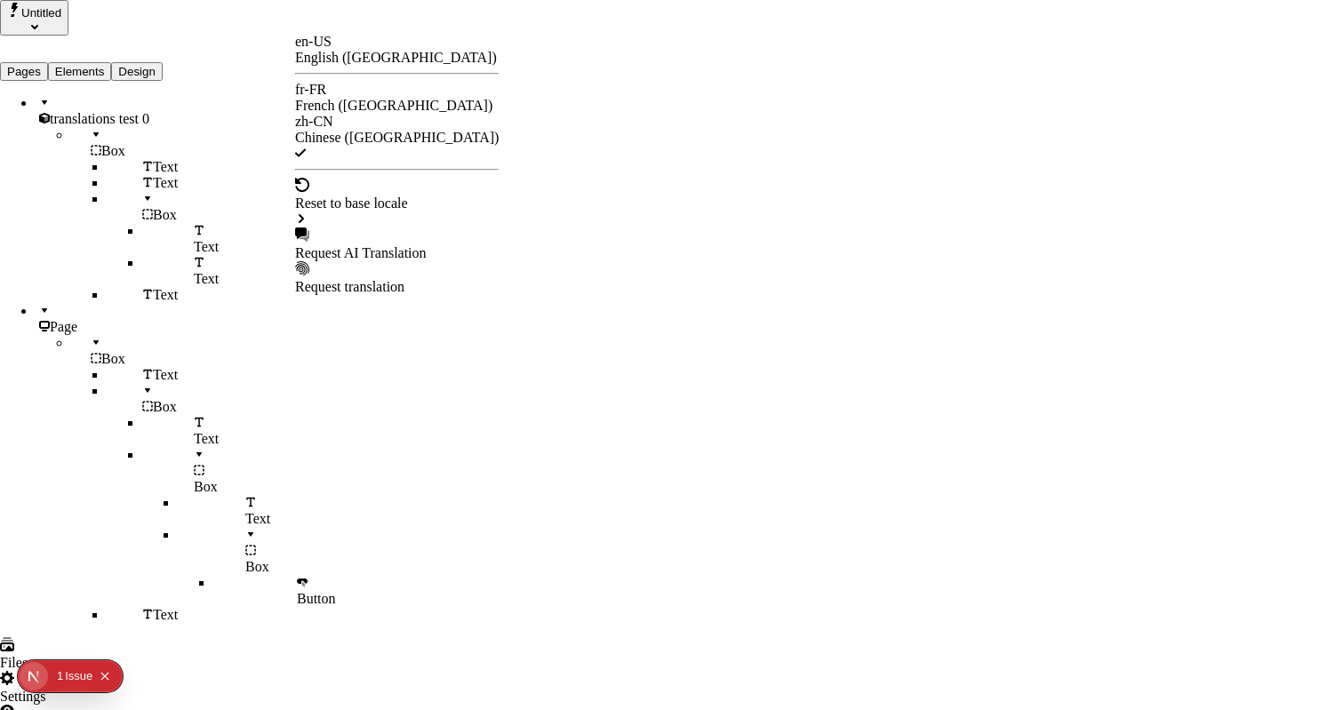
click at [366, 98] on div "French ([GEOGRAPHIC_DATA])" at bounding box center [397, 106] width 204 height 16
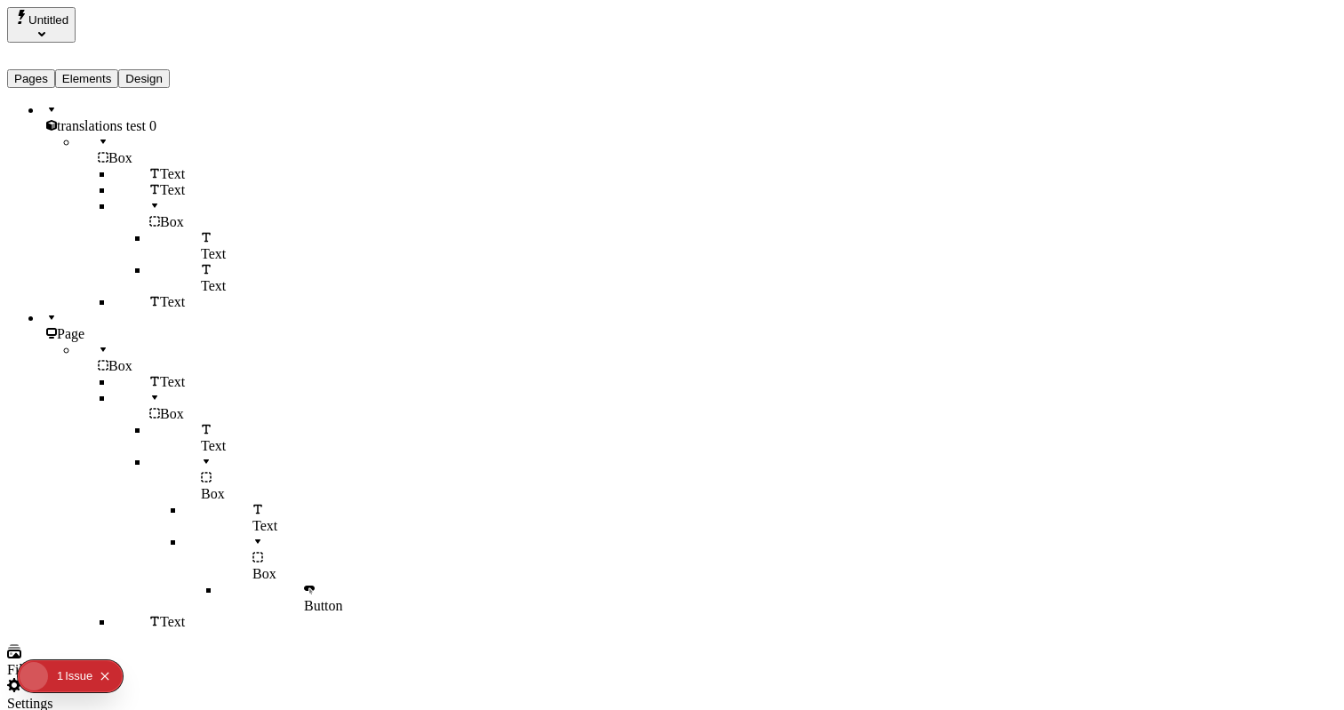
type input "The Great Translation Adventure"
type textarea "This is my French localized description. If it were empty, it would not appear …"
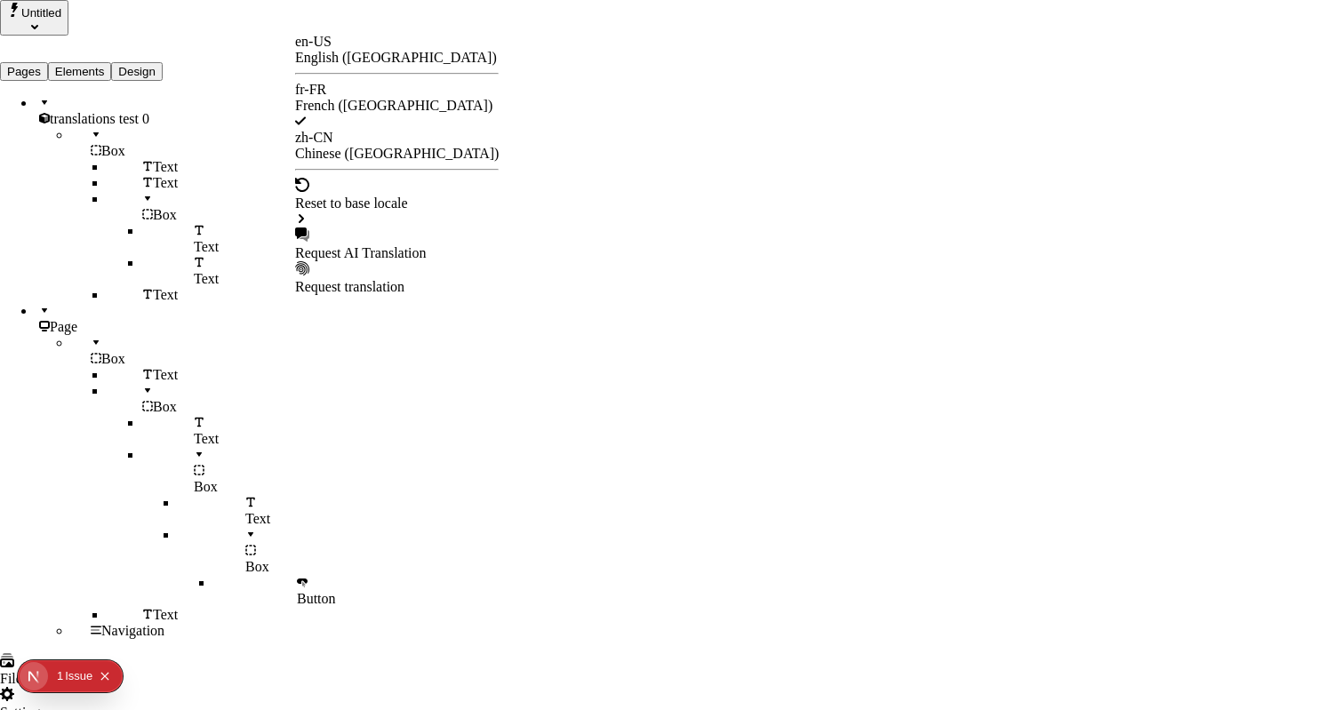
click at [415, 245] on div "Request AI Translation" at bounding box center [397, 253] width 204 height 16
checkbox input "true"
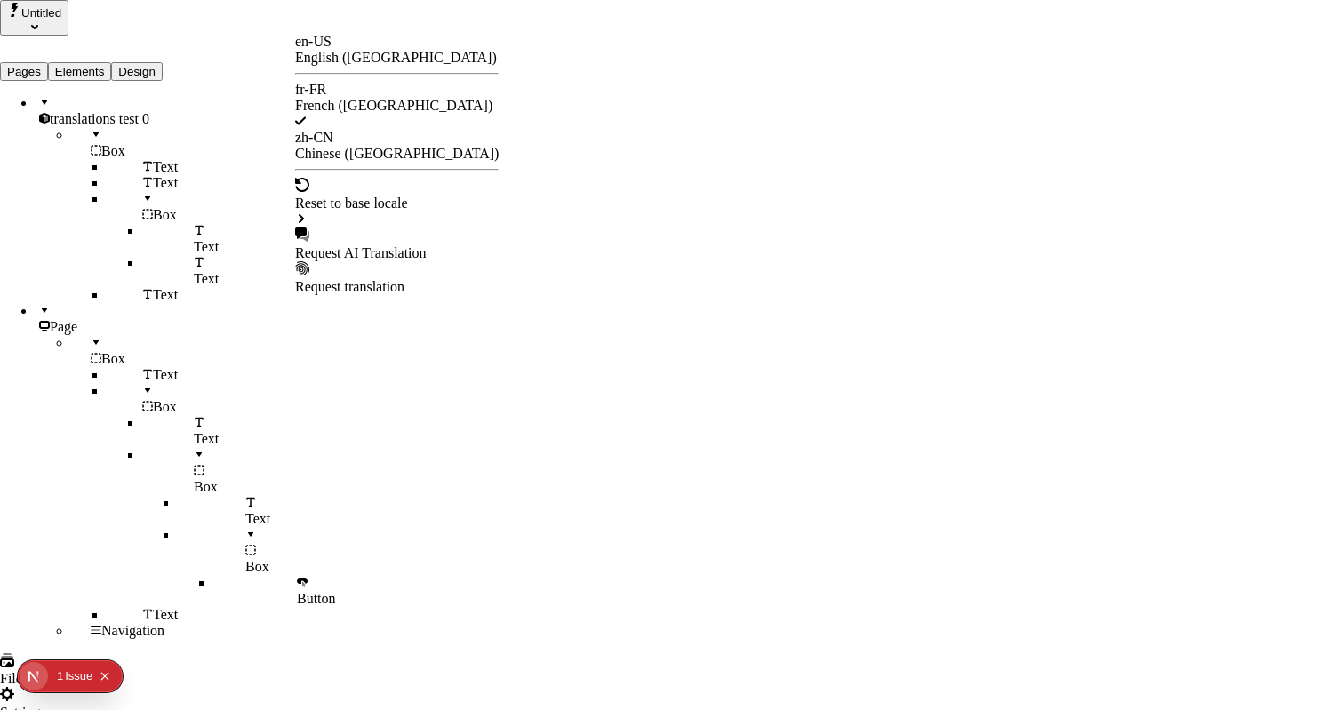
checkbox input "true"
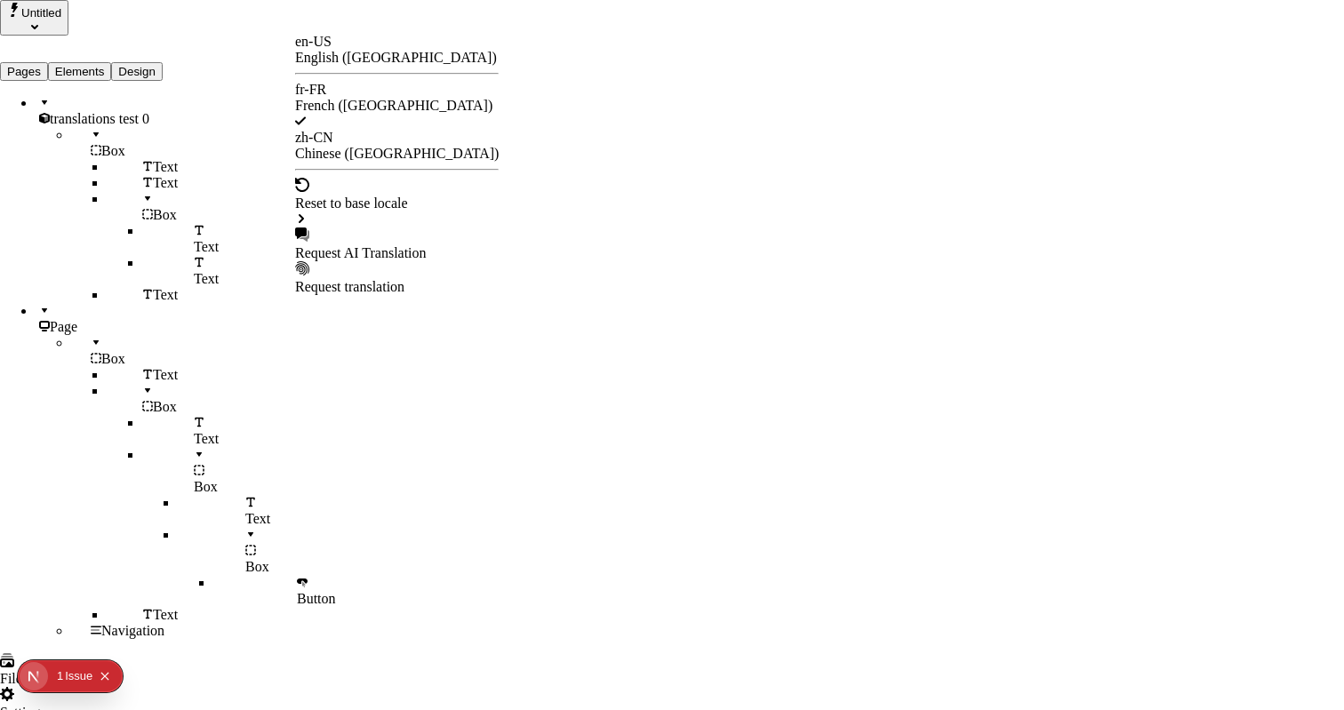
checkbox input "true"
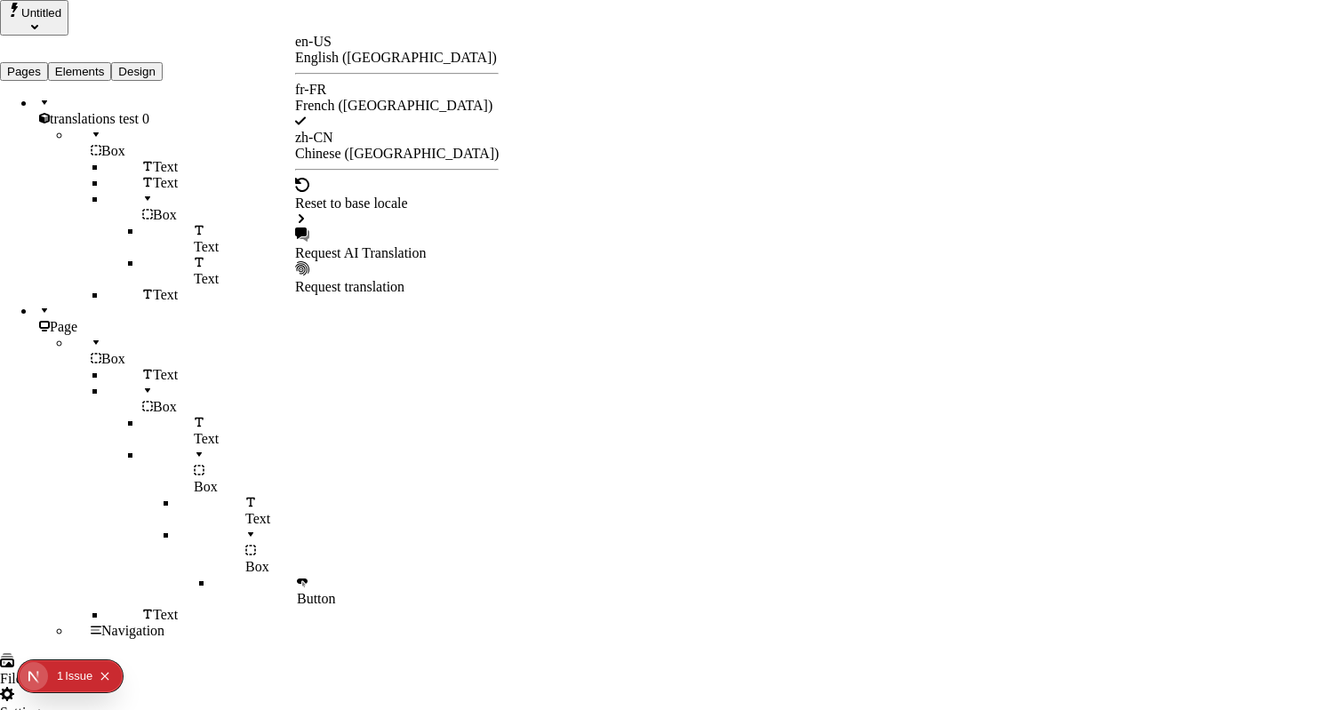
checkbox input "true"
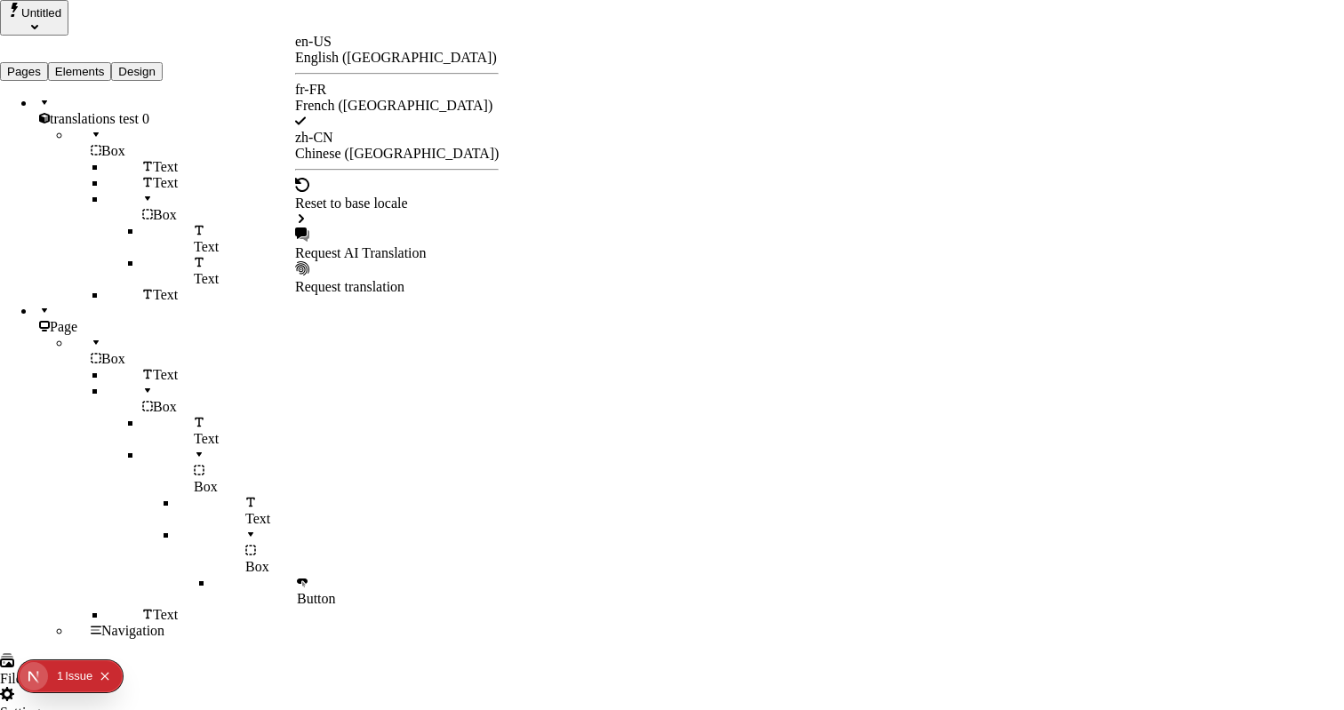
checkbox input "true"
checkbox input "false"
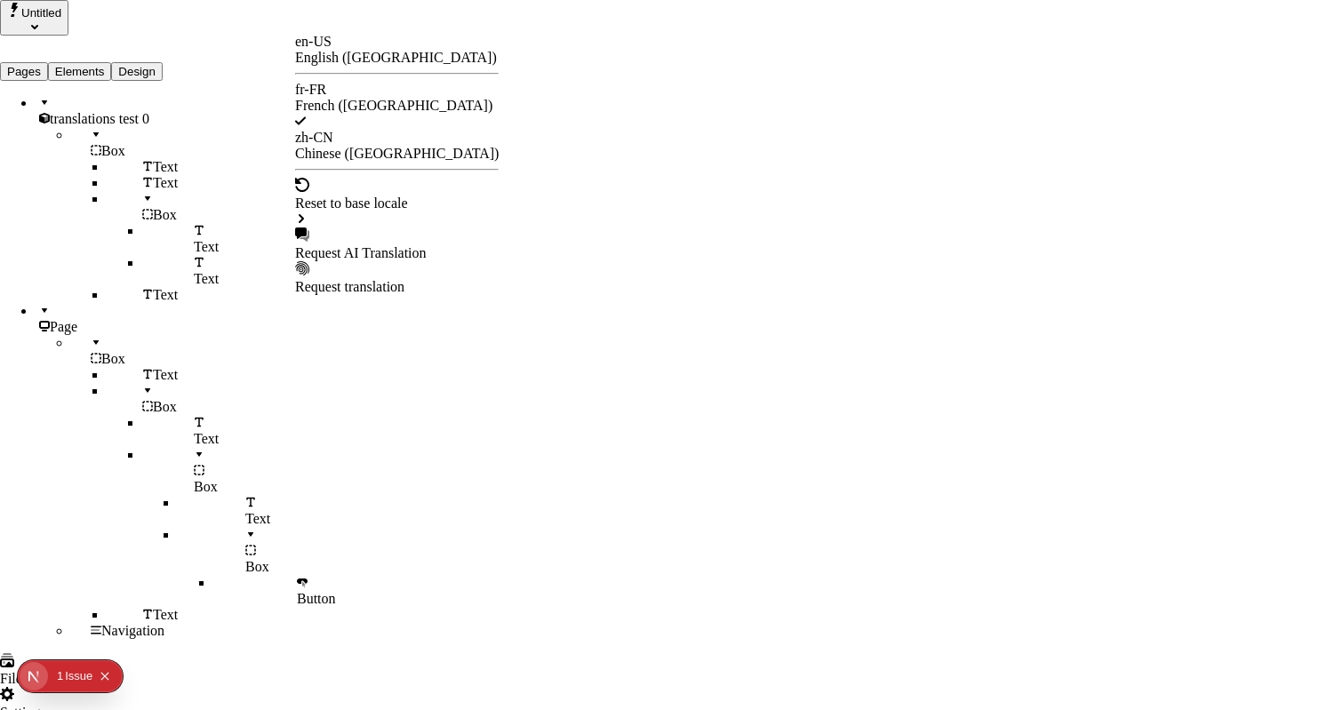
checkbox input "false"
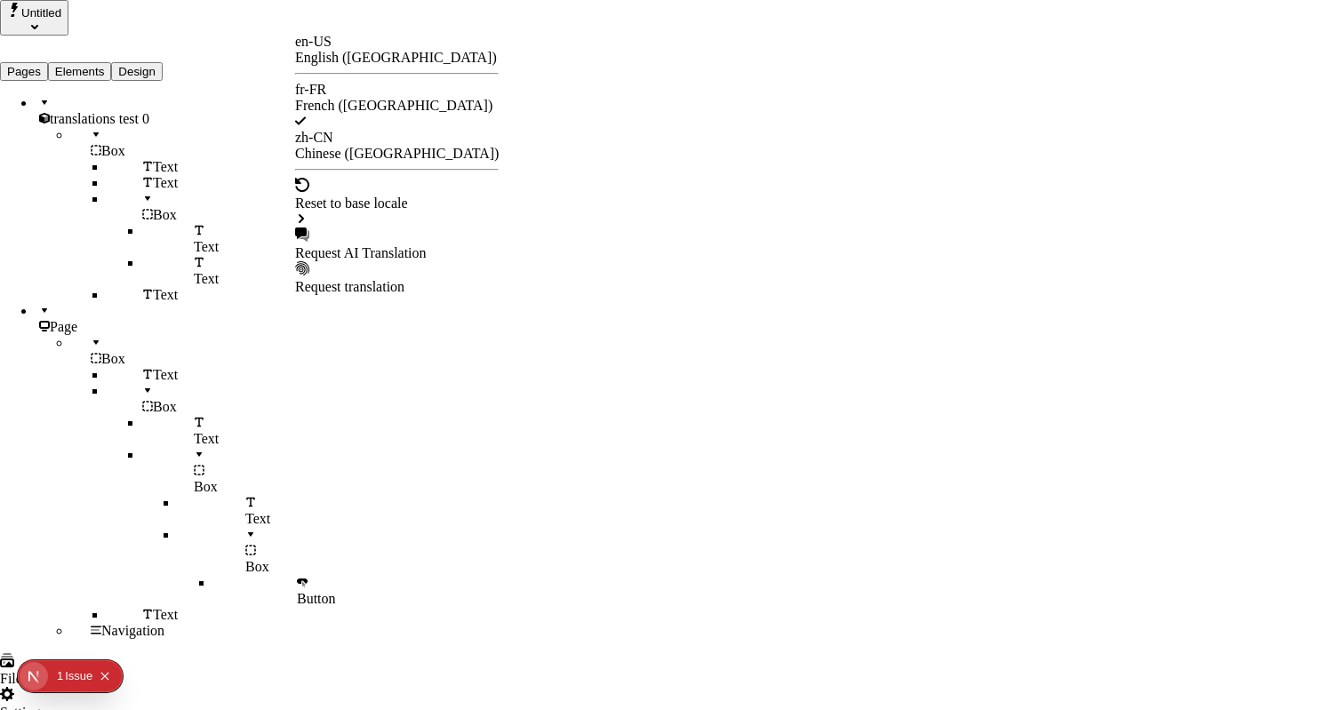
checkbox input "false"
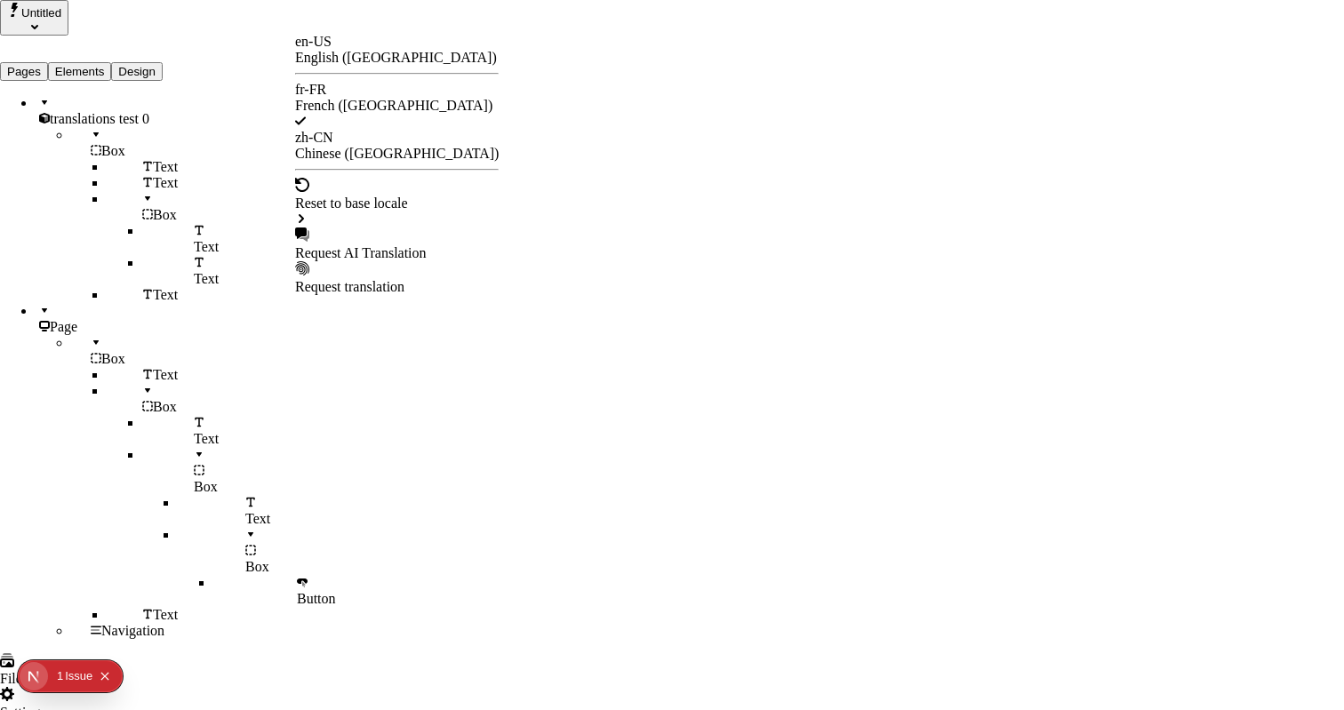
checkbox input "false"
checkbox input "true"
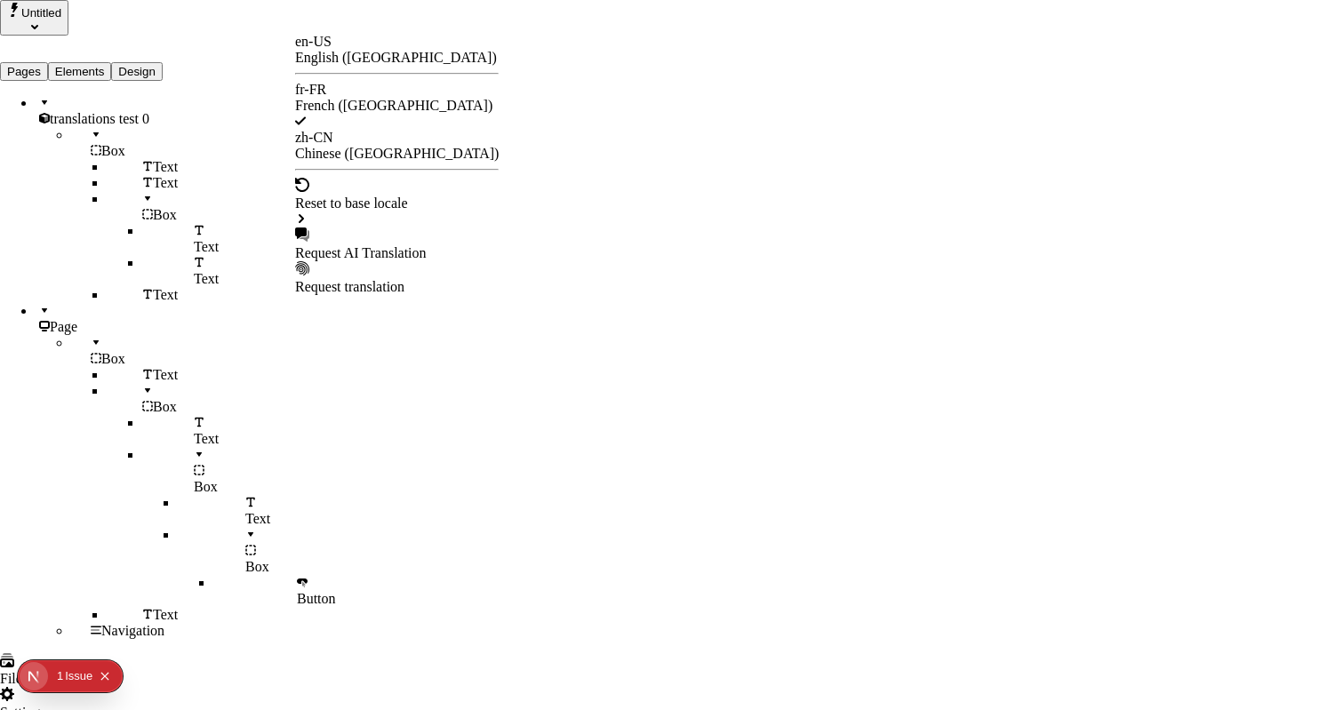
checkbox input "true"
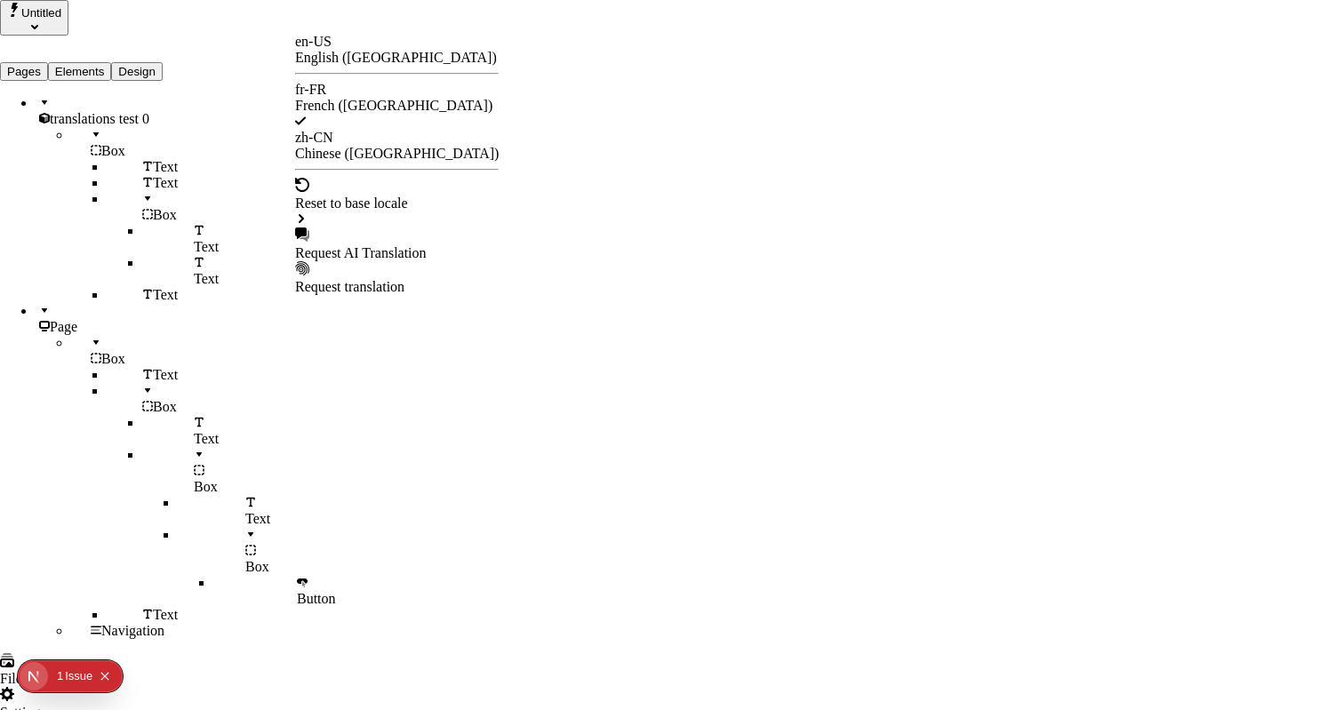
checkbox input "true"
checkbox input "false"
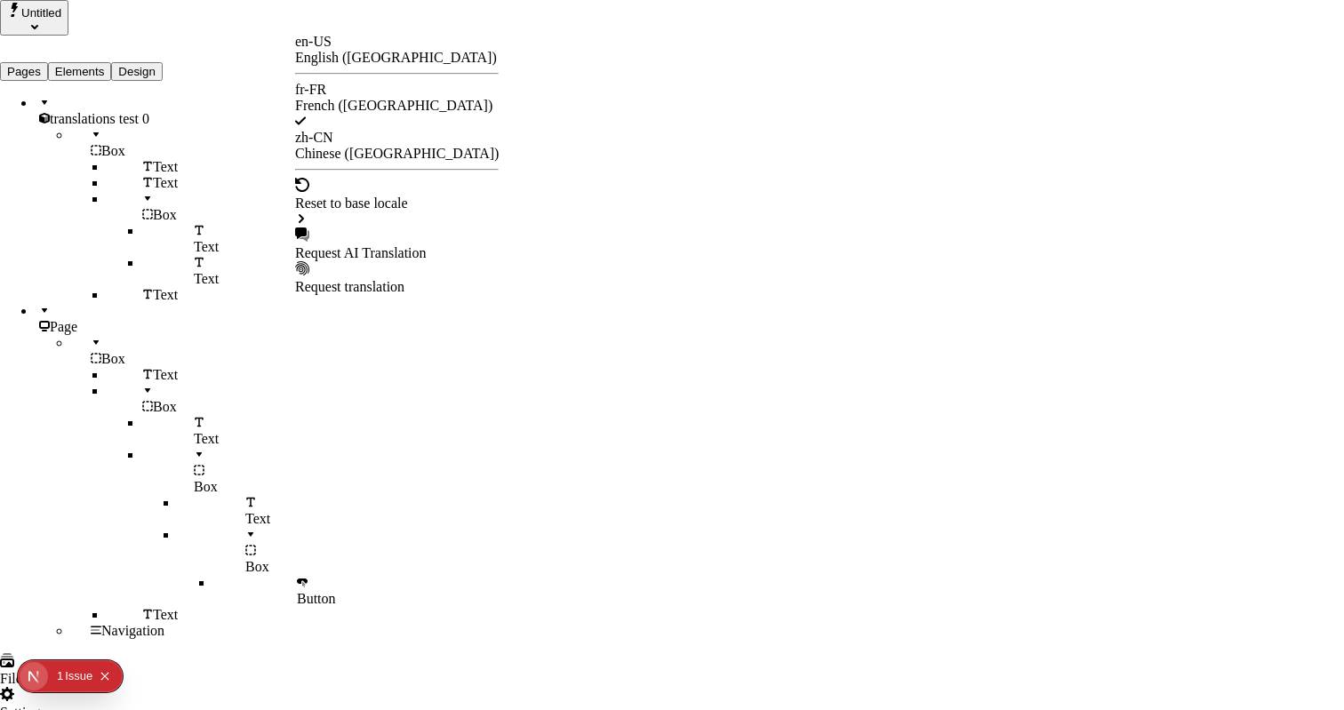
checkbox input "false"
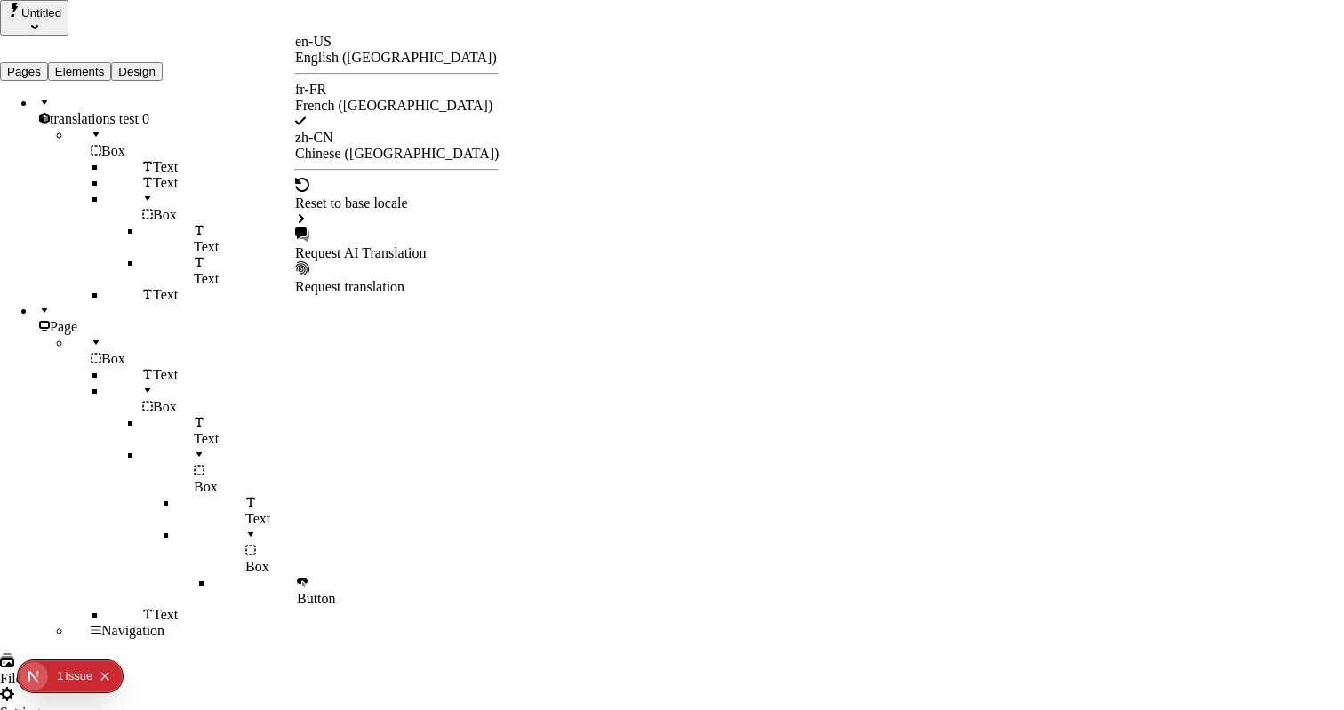
checkbox input "false"
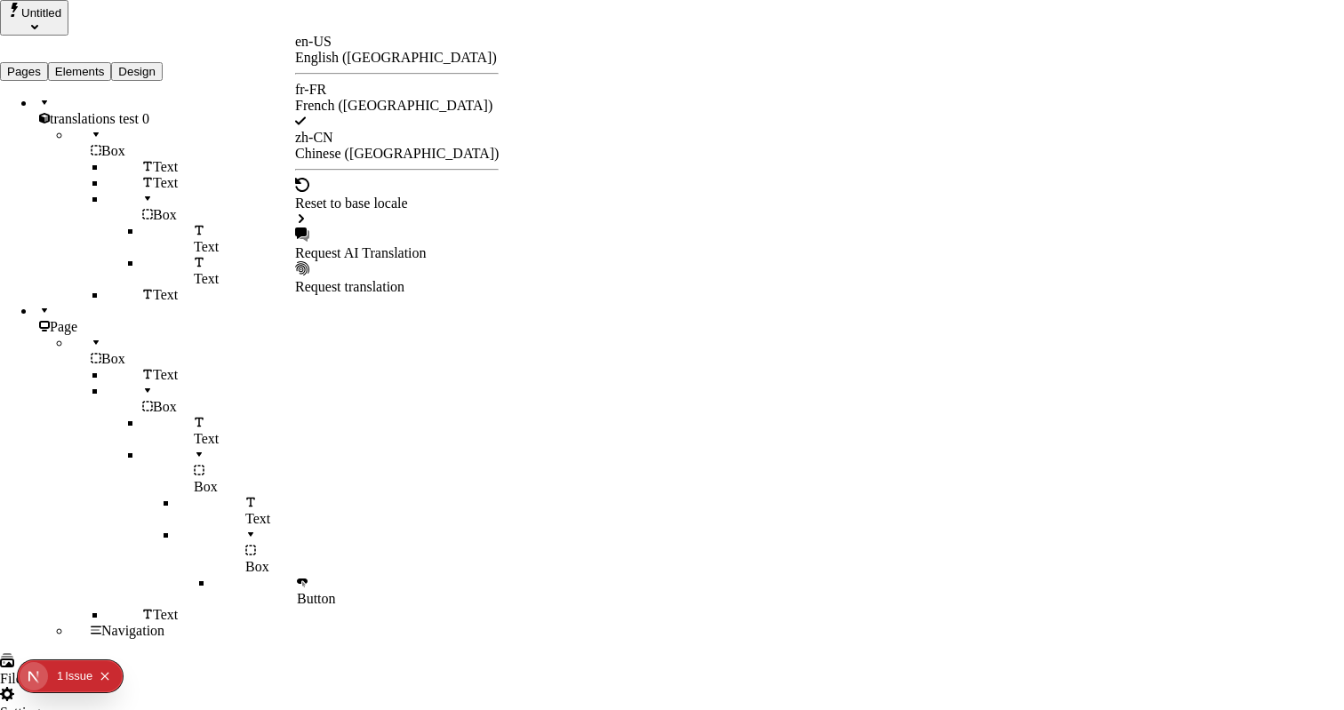
type input "/exploration-des-traductions"
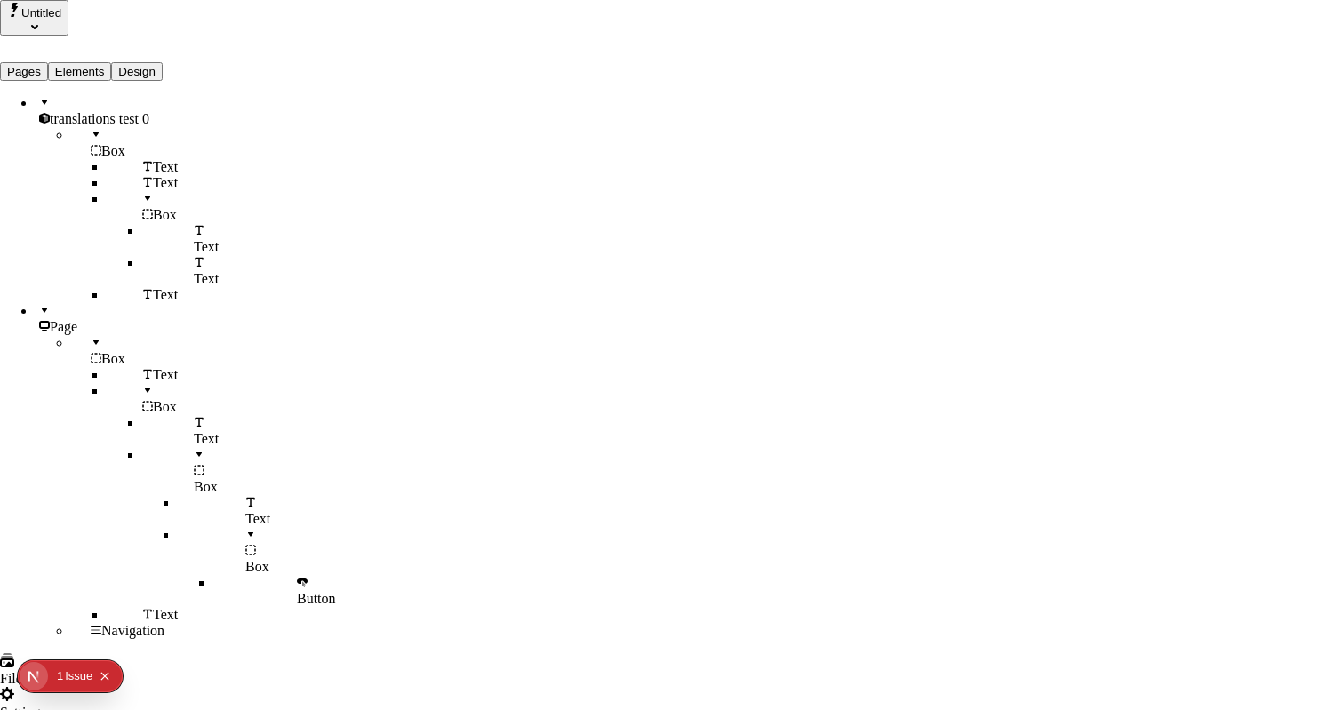
type textarea "This is my French localized description. If it were empty, it would not appear …"
type input "/exploration-of-translations"
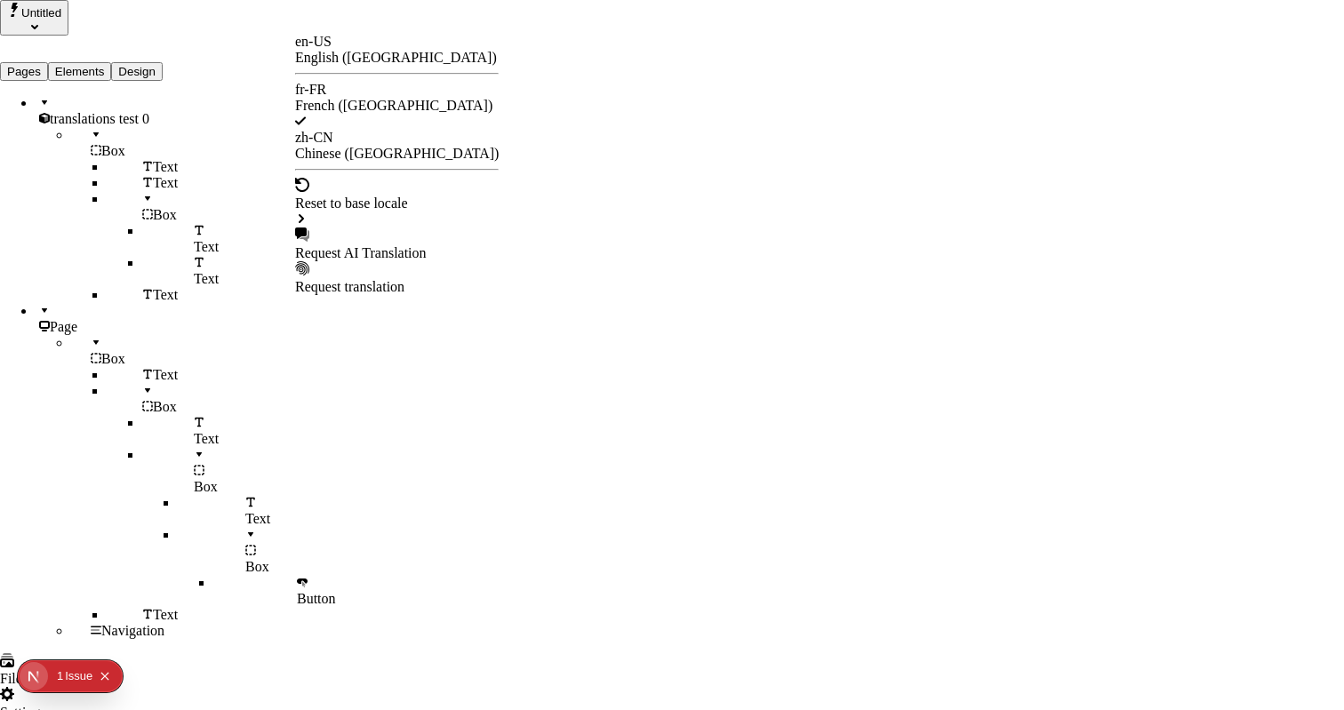
click at [393, 245] on div "Request AI Translation" at bounding box center [397, 253] width 204 height 16
checkbox input "true"
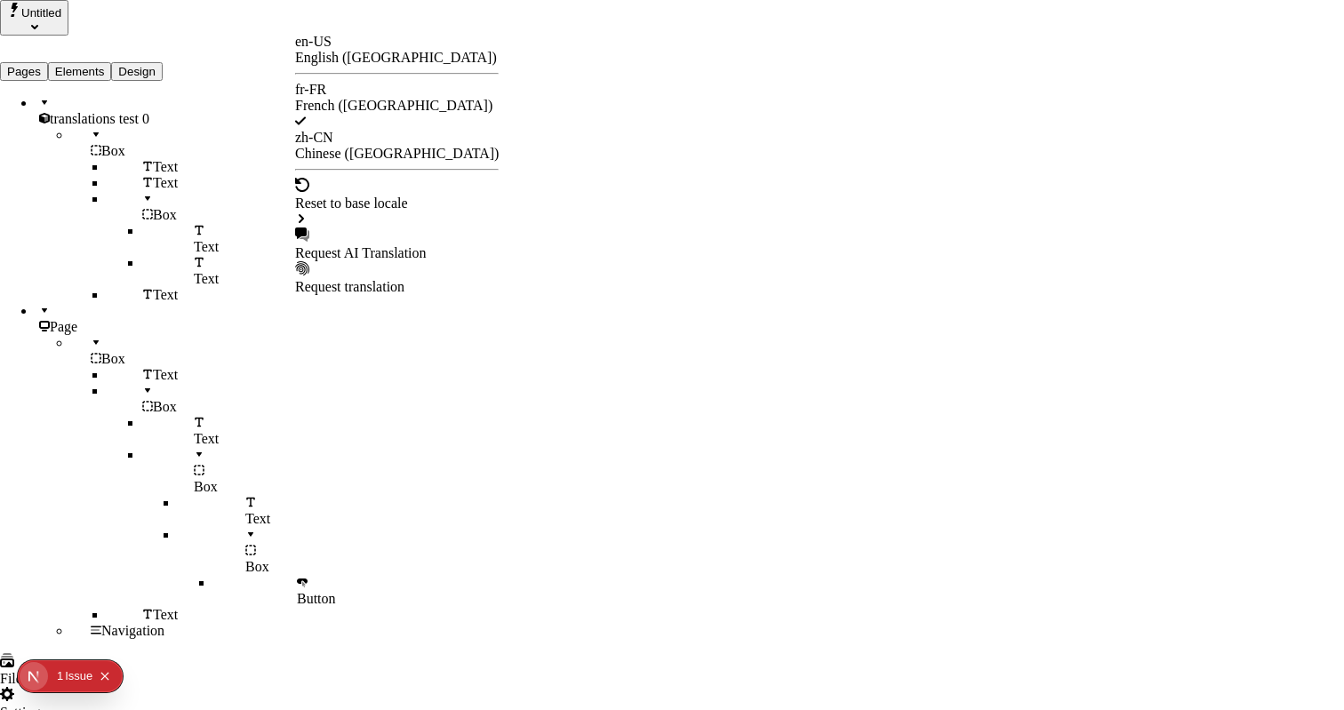
checkbox input "true"
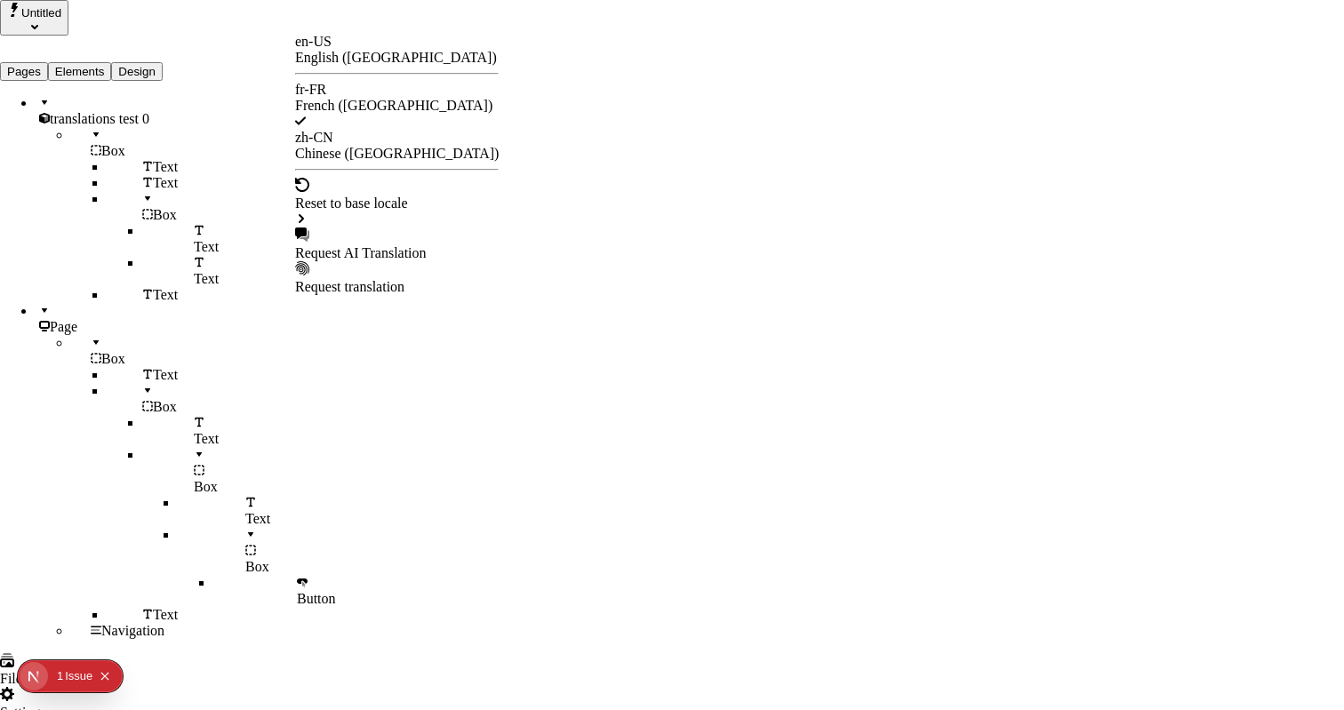
checkbox input "false"
checkbox input "true"
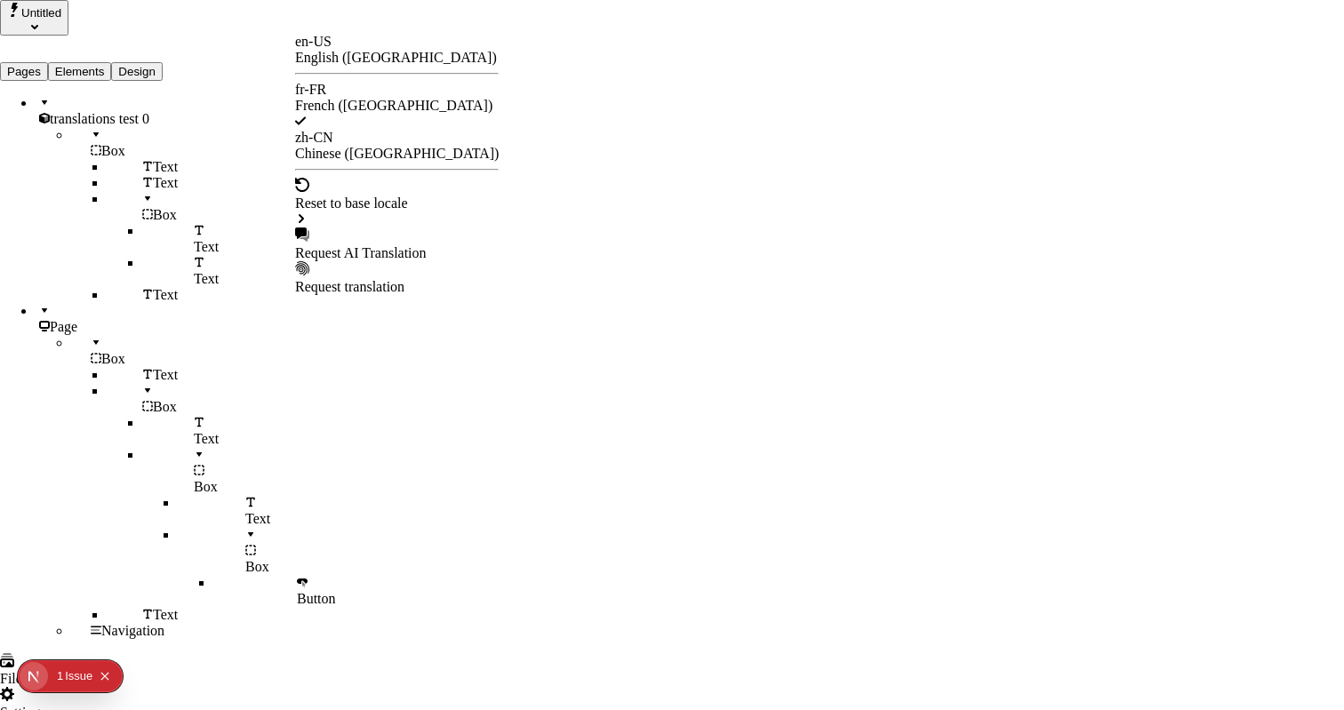
checkbox input "true"
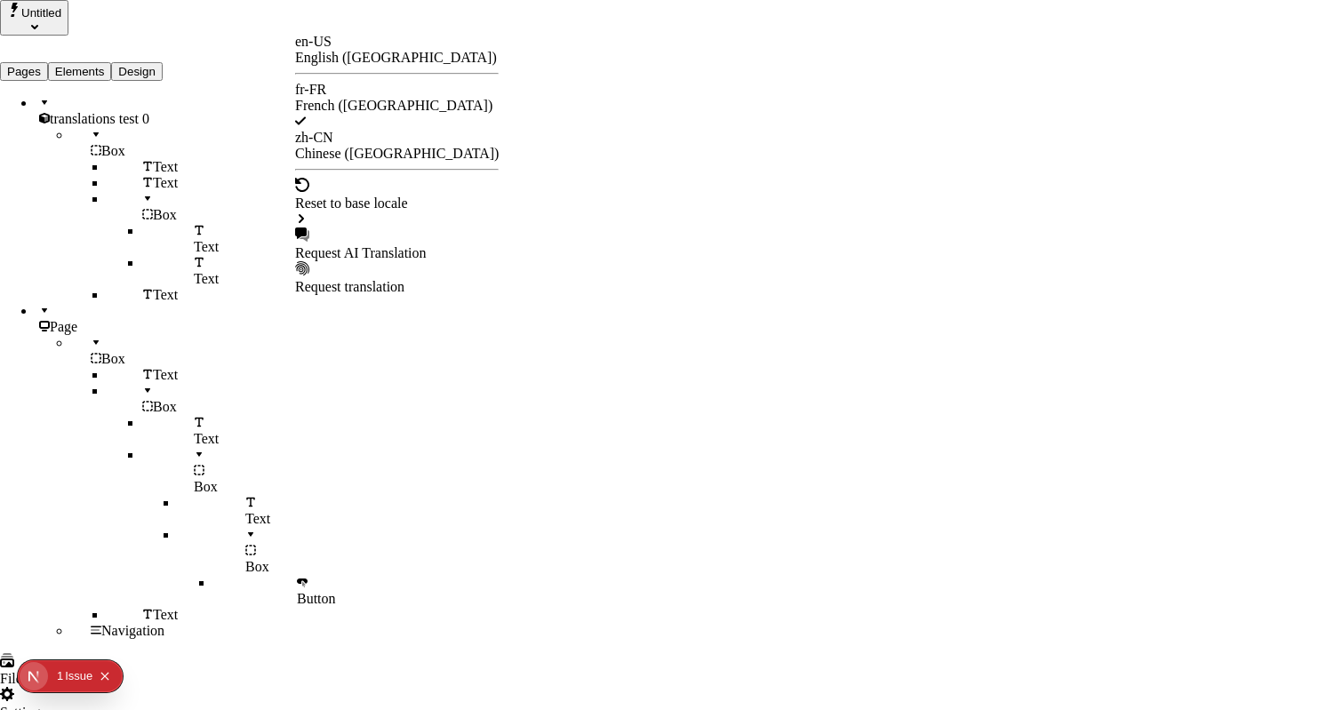
checkbox input "true"
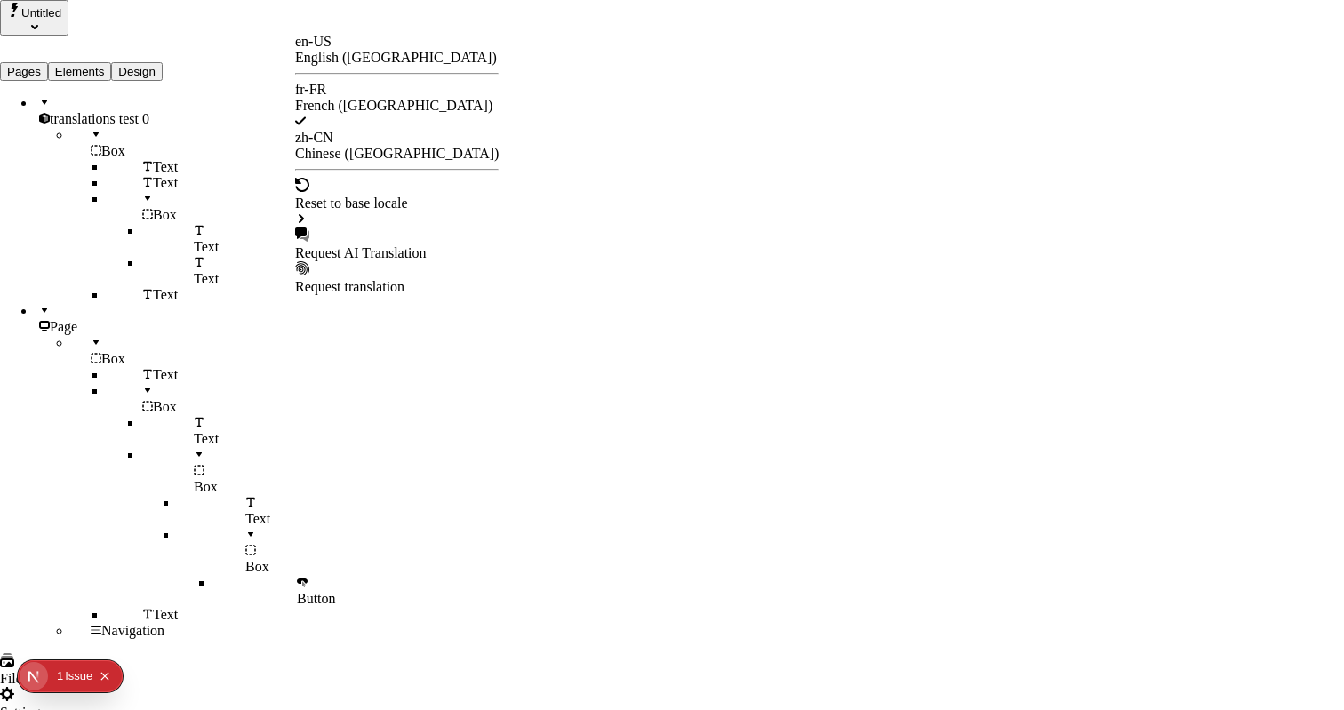
checkbox input "true"
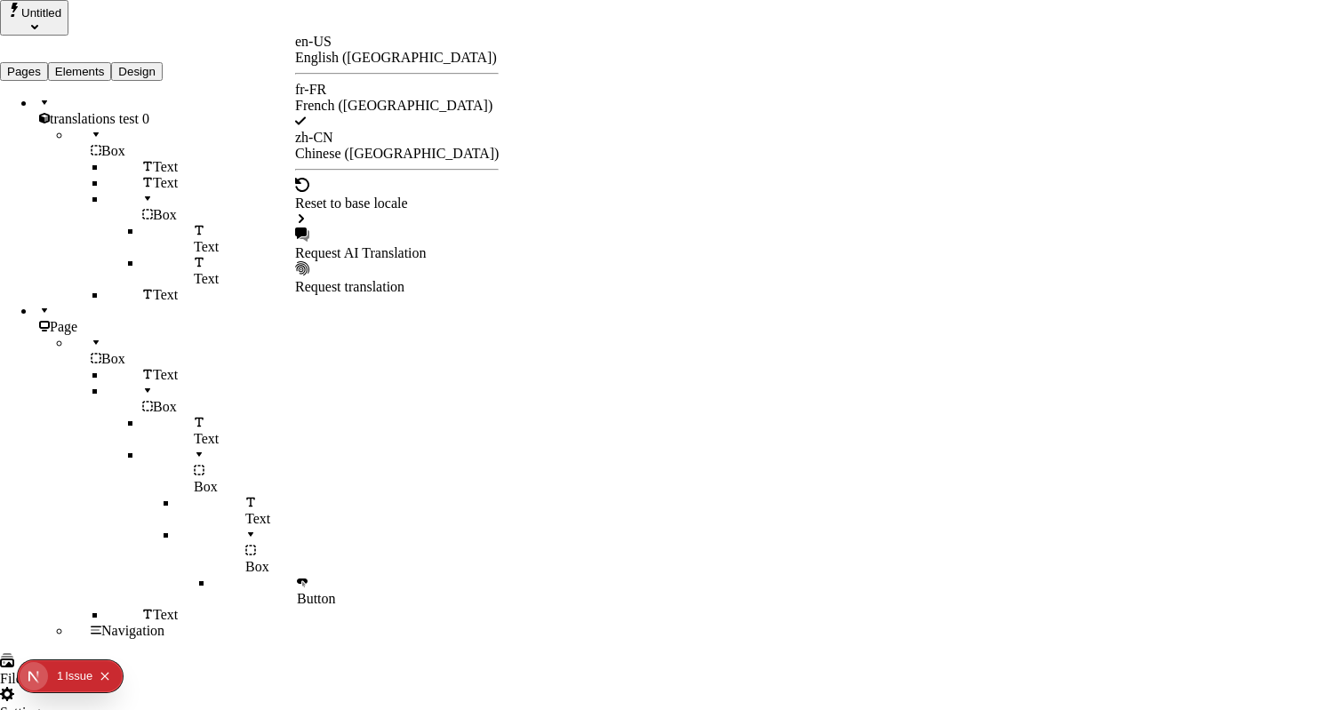
checkbox input "true"
checkbox input "false"
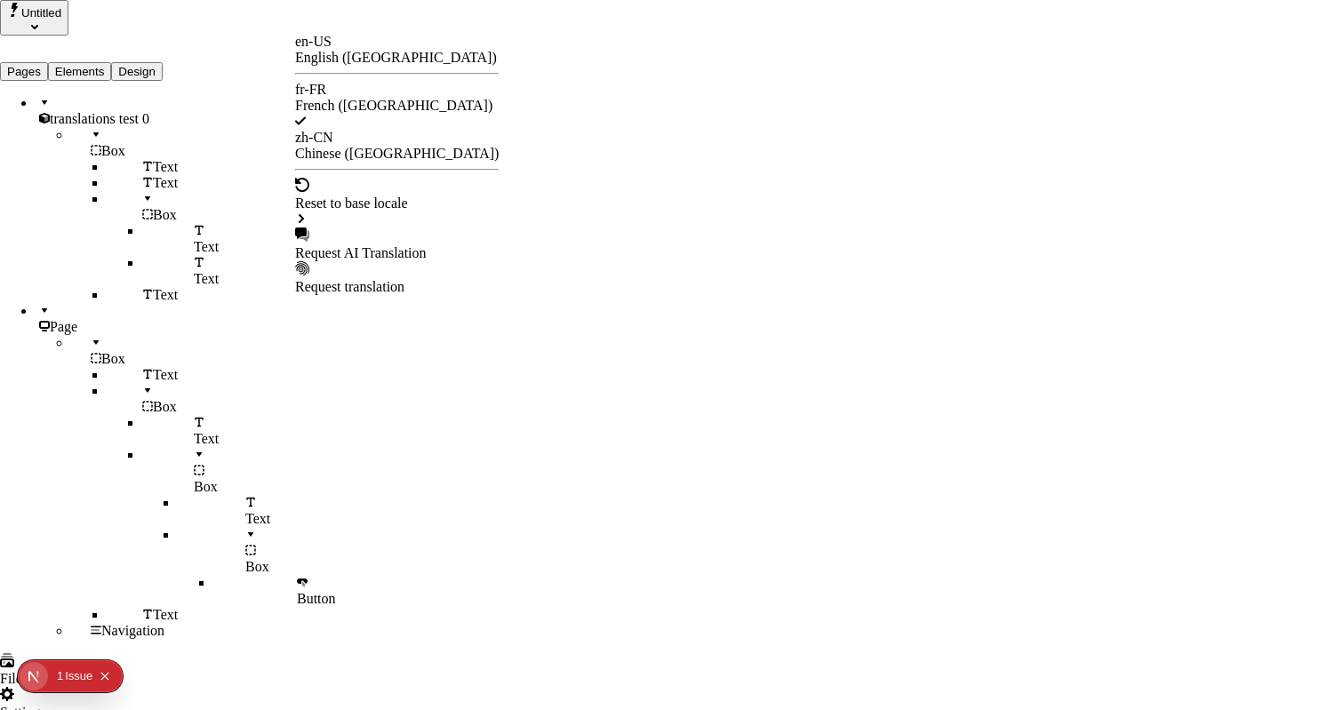
checkbox input "false"
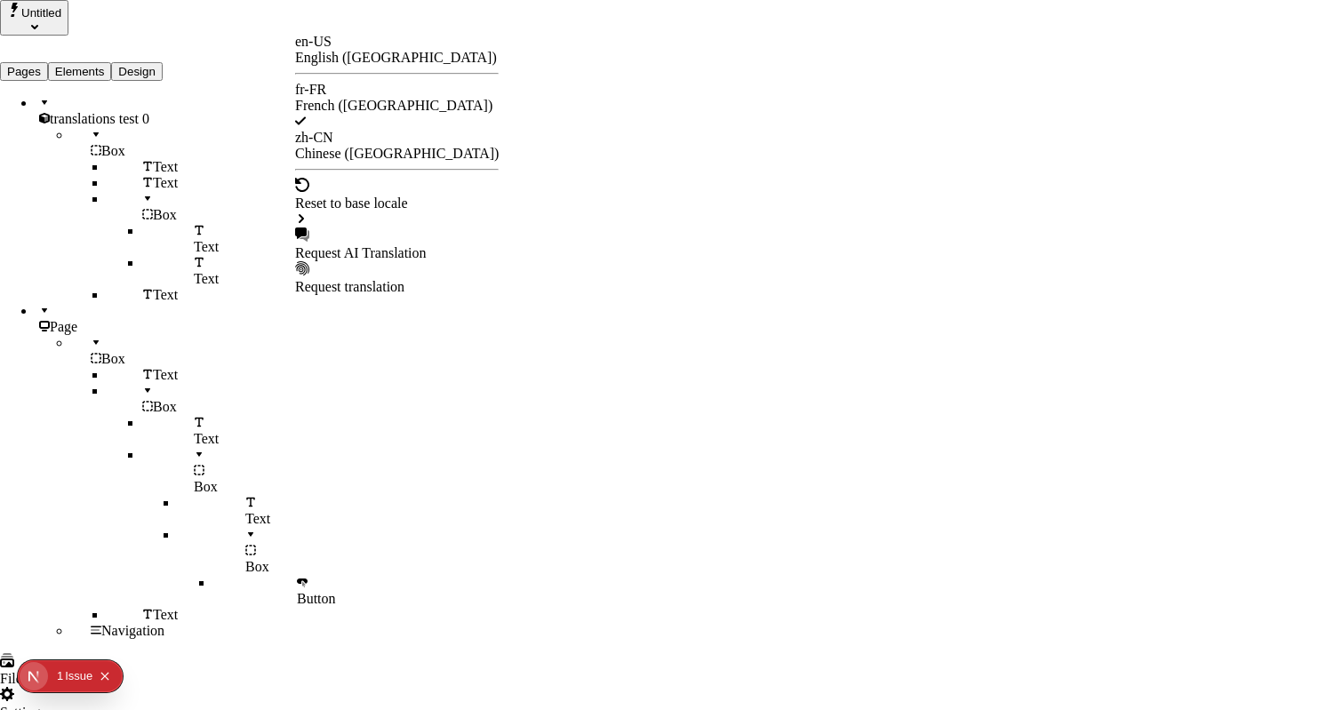
checkbox input "false"
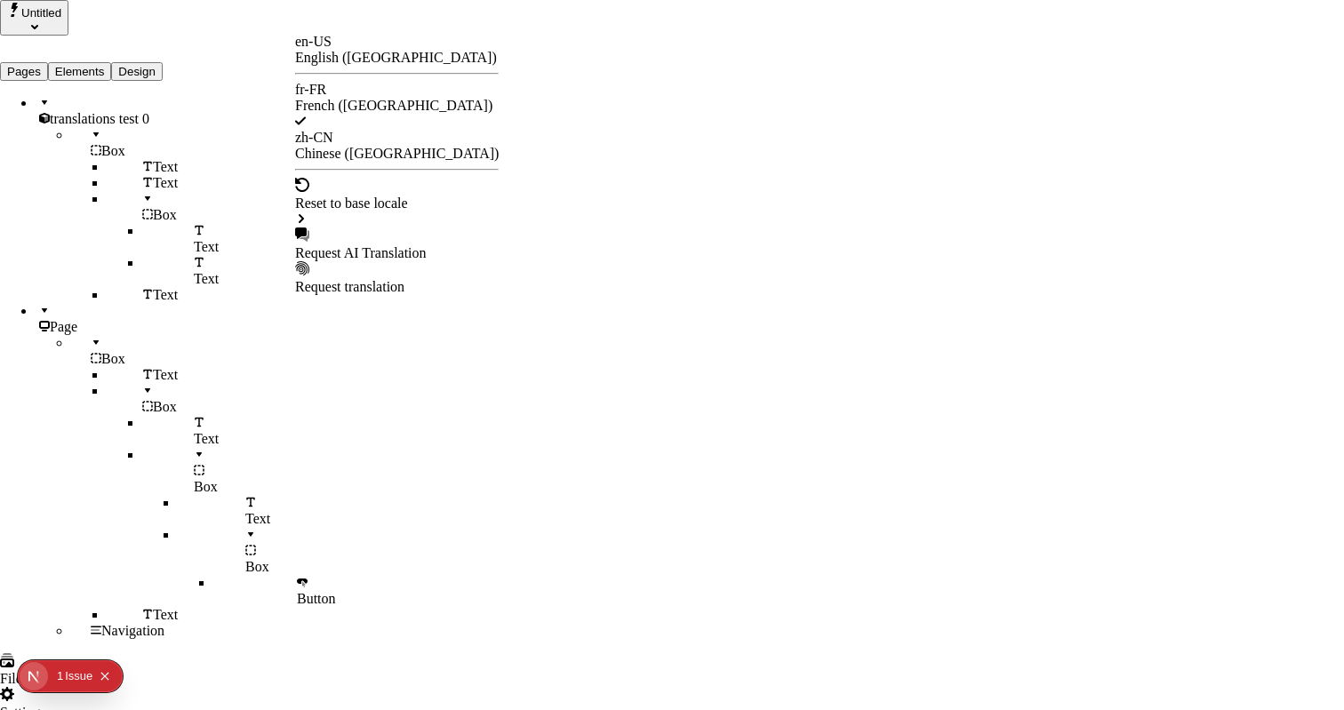
checkbox input "false"
type input "/exploration-des-traductions"
type textarea "Ceci est ma description localisée en français. Si elle était vide, elle n'appar…"
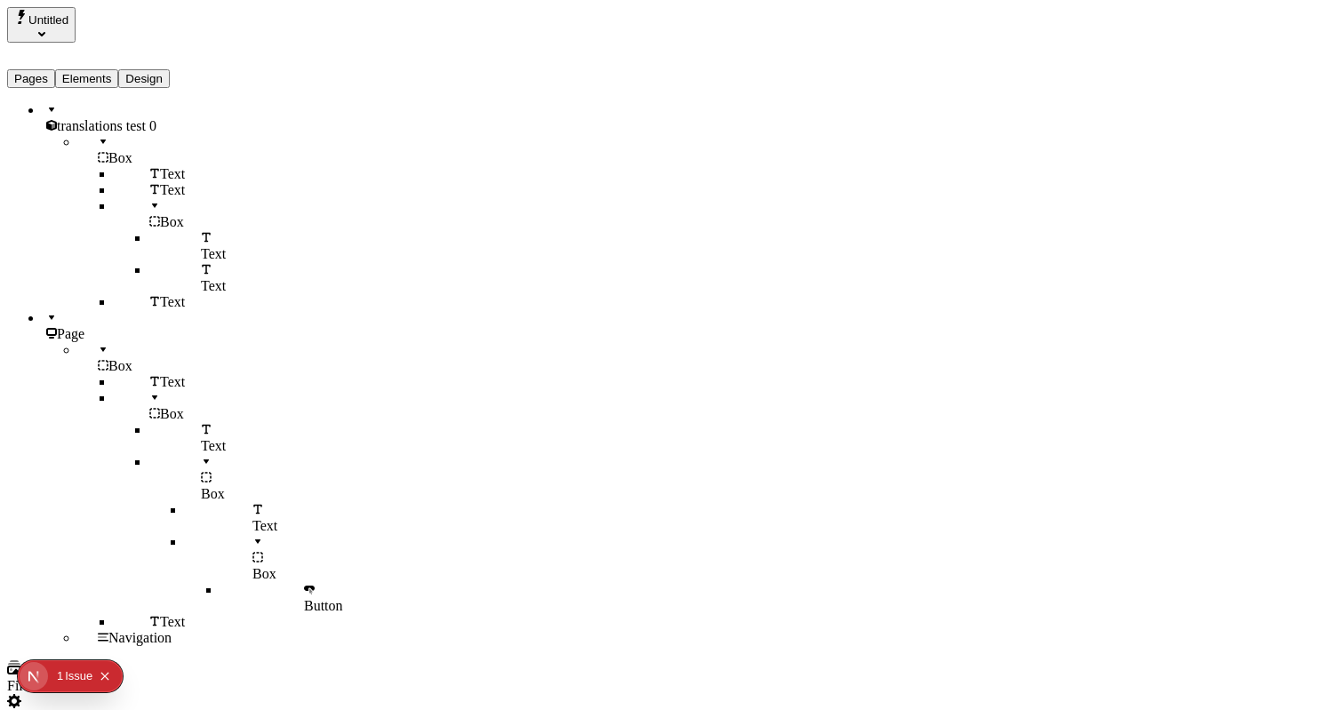
scroll to position [0, 92]
